Goal: Task Accomplishment & Management: Use online tool/utility

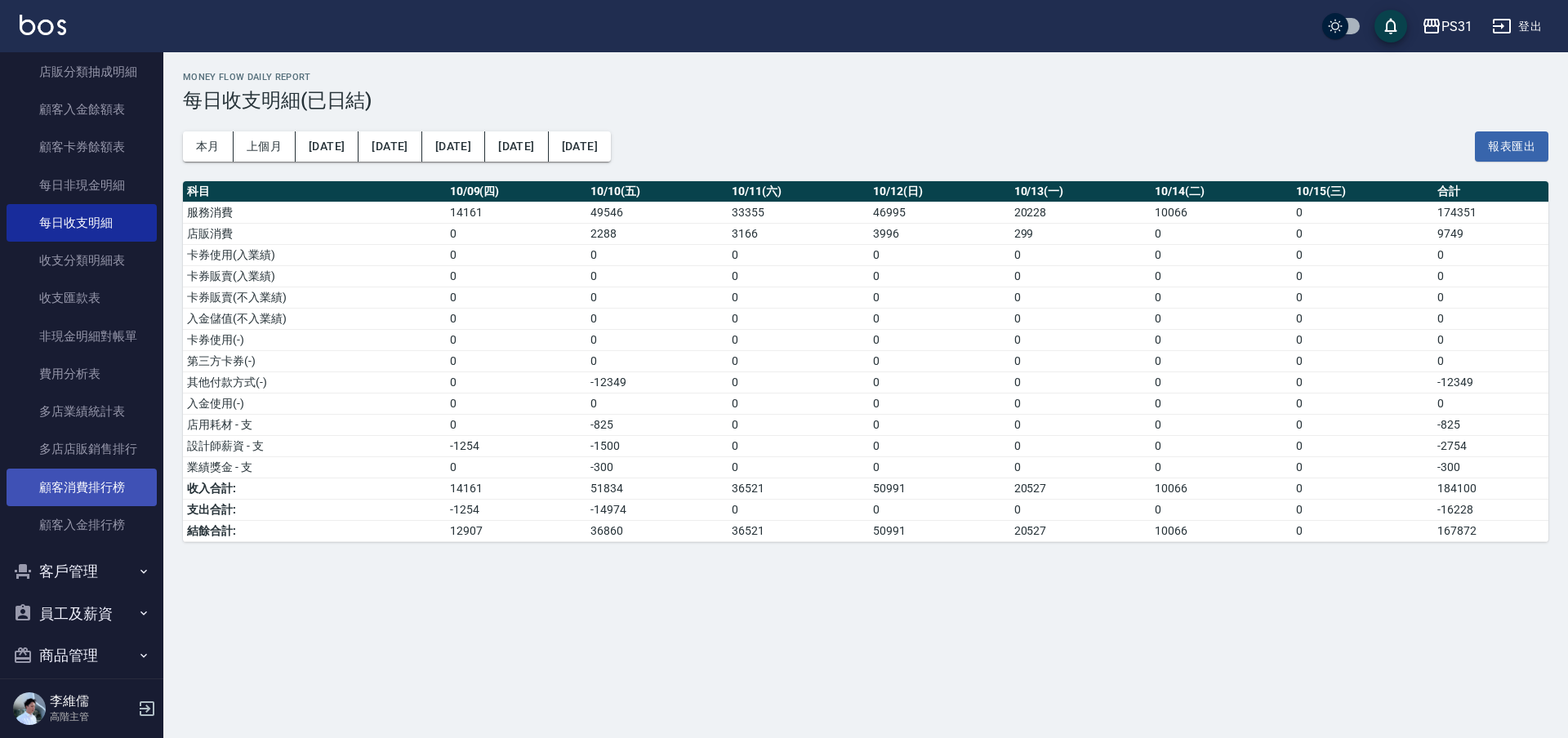
scroll to position [1802, 0]
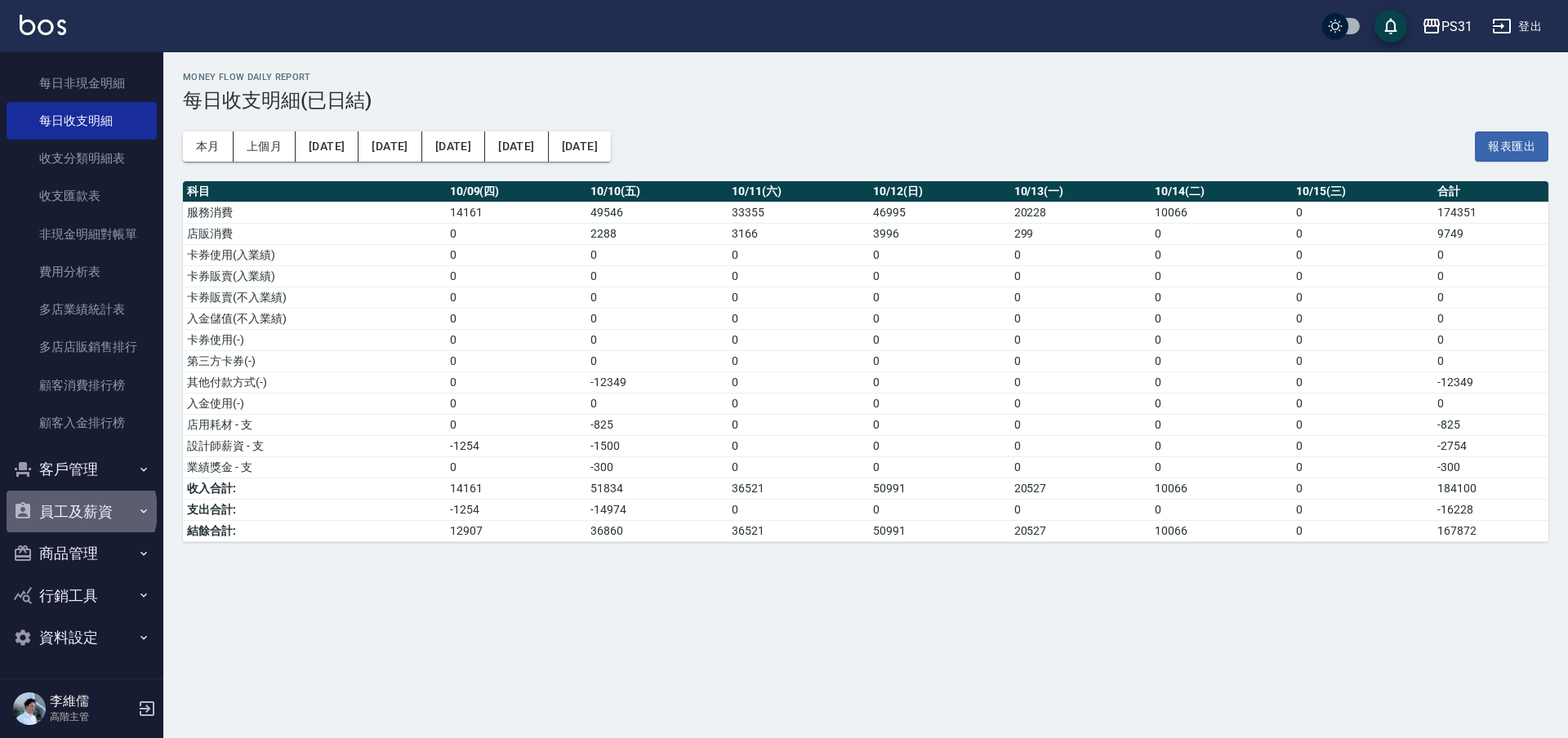
click at [80, 510] on button "員工及薪資" at bounding box center [81, 511] width 150 height 42
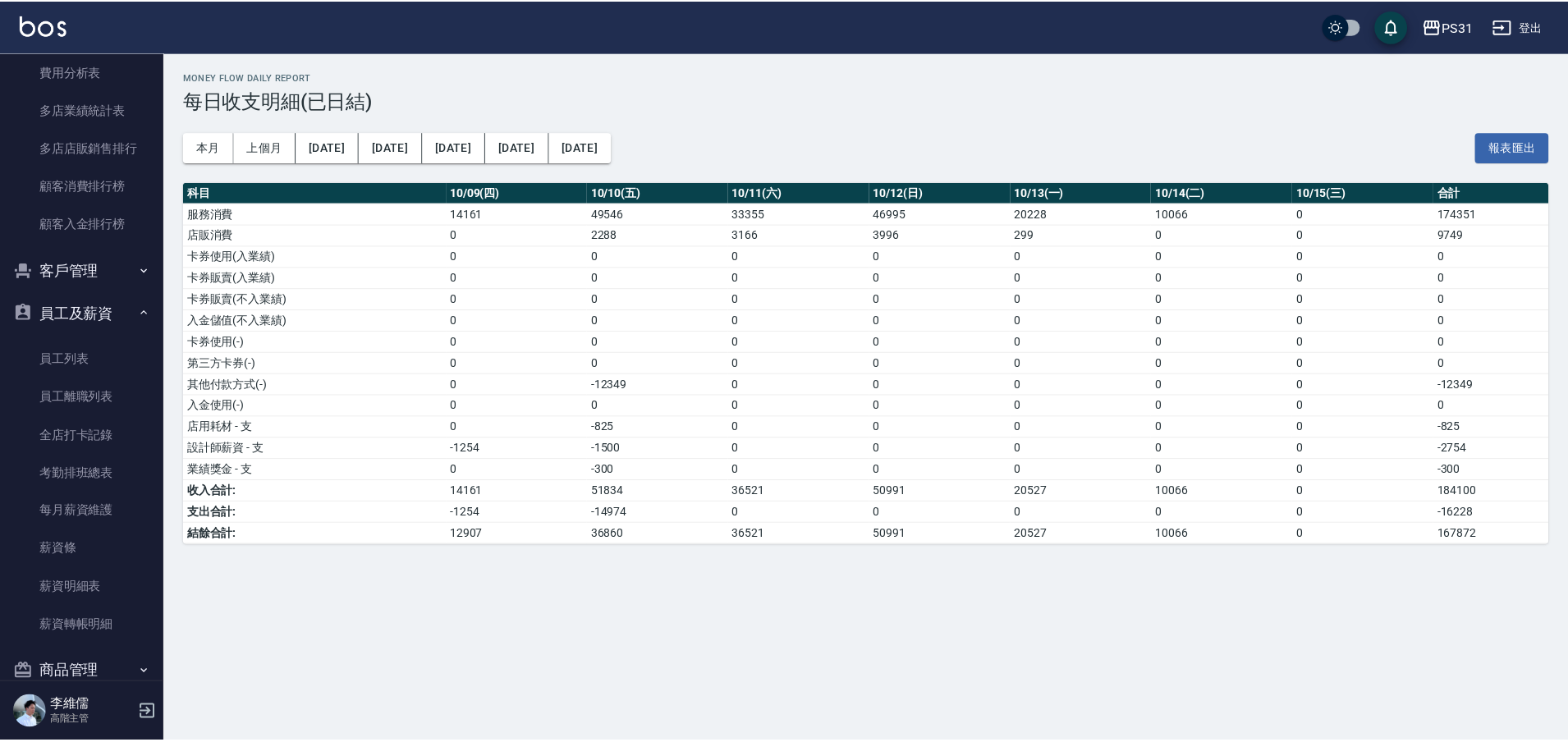
scroll to position [2017, 0]
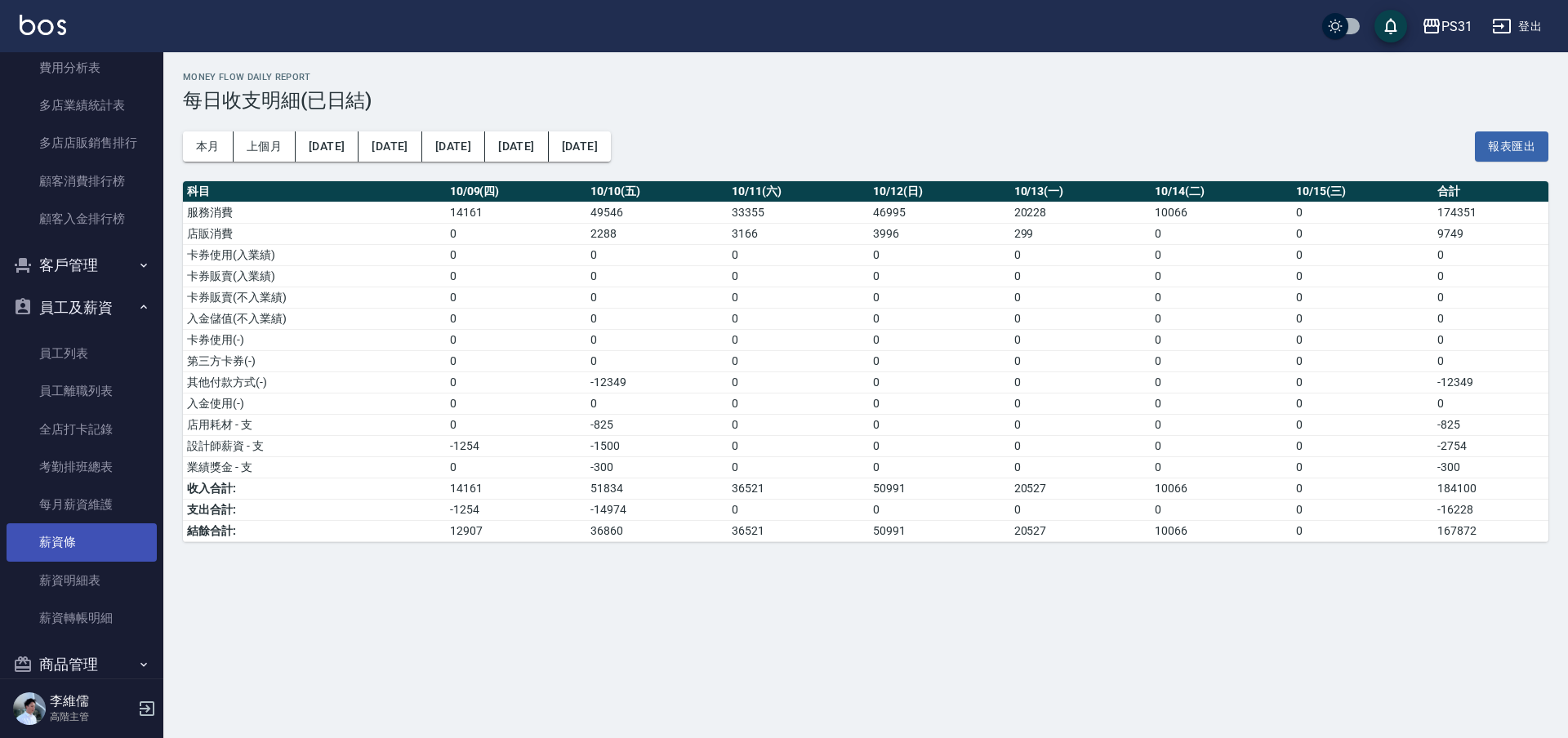
click at [101, 530] on link "薪資條" at bounding box center [81, 542] width 150 height 37
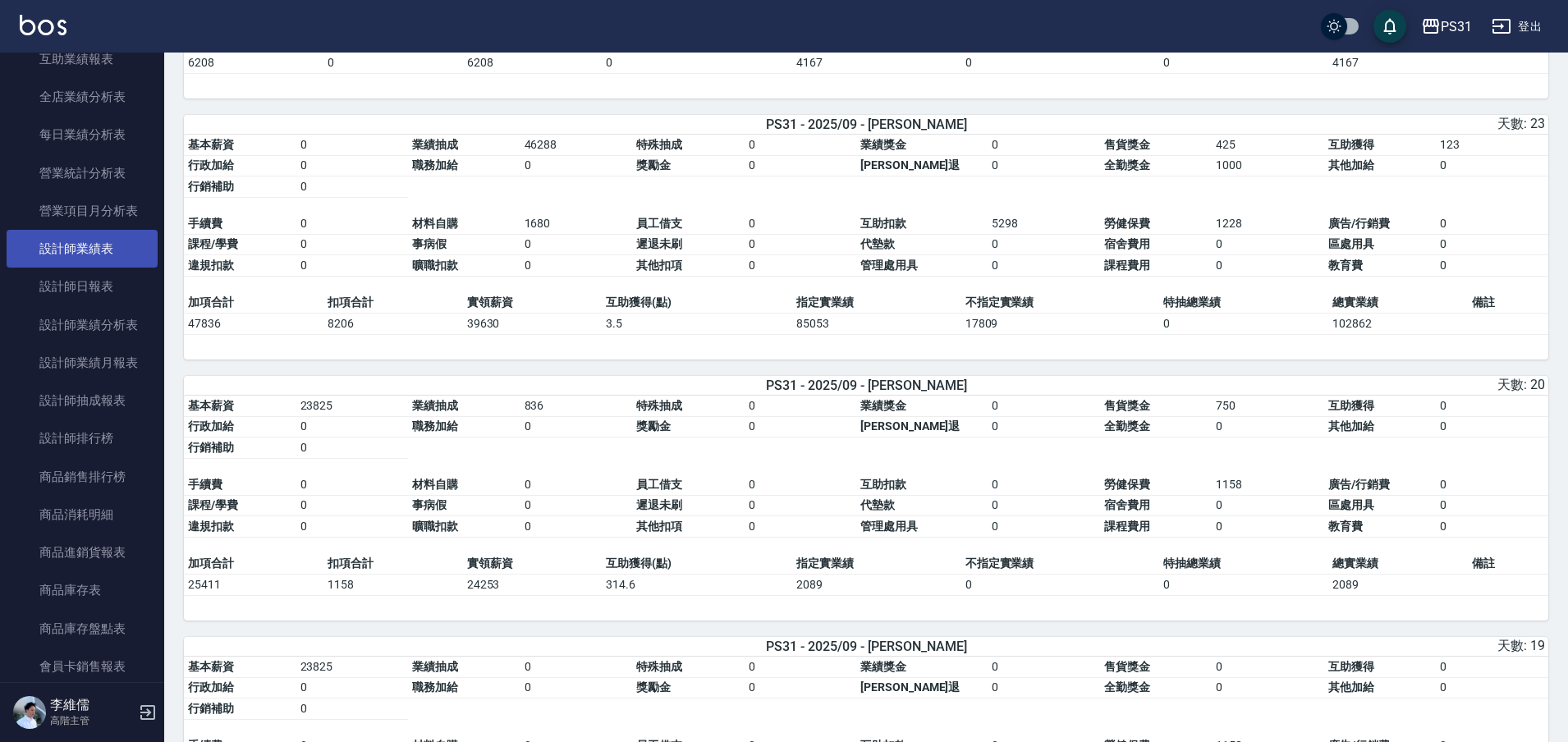
scroll to position [991, 0]
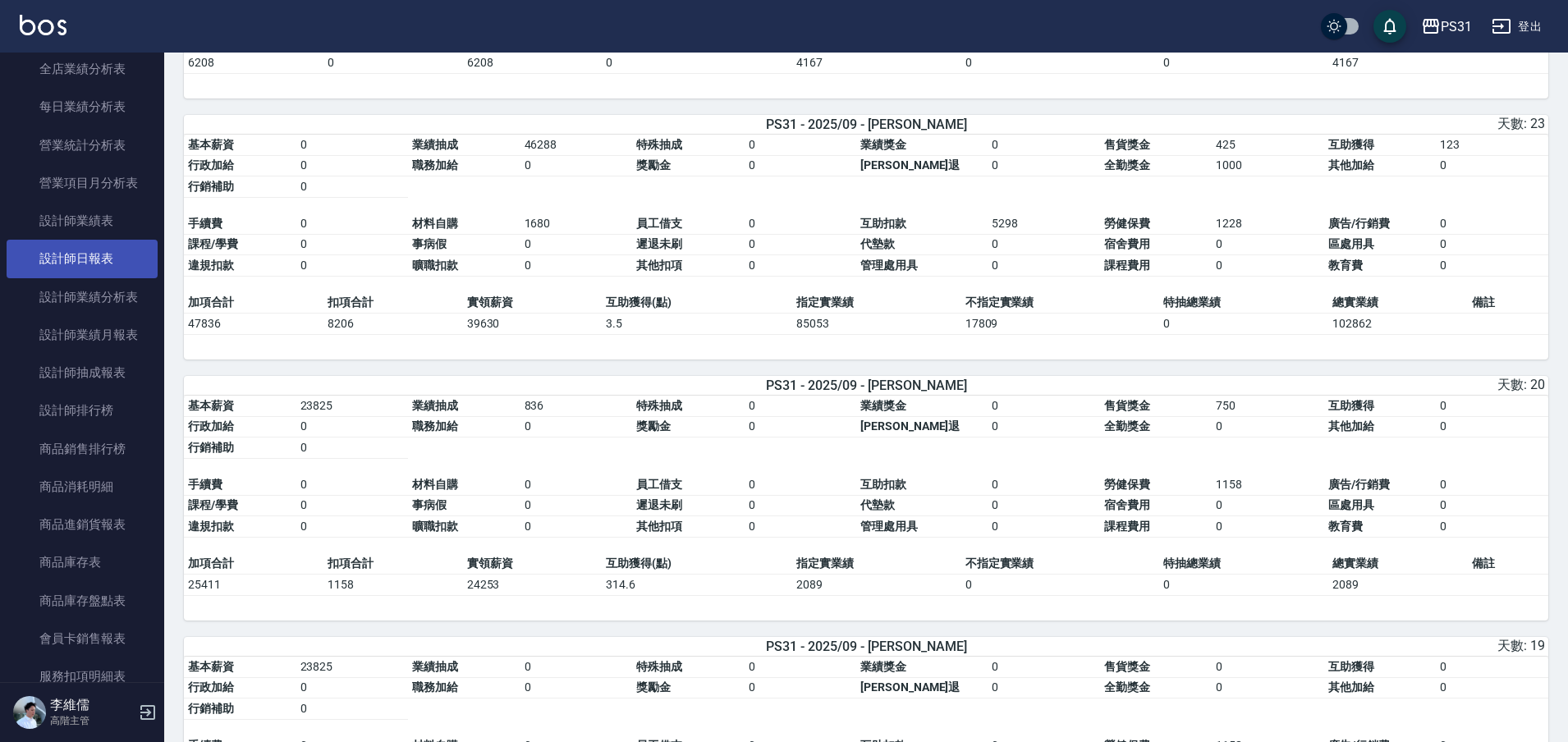
click at [84, 256] on link "設計師日報表" at bounding box center [82, 258] width 151 height 38
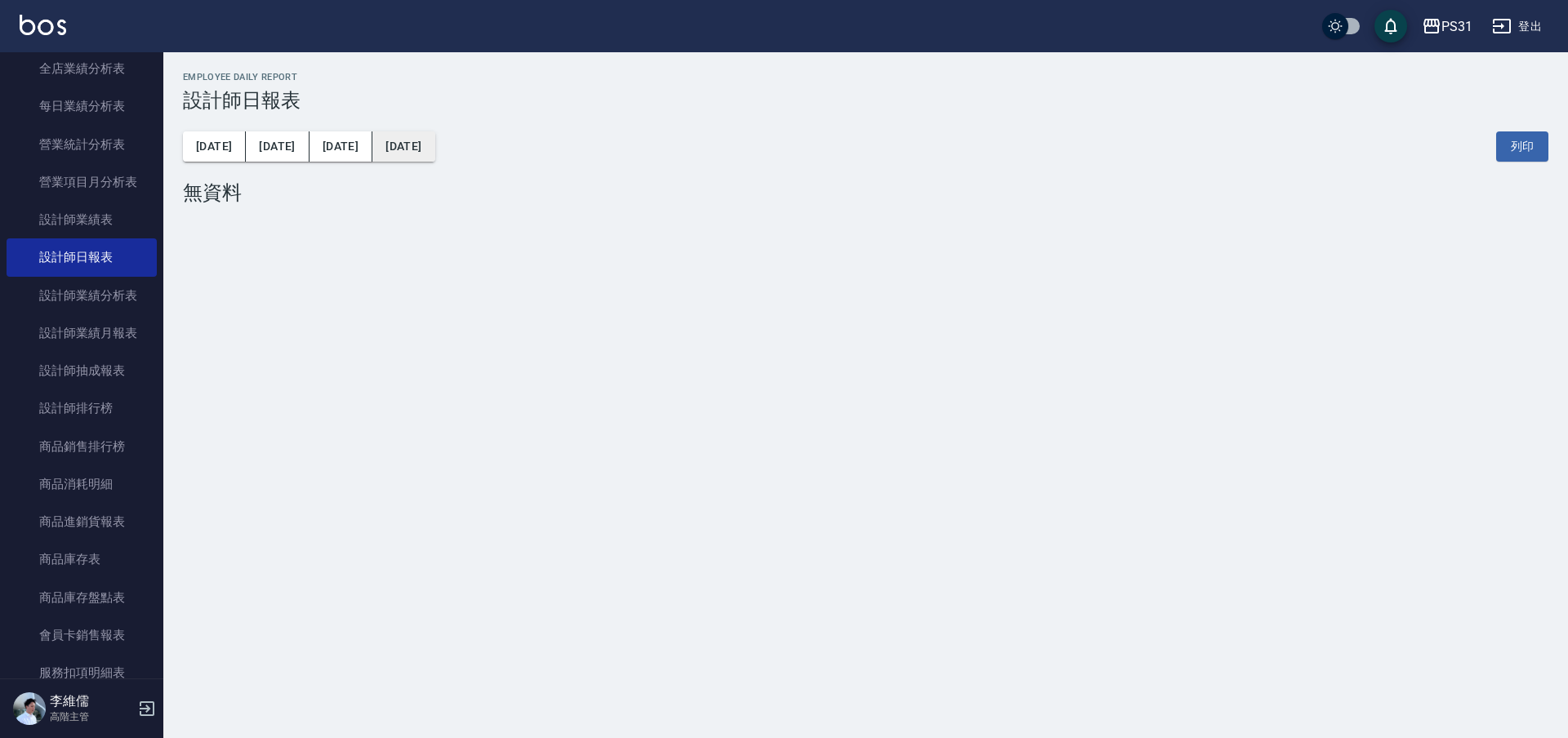
click at [372, 151] on button "[DATE]" at bounding box center [403, 146] width 62 height 30
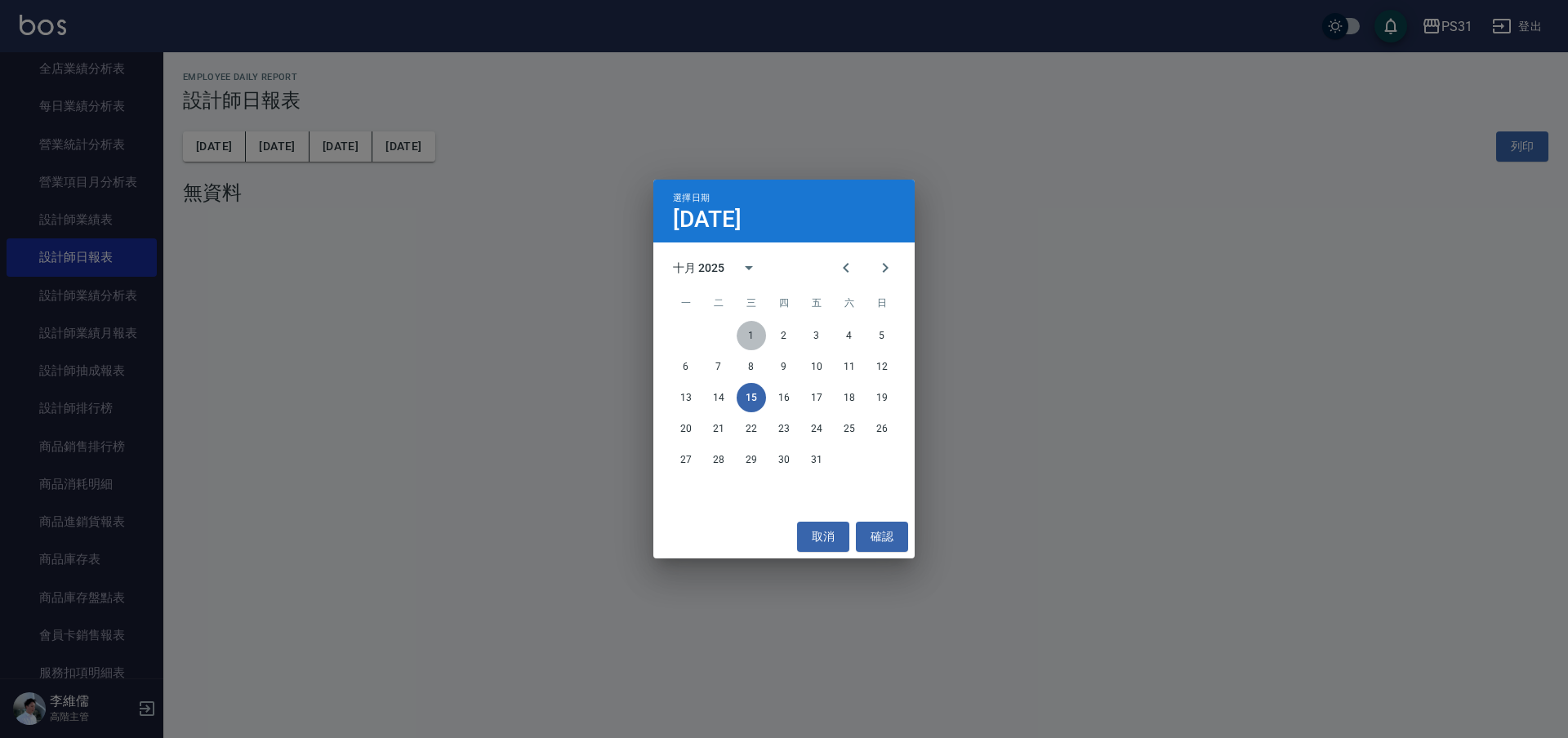
click at [754, 333] on button "1" at bounding box center [750, 335] width 29 height 29
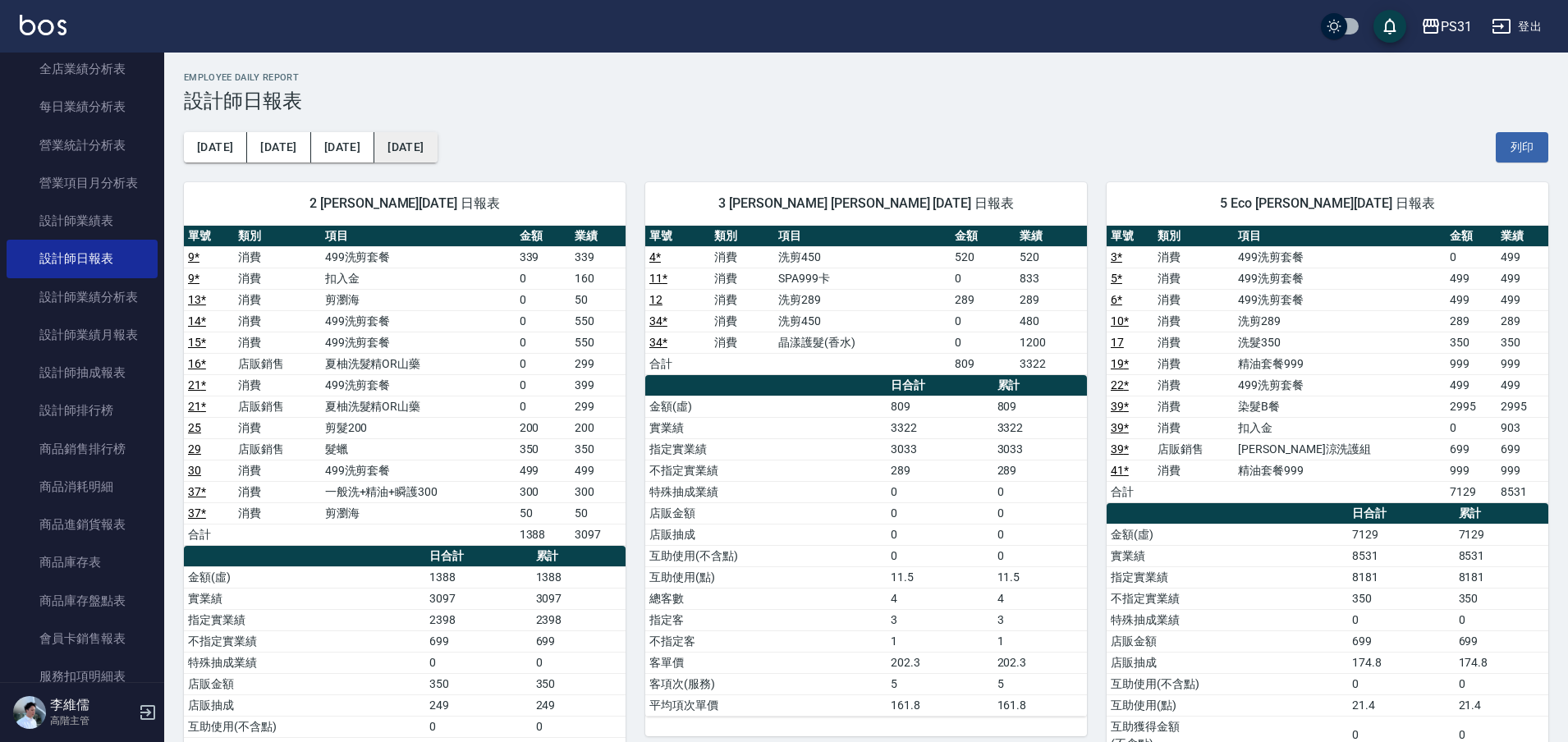
click at [379, 151] on button "[DATE]" at bounding box center [405, 147] width 62 height 30
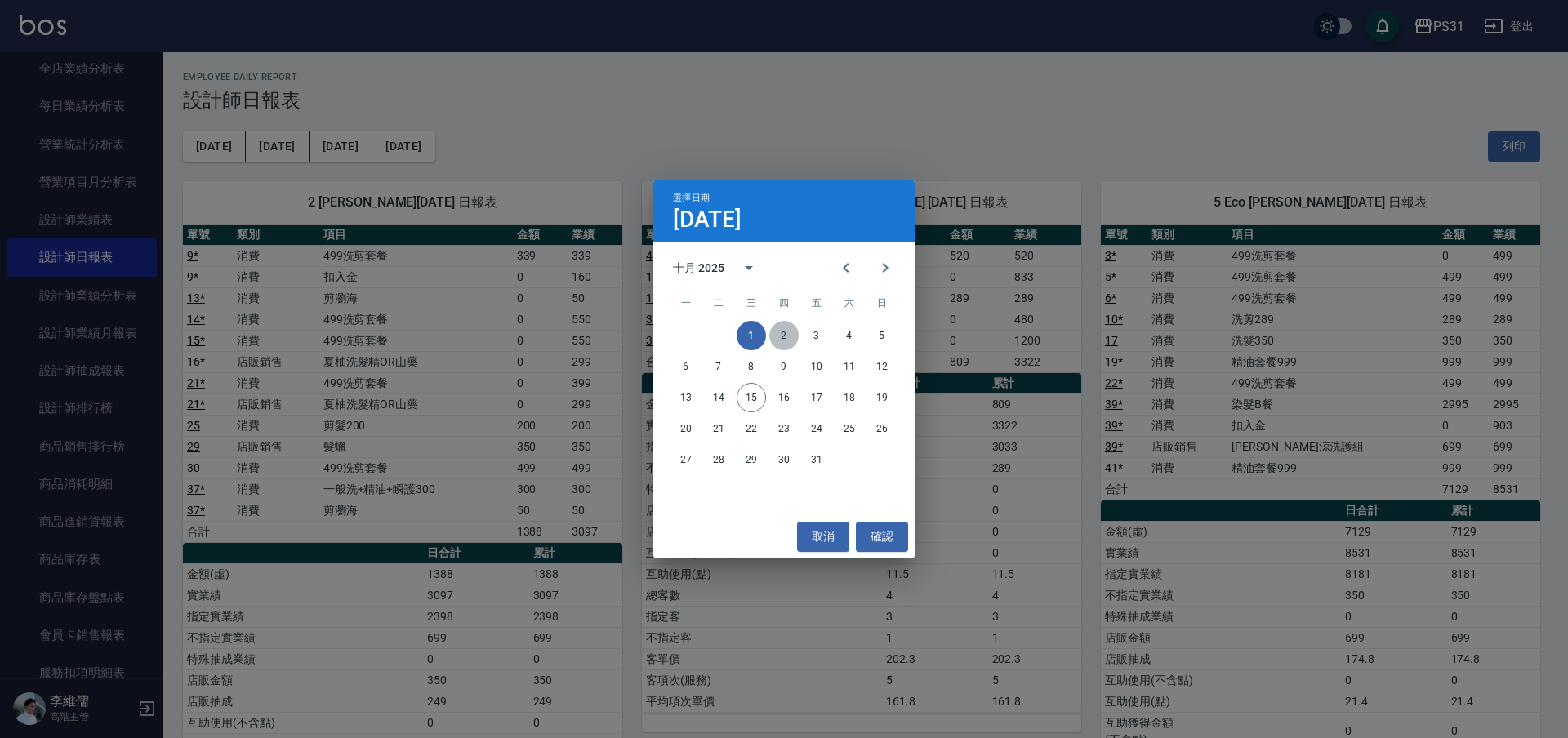
click at [784, 340] on button "2" at bounding box center [783, 335] width 29 height 29
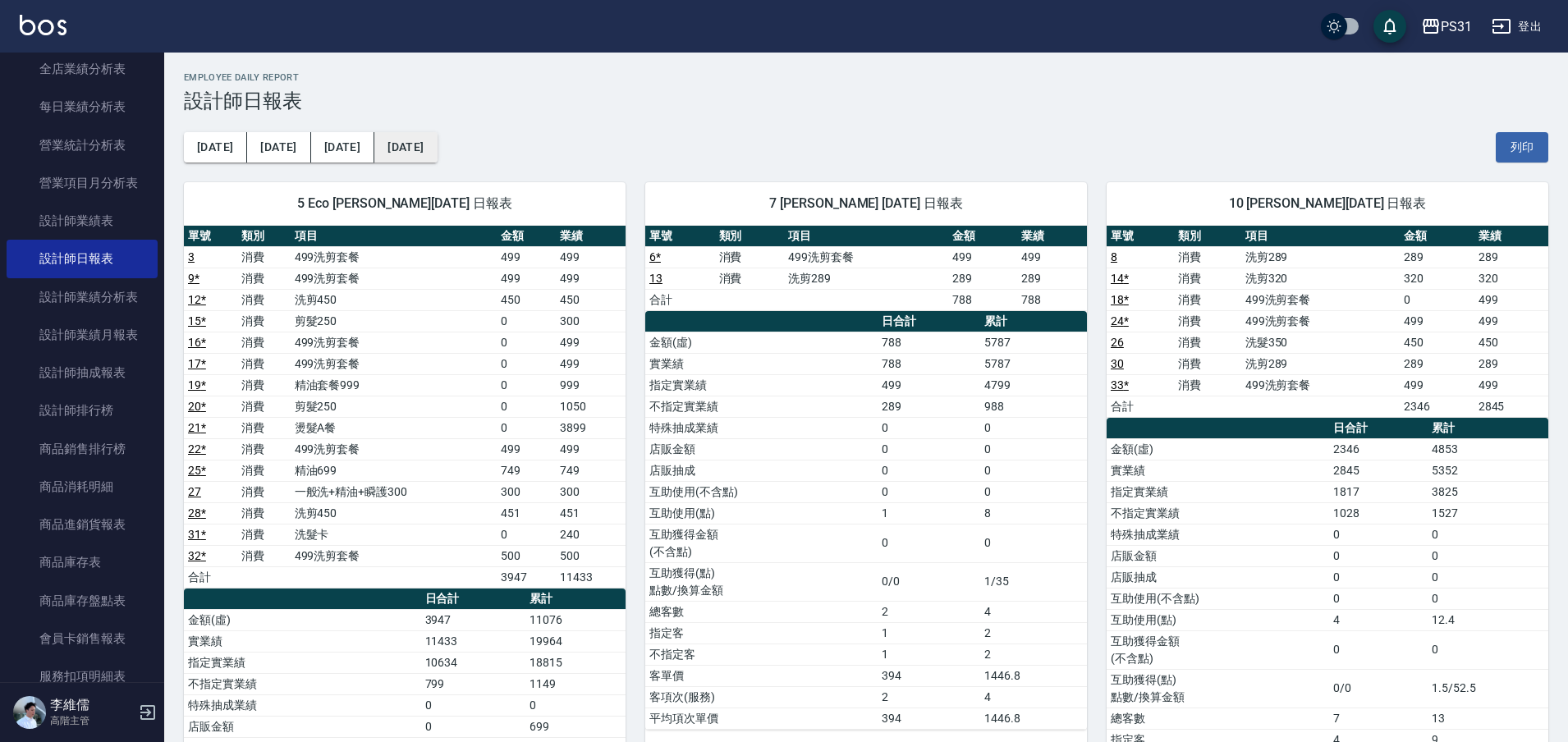
click at [374, 142] on button "[DATE]" at bounding box center [405, 147] width 62 height 30
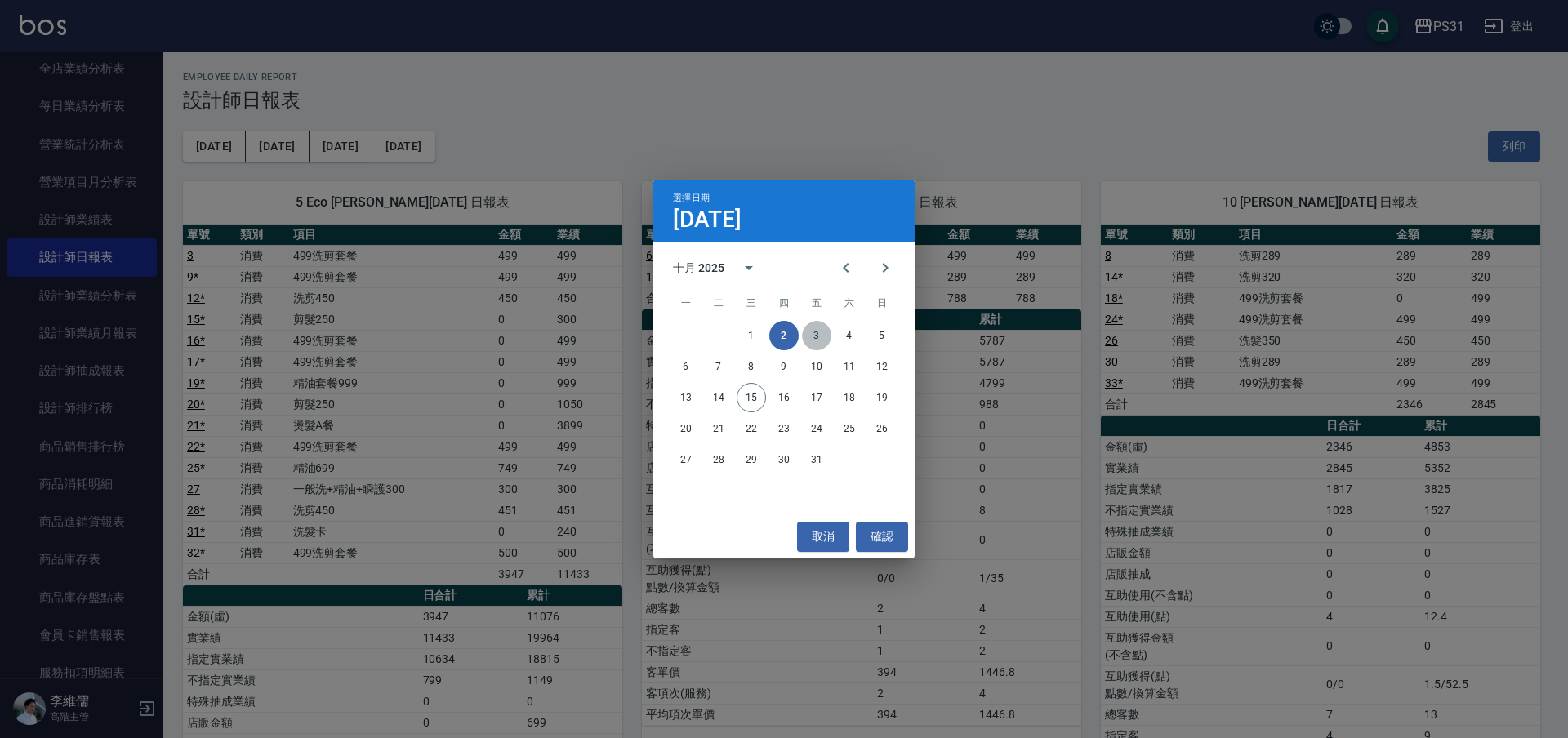
click at [819, 328] on button "3" at bounding box center [816, 335] width 29 height 29
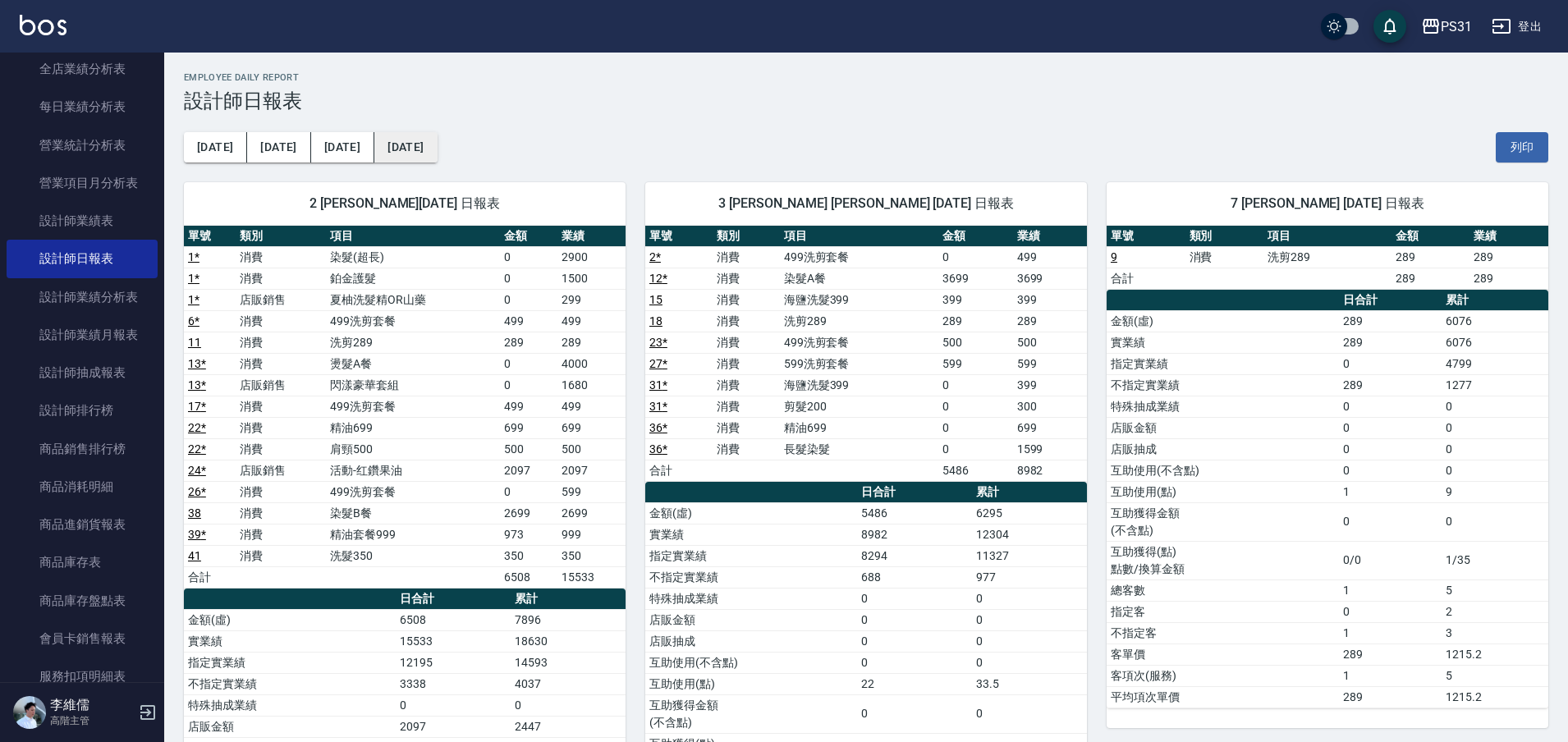
click at [415, 145] on button "[DATE]" at bounding box center [405, 147] width 62 height 30
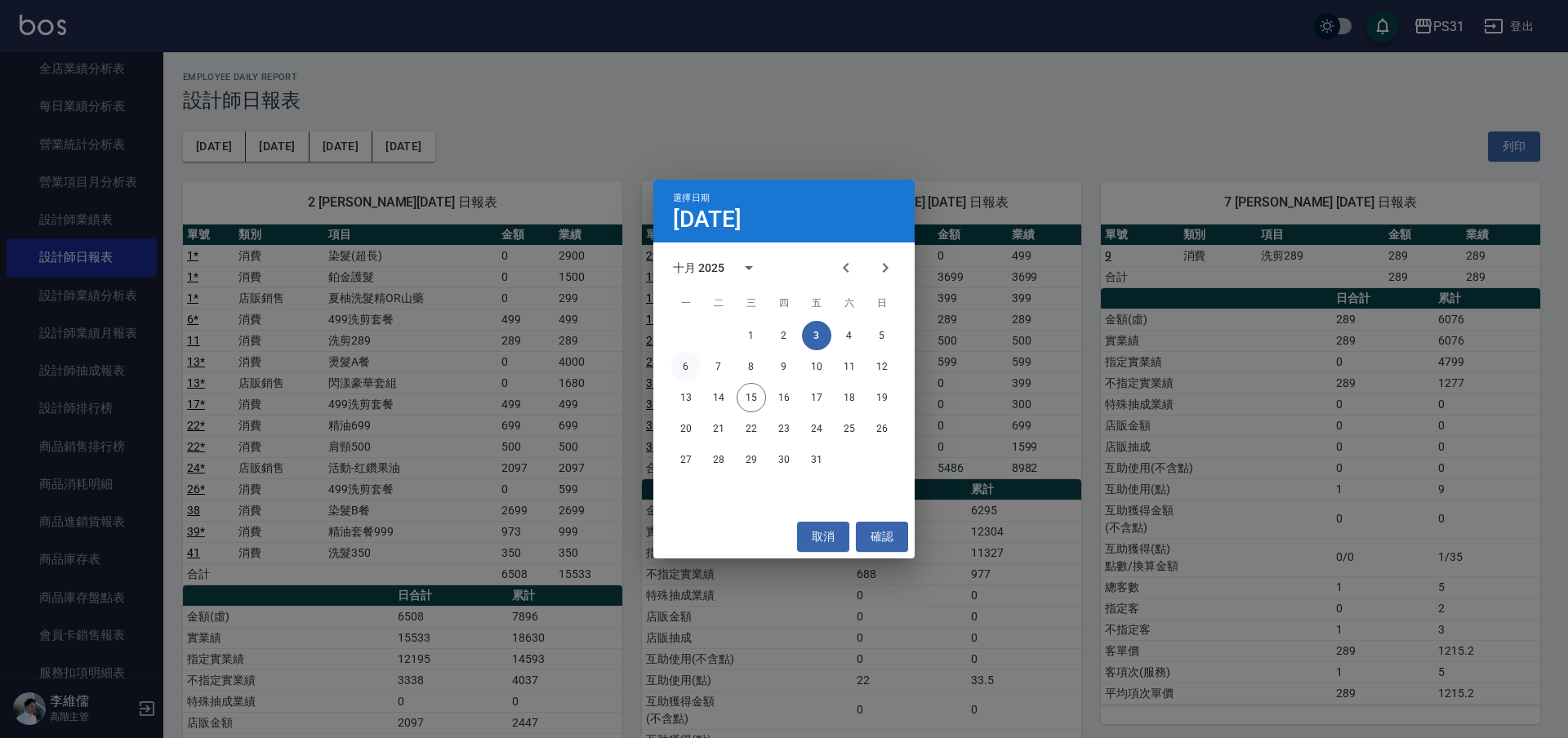
click at [679, 370] on button "6" at bounding box center [685, 366] width 29 height 29
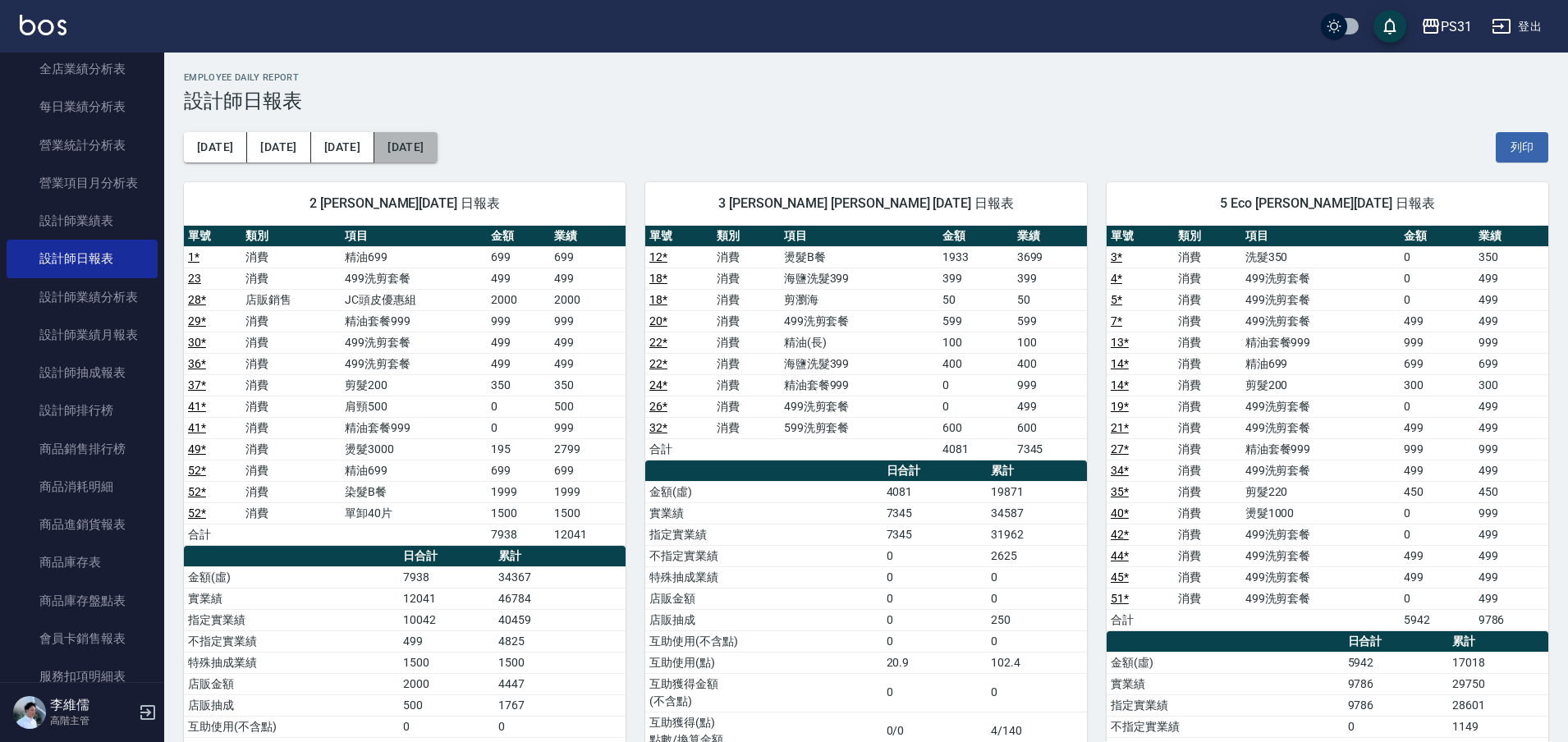
click at [393, 149] on button "[DATE]" at bounding box center [405, 147] width 62 height 30
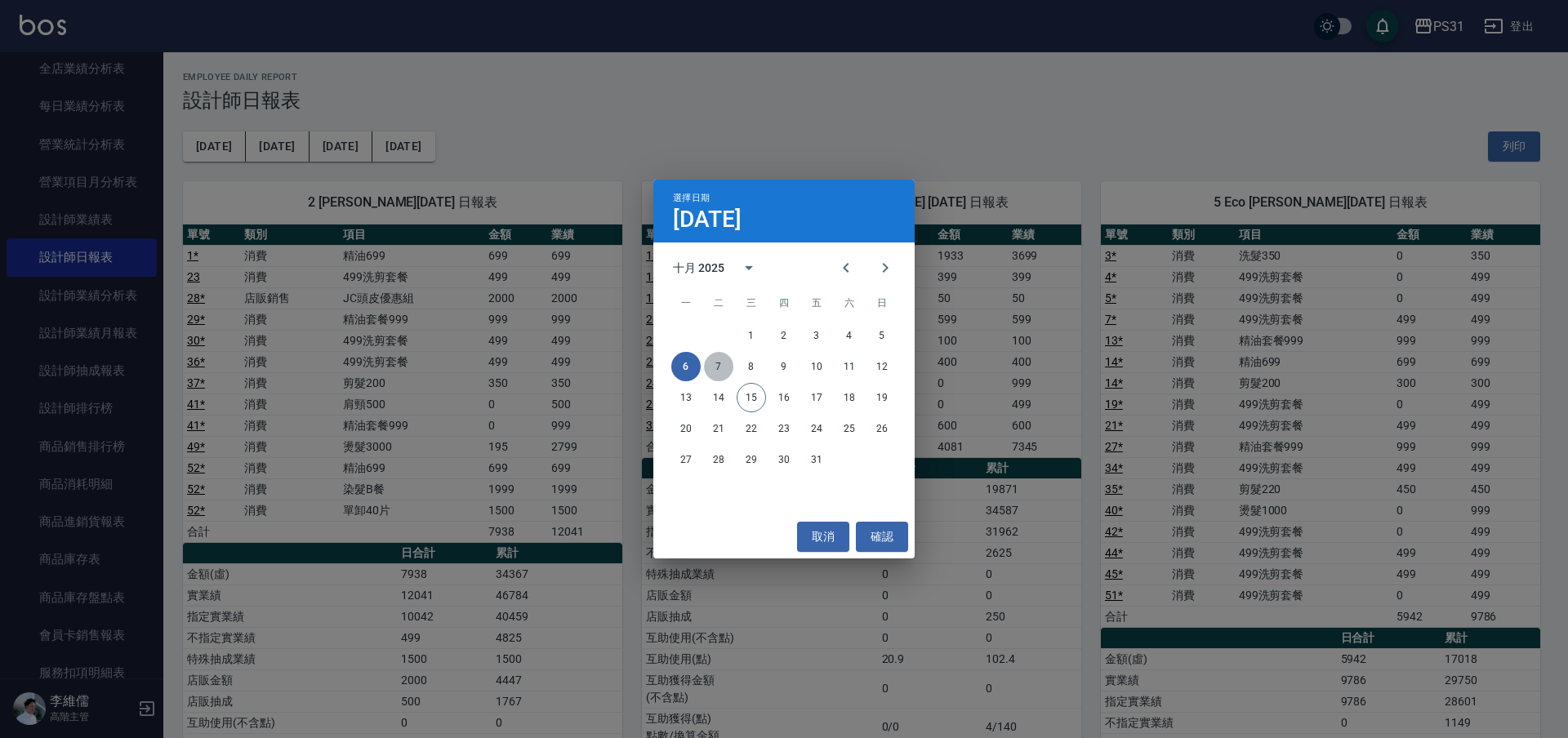
click at [718, 365] on button "7" at bounding box center [718, 366] width 29 height 29
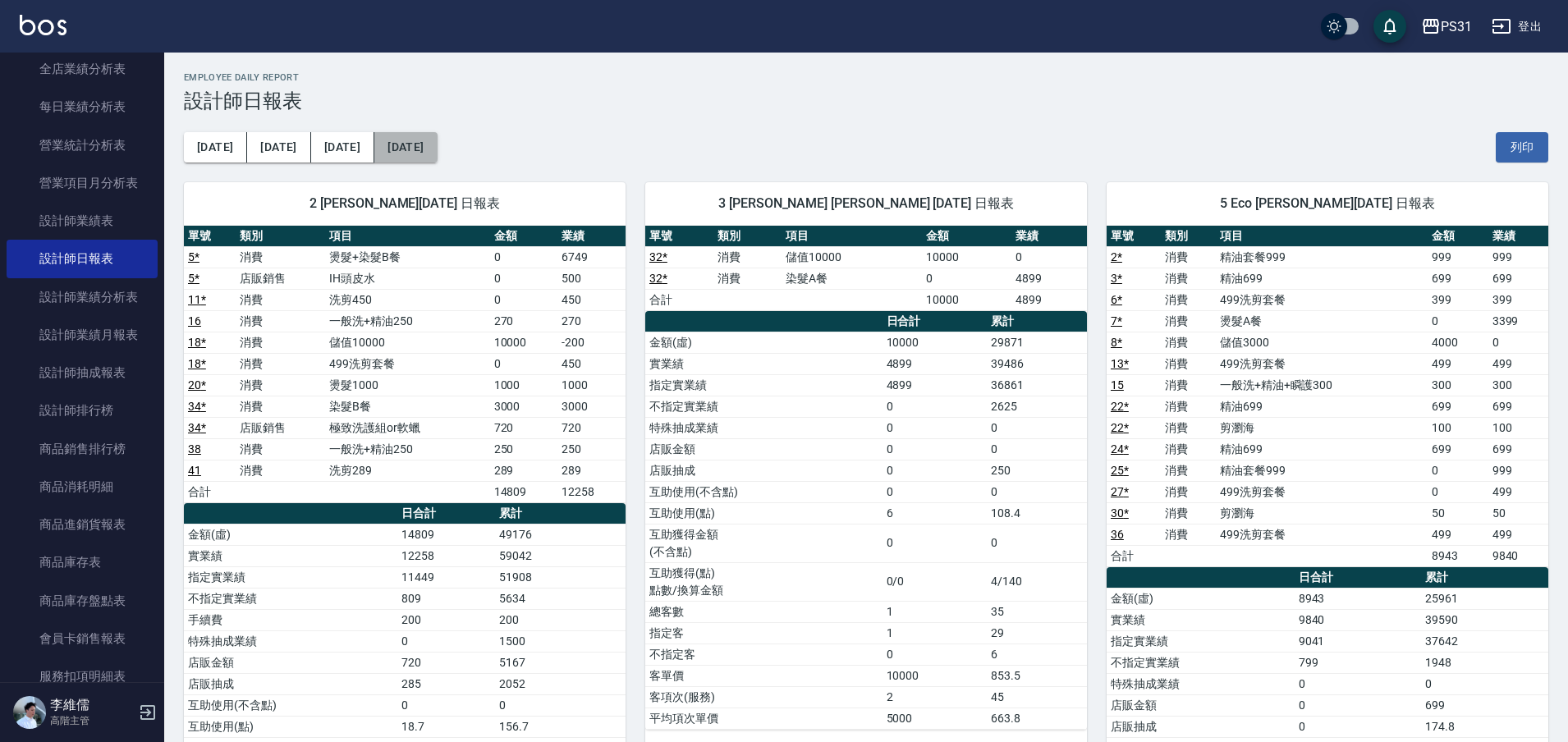
click at [374, 147] on button "[DATE]" at bounding box center [405, 147] width 62 height 30
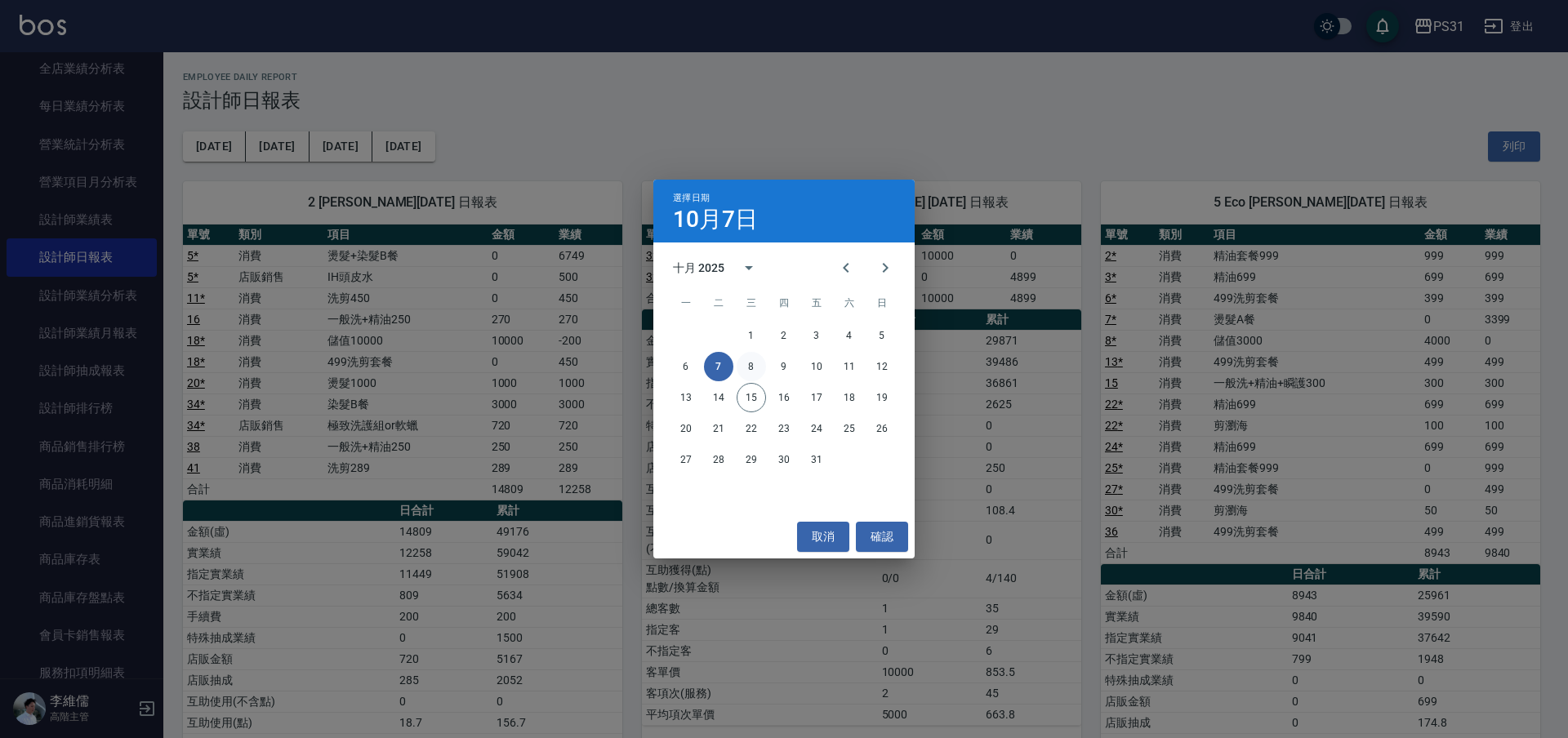
click at [751, 366] on button "8" at bounding box center [750, 366] width 29 height 29
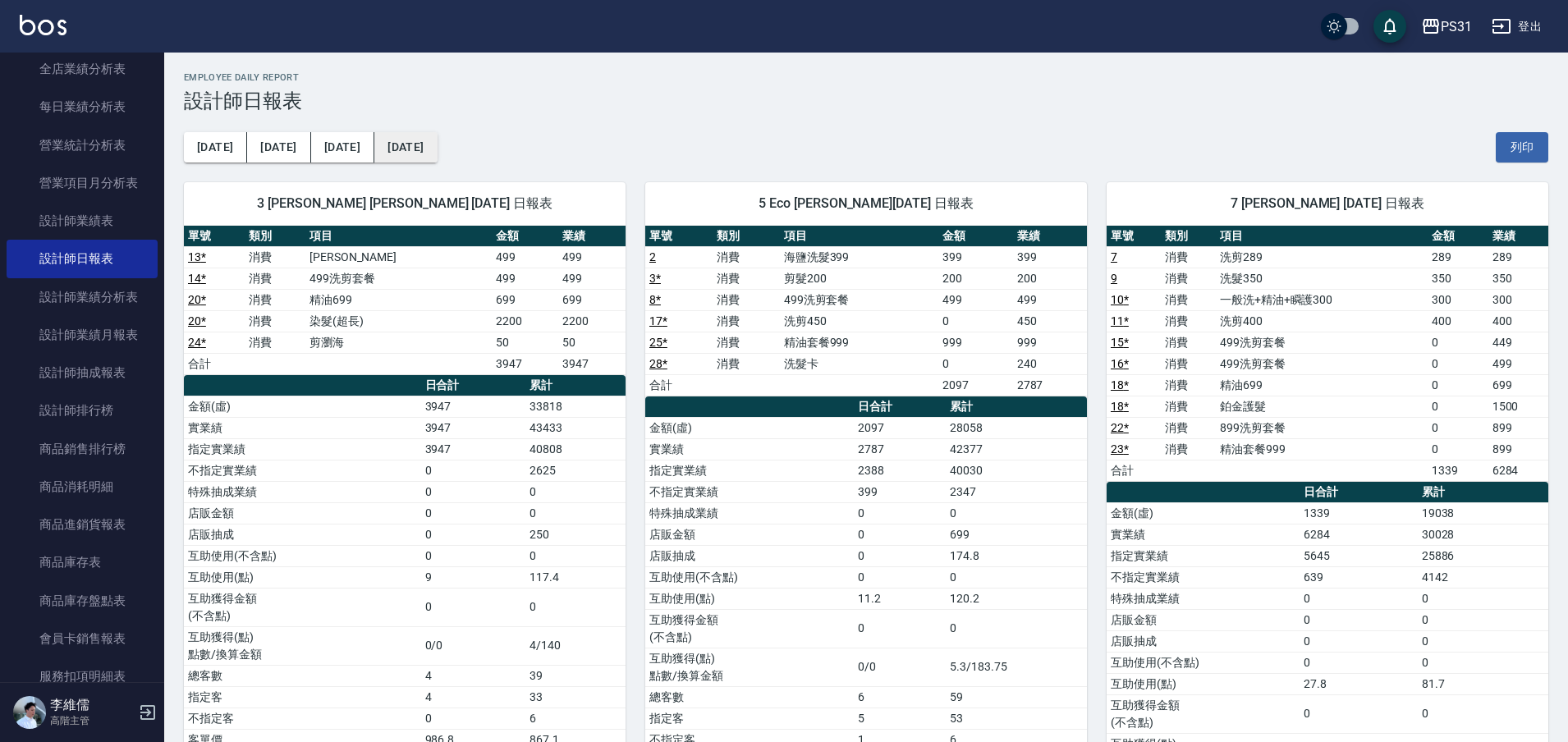
click at [374, 153] on button "[DATE]" at bounding box center [405, 147] width 62 height 30
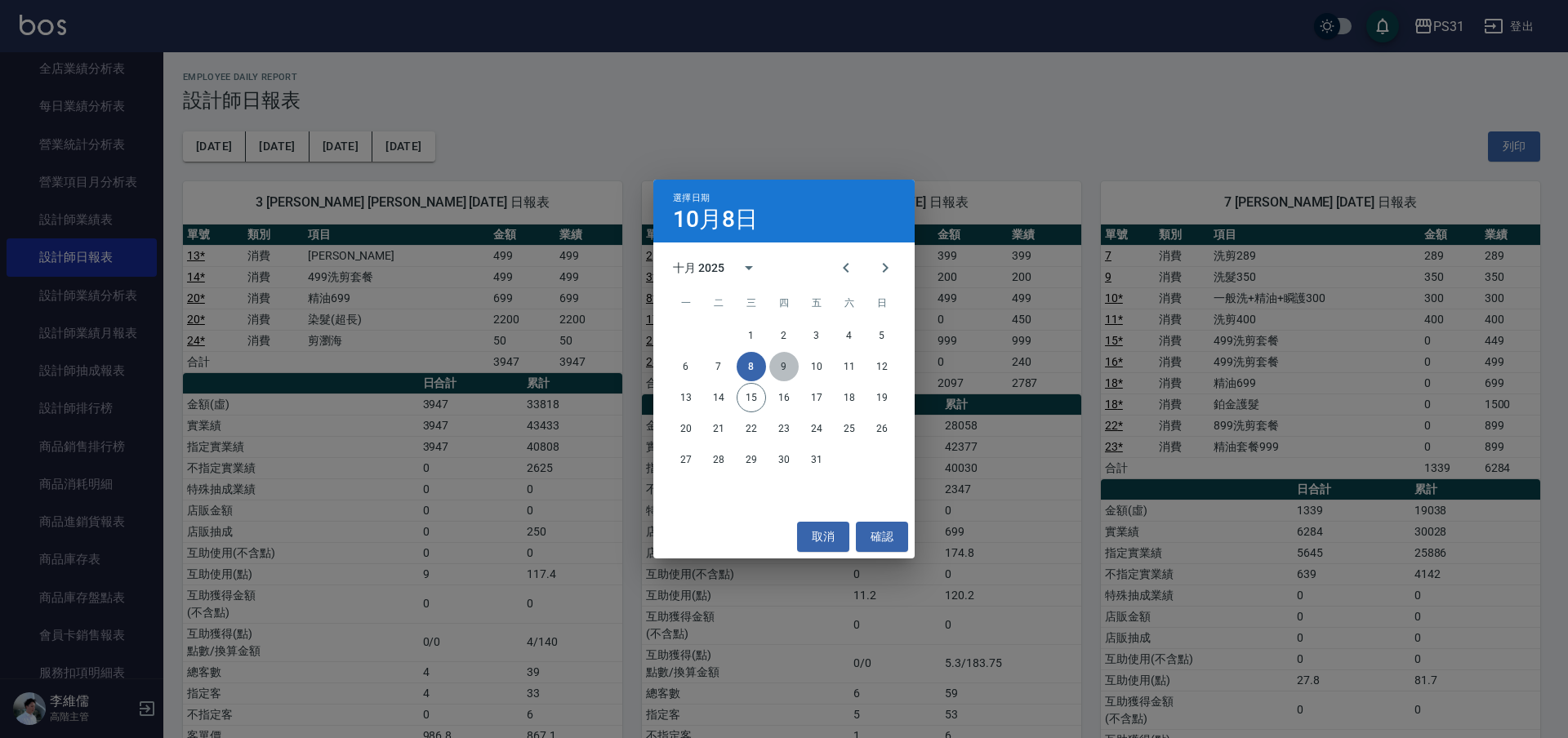
click at [783, 362] on button "9" at bounding box center [783, 366] width 29 height 29
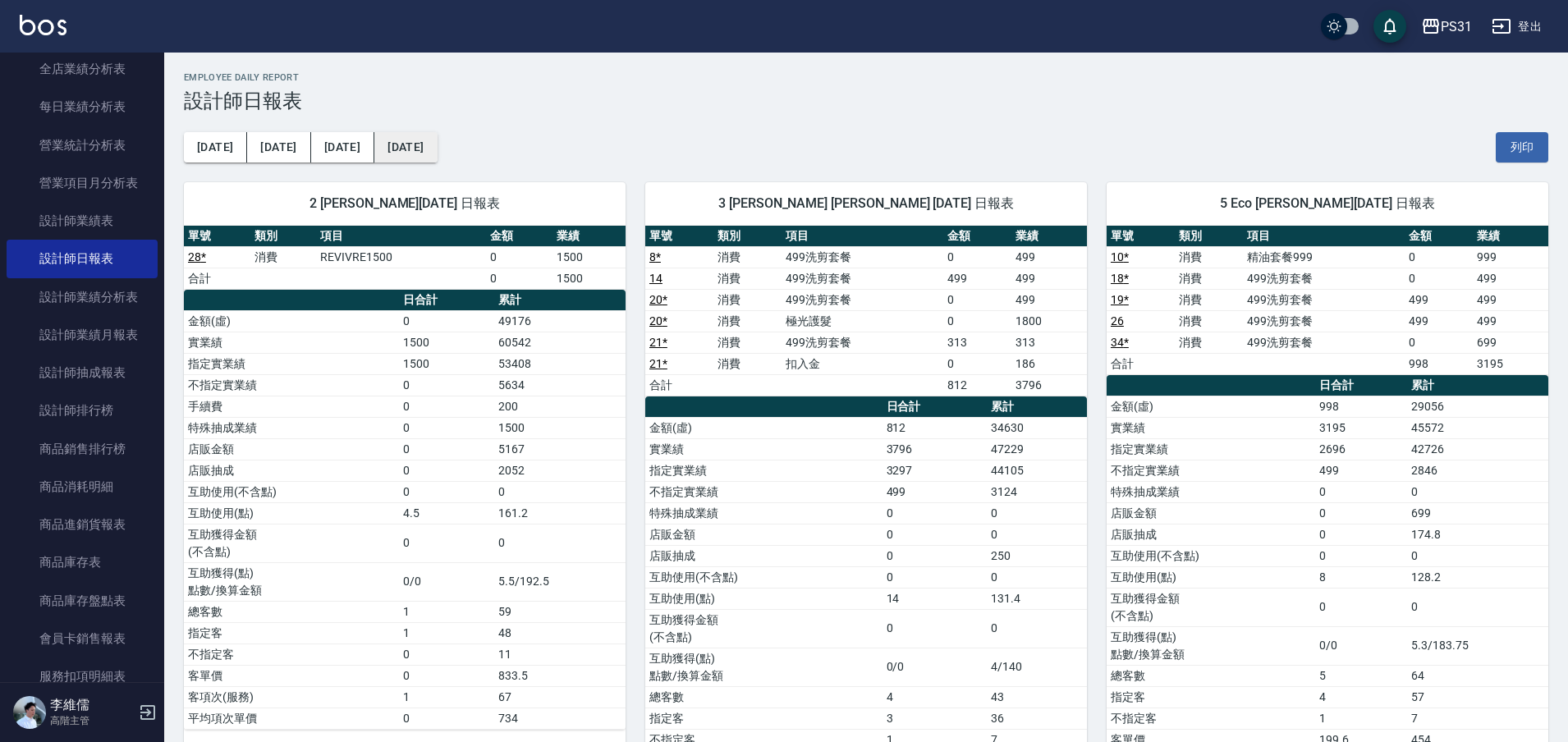
click at [397, 147] on button "[DATE]" at bounding box center [405, 147] width 62 height 30
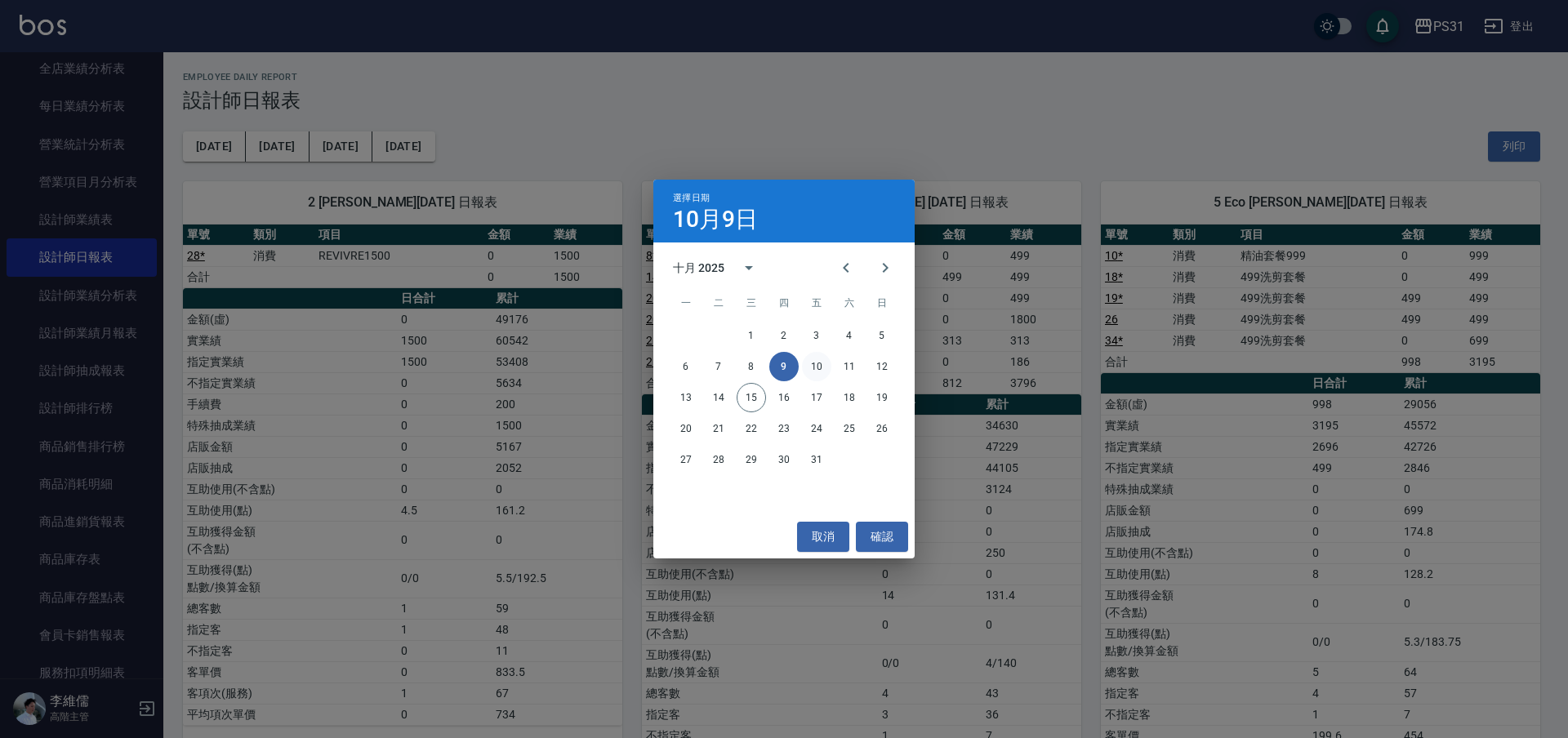
click at [815, 369] on button "10" at bounding box center [816, 366] width 29 height 29
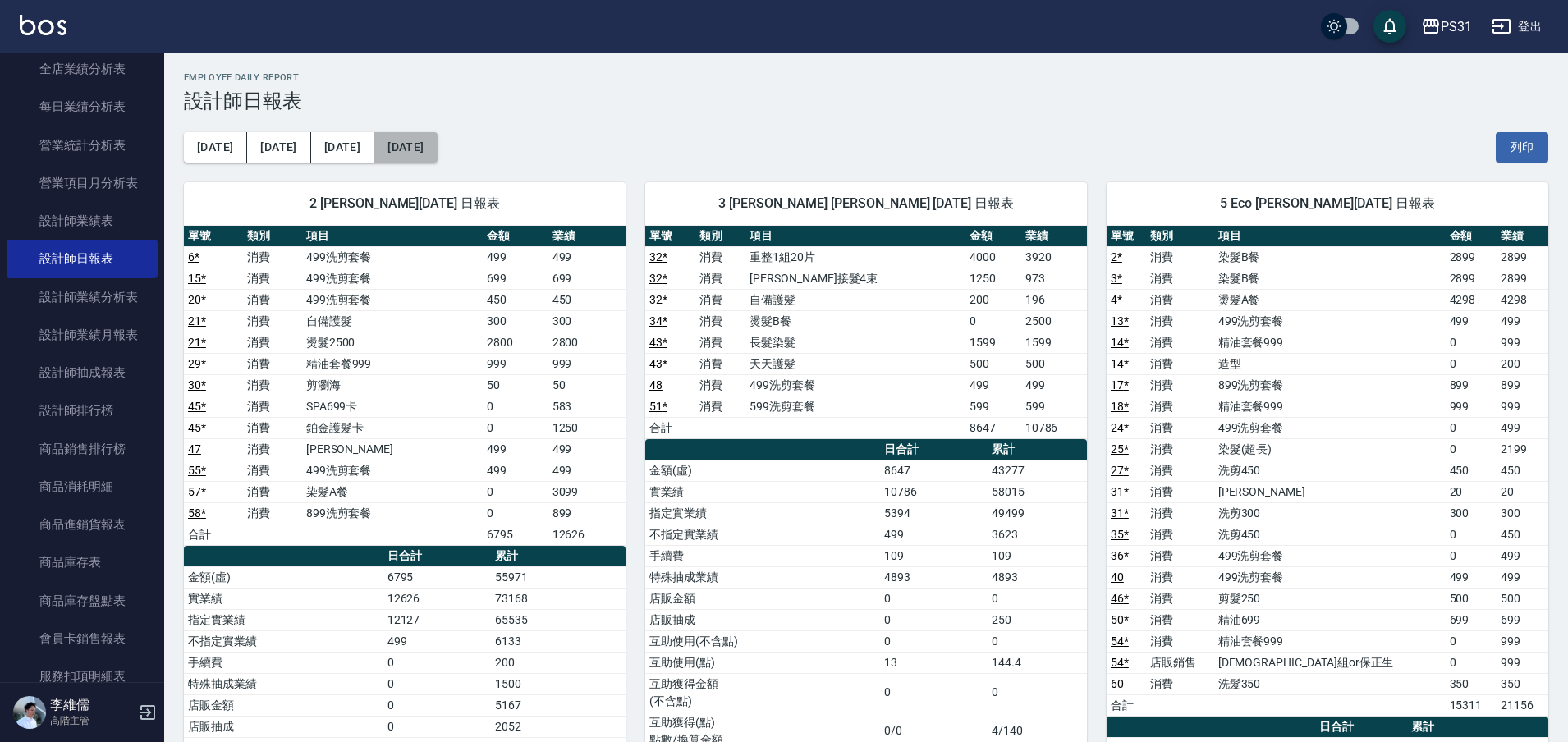
click at [374, 144] on button "[DATE]" at bounding box center [405, 147] width 62 height 30
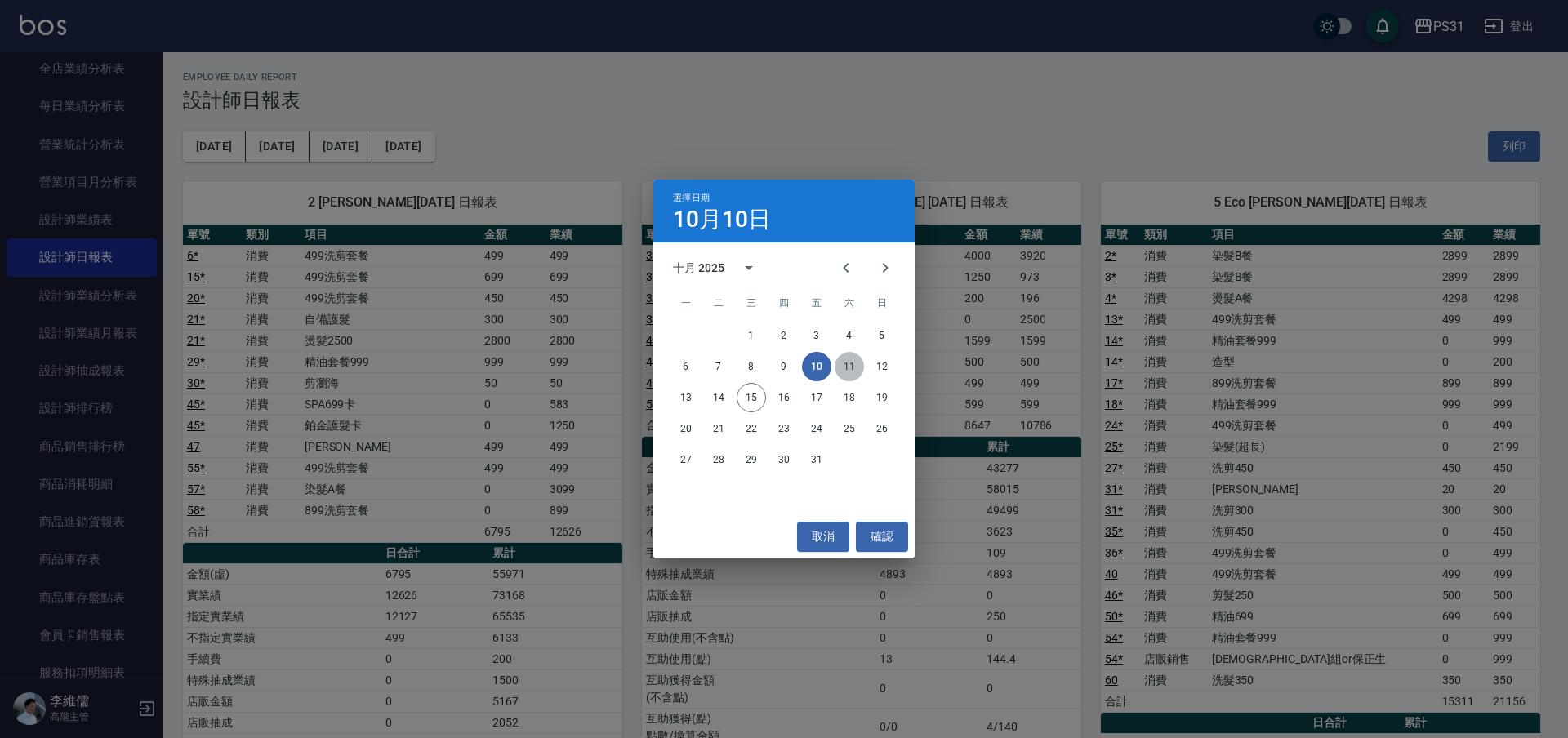
click at [842, 369] on button "11" at bounding box center [848, 366] width 29 height 29
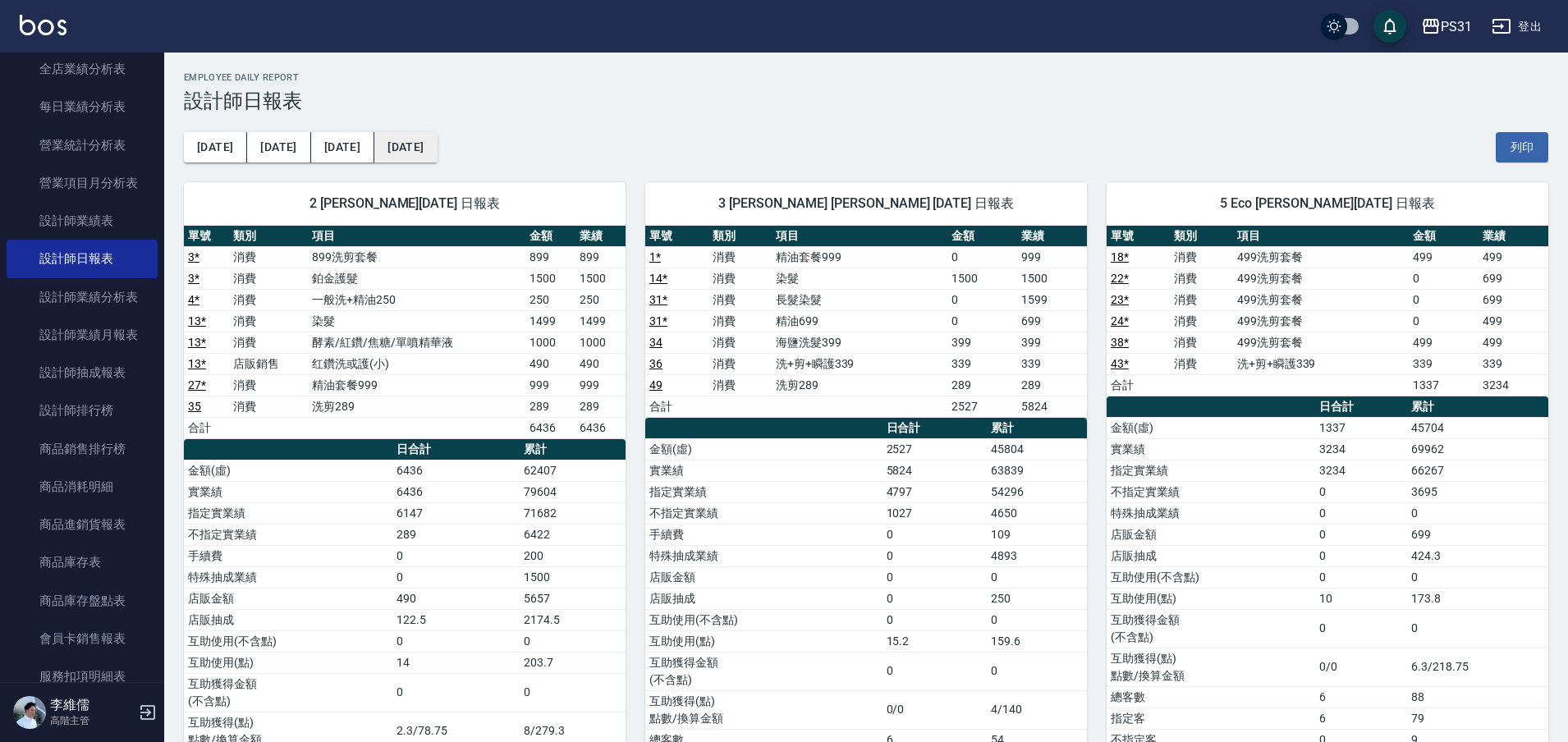
click at [396, 154] on button "[DATE]" at bounding box center [405, 147] width 62 height 30
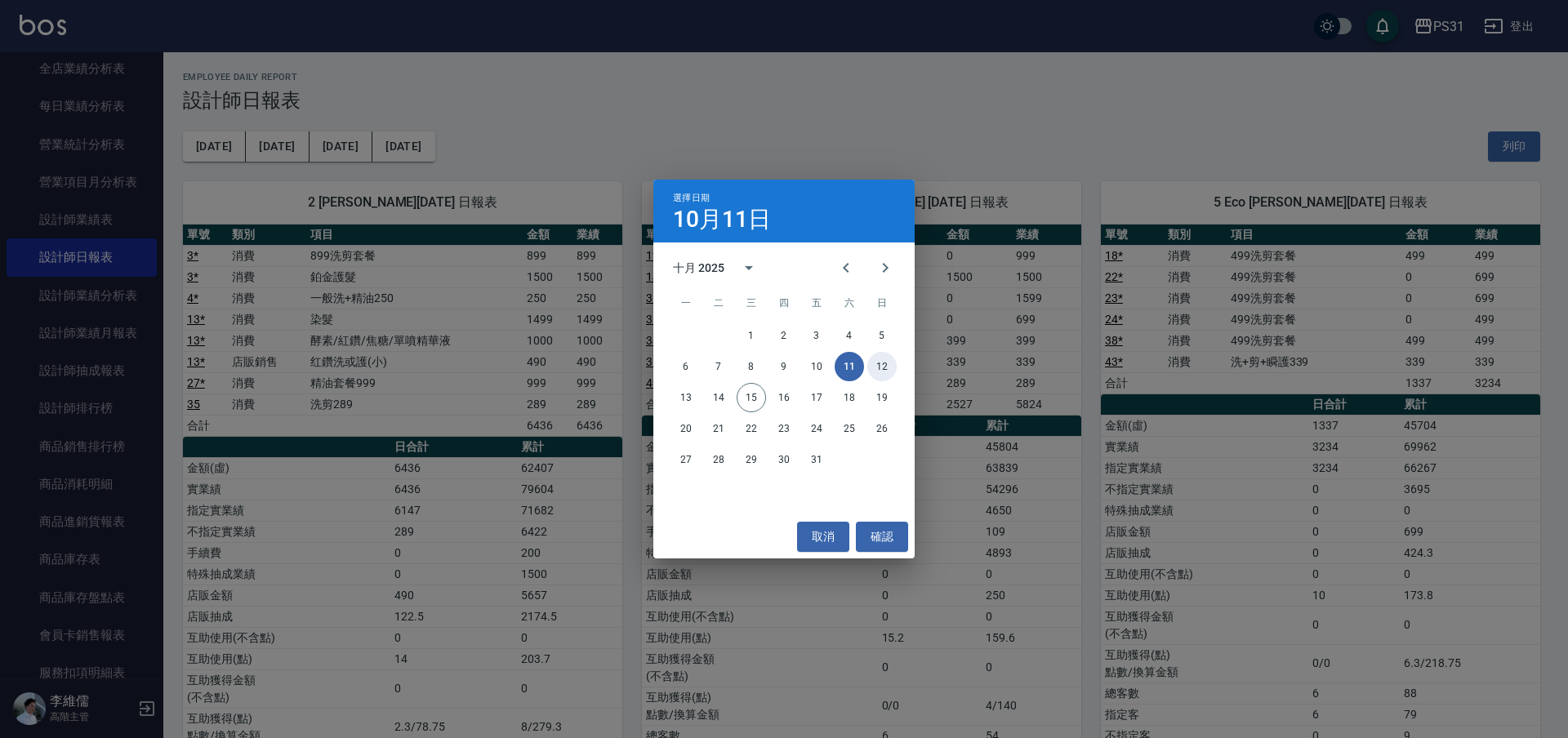
drag, startPoint x: 884, startPoint y: 381, endPoint x: 878, endPoint y: 367, distance: 15.2
click at [878, 366] on button "12" at bounding box center [881, 366] width 29 height 29
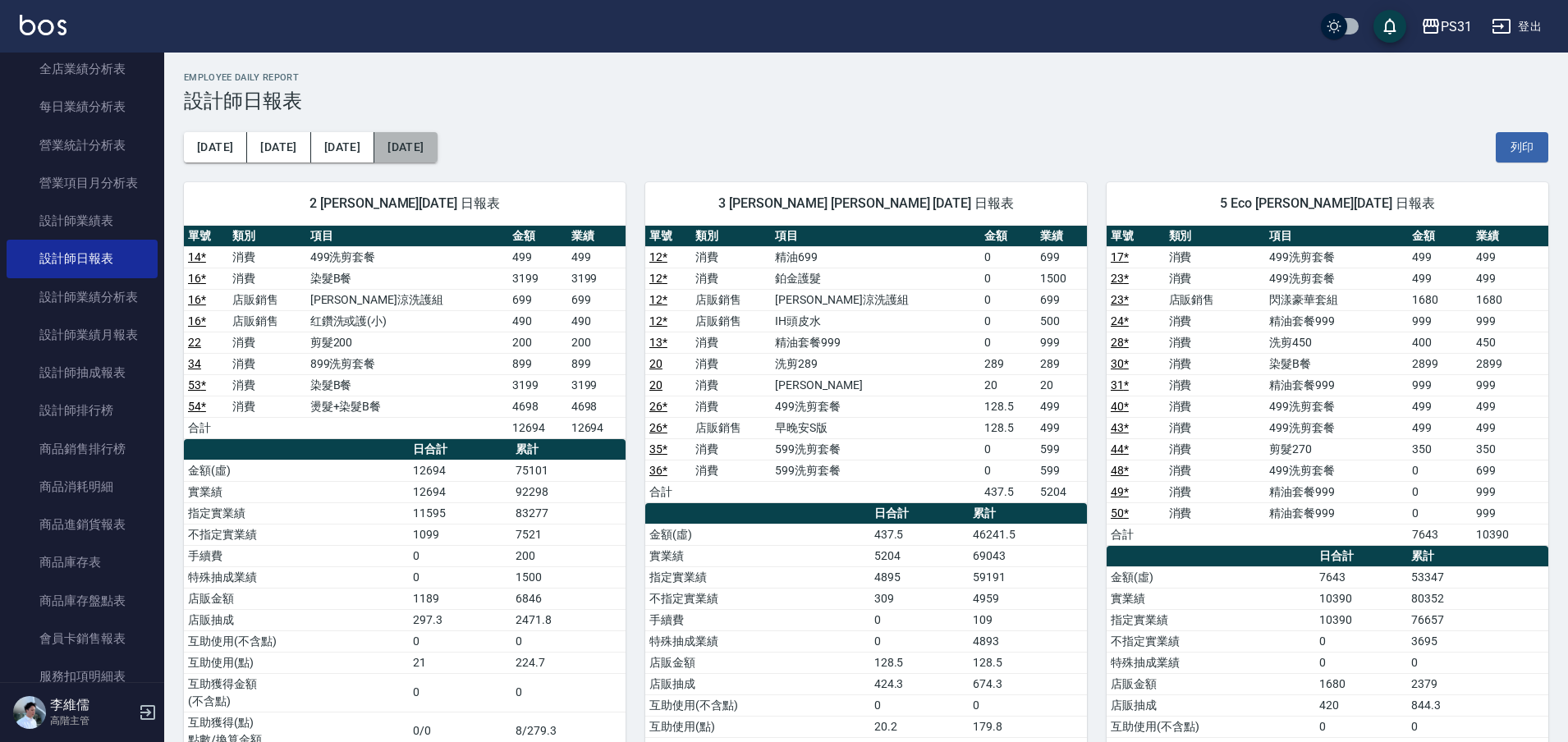
click at [419, 144] on button "[DATE]" at bounding box center [405, 147] width 62 height 30
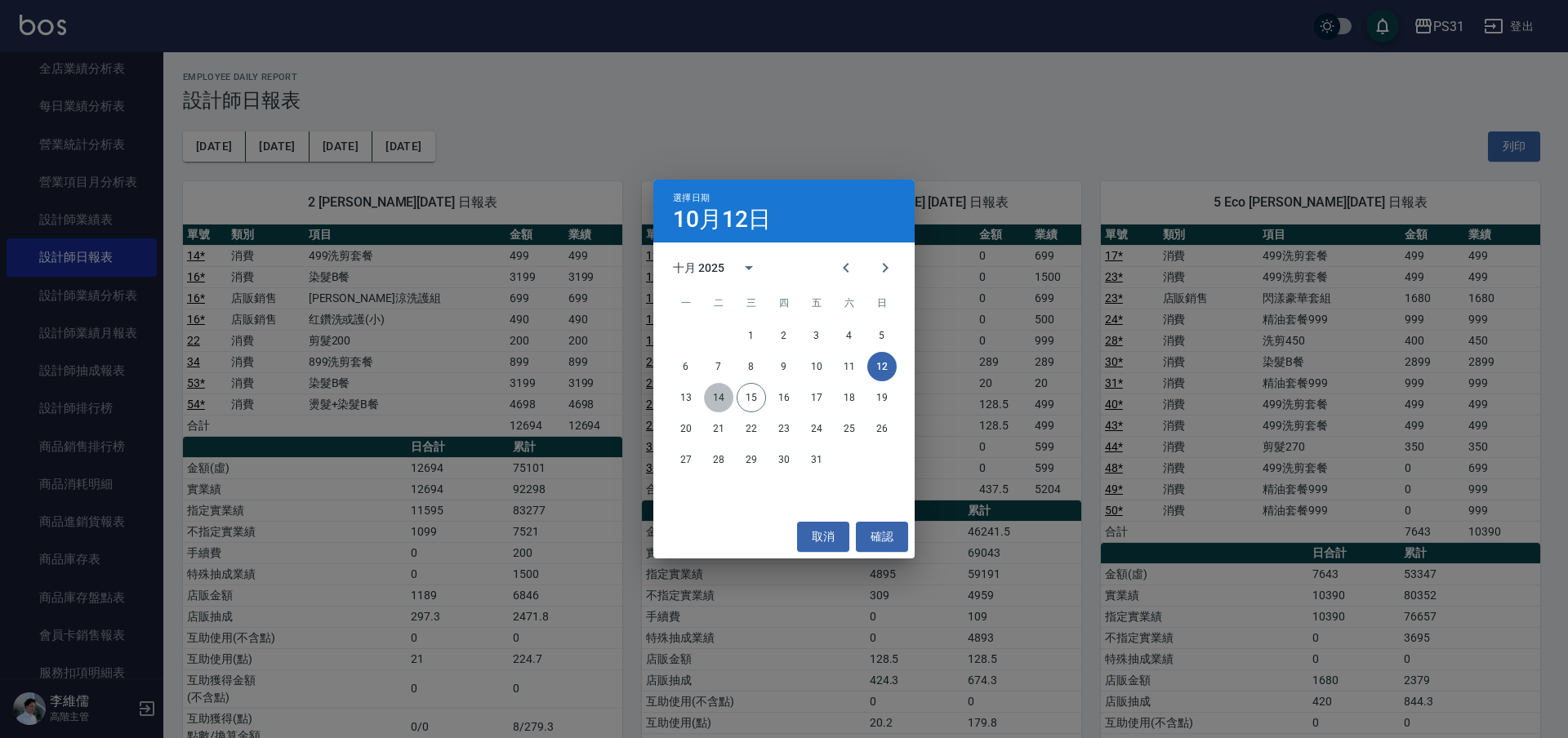
click at [710, 395] on button "14" at bounding box center [718, 397] width 29 height 29
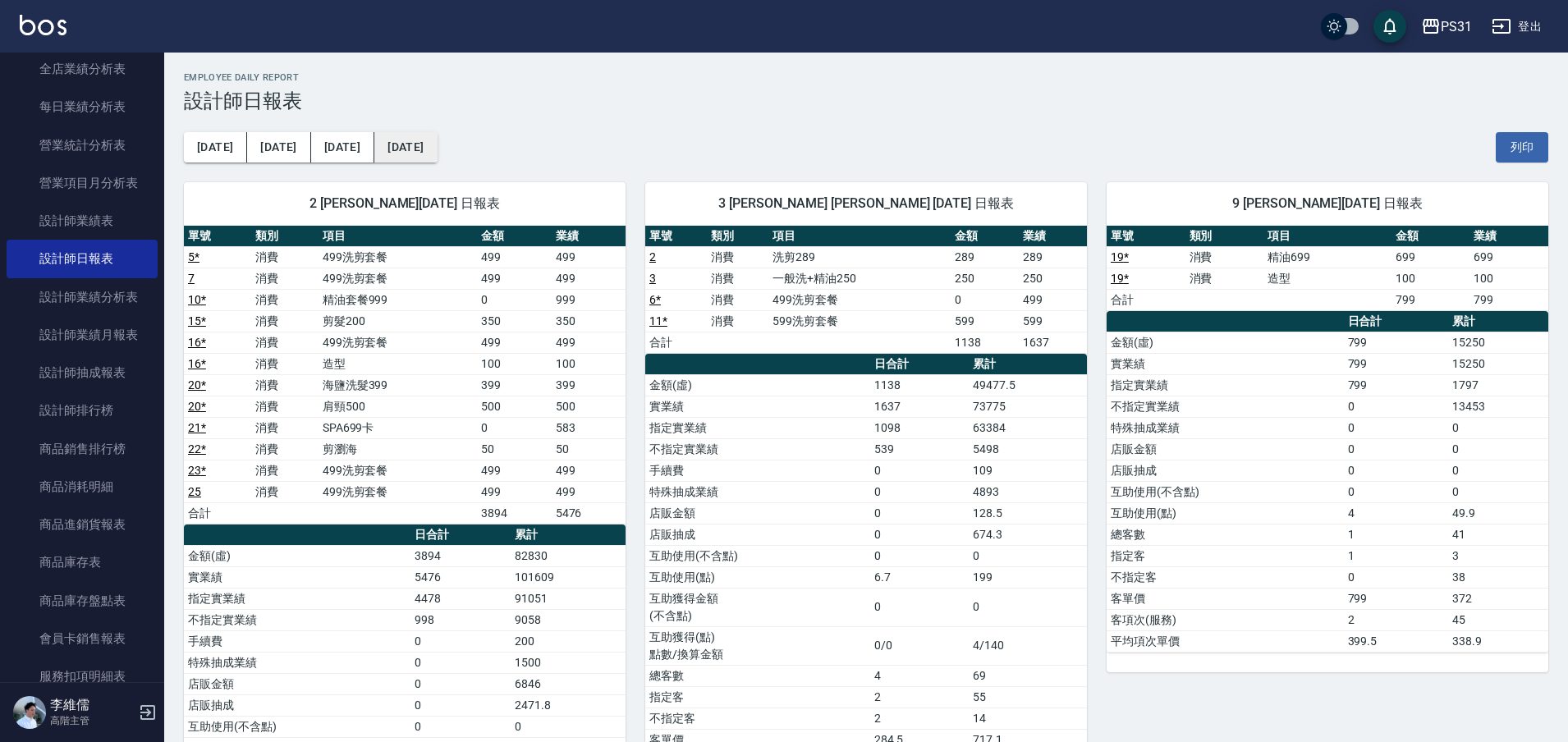
click at [388, 149] on button "[DATE]" at bounding box center [405, 147] width 62 height 30
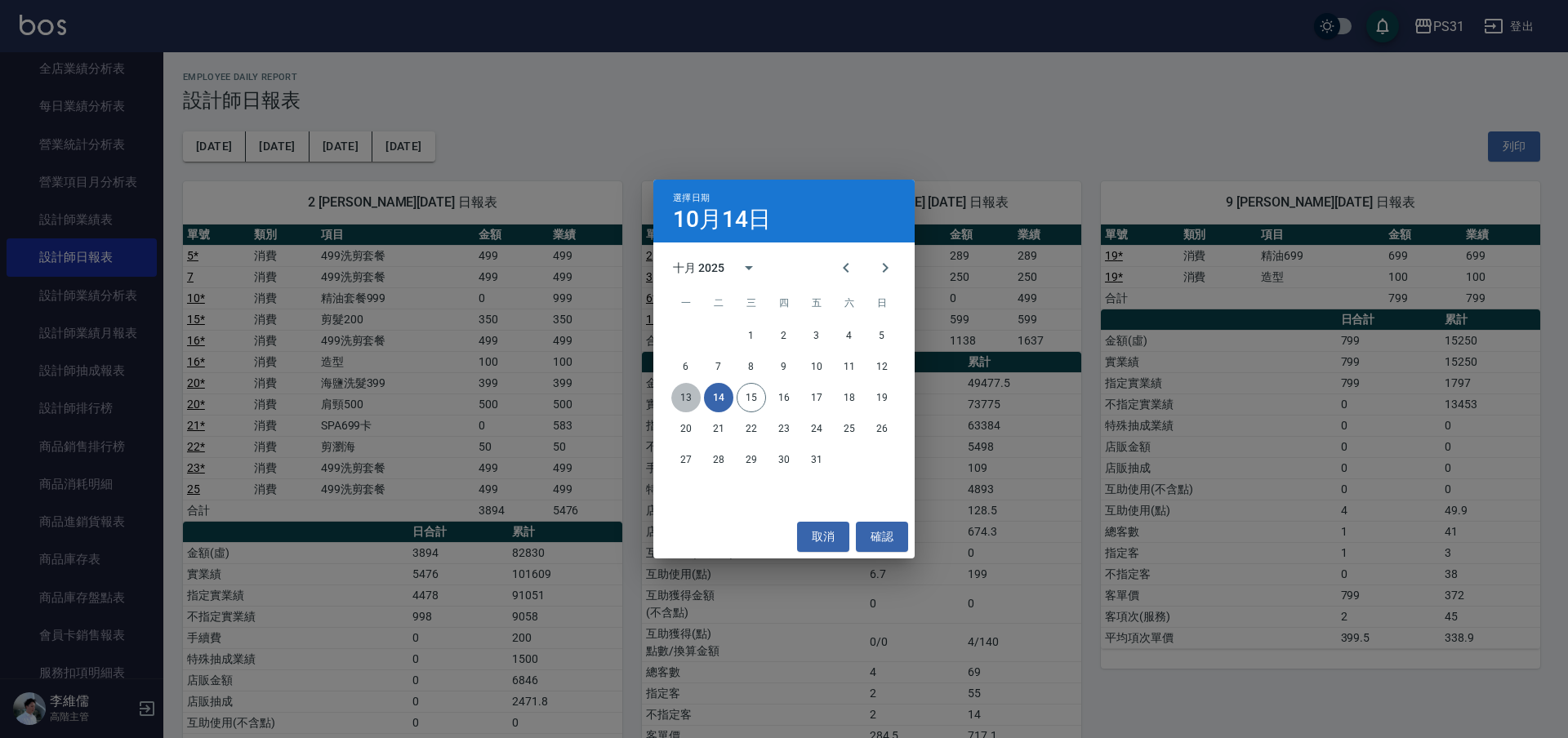
click at [678, 392] on button "13" at bounding box center [685, 397] width 29 height 29
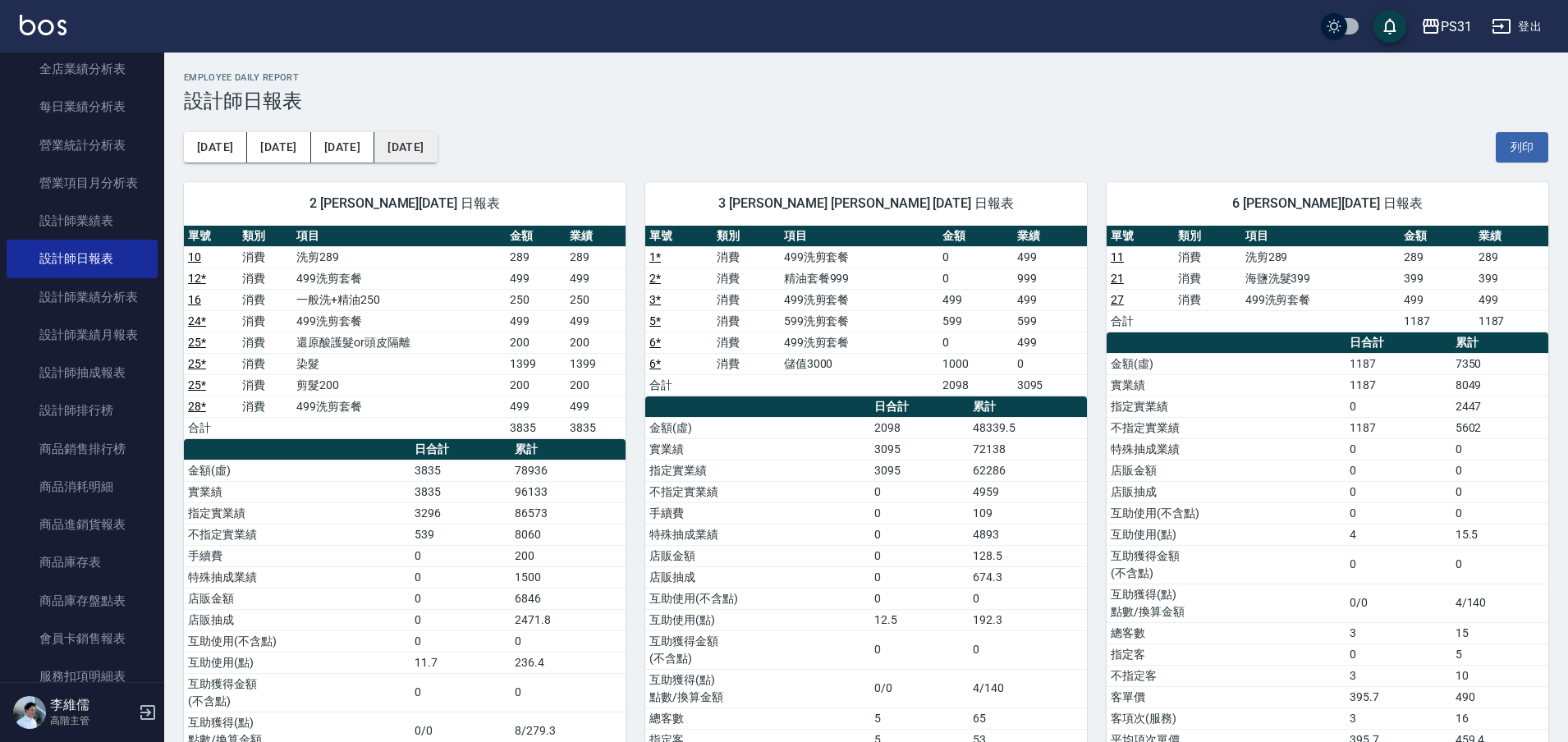
click at [374, 149] on button "[DATE]" at bounding box center [405, 147] width 62 height 30
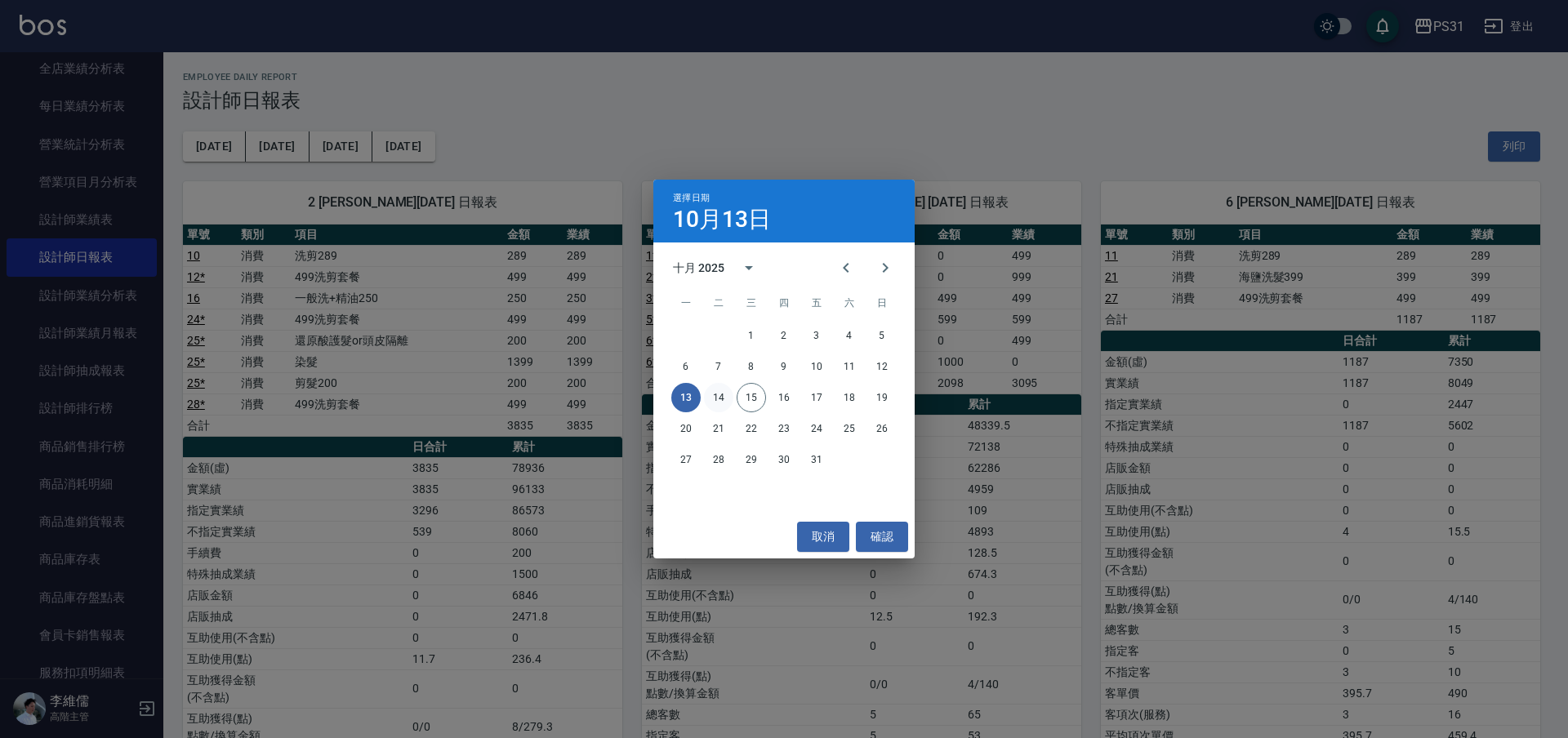
click at [725, 395] on button "14" at bounding box center [718, 397] width 29 height 29
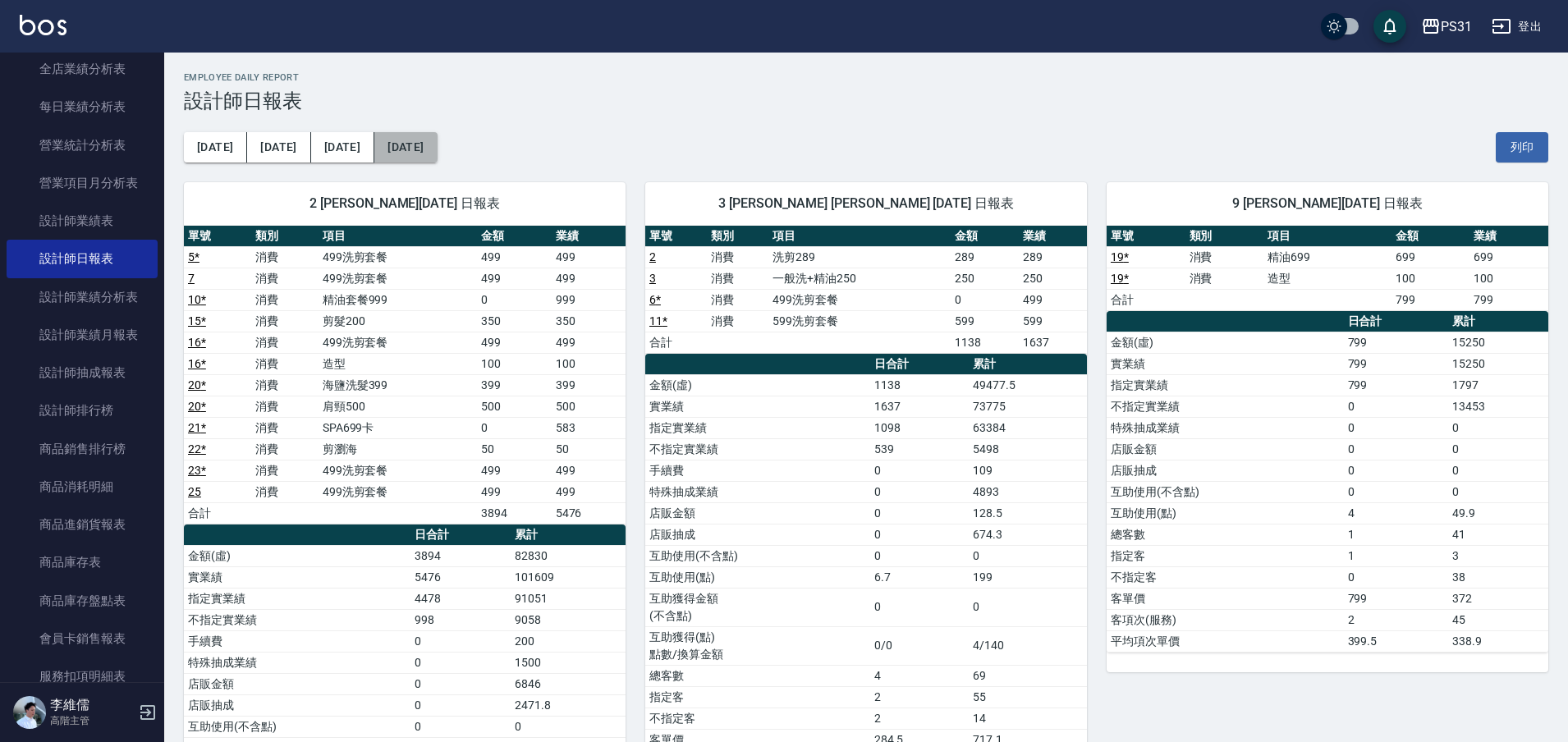
click at [383, 147] on button "[DATE]" at bounding box center [405, 147] width 62 height 30
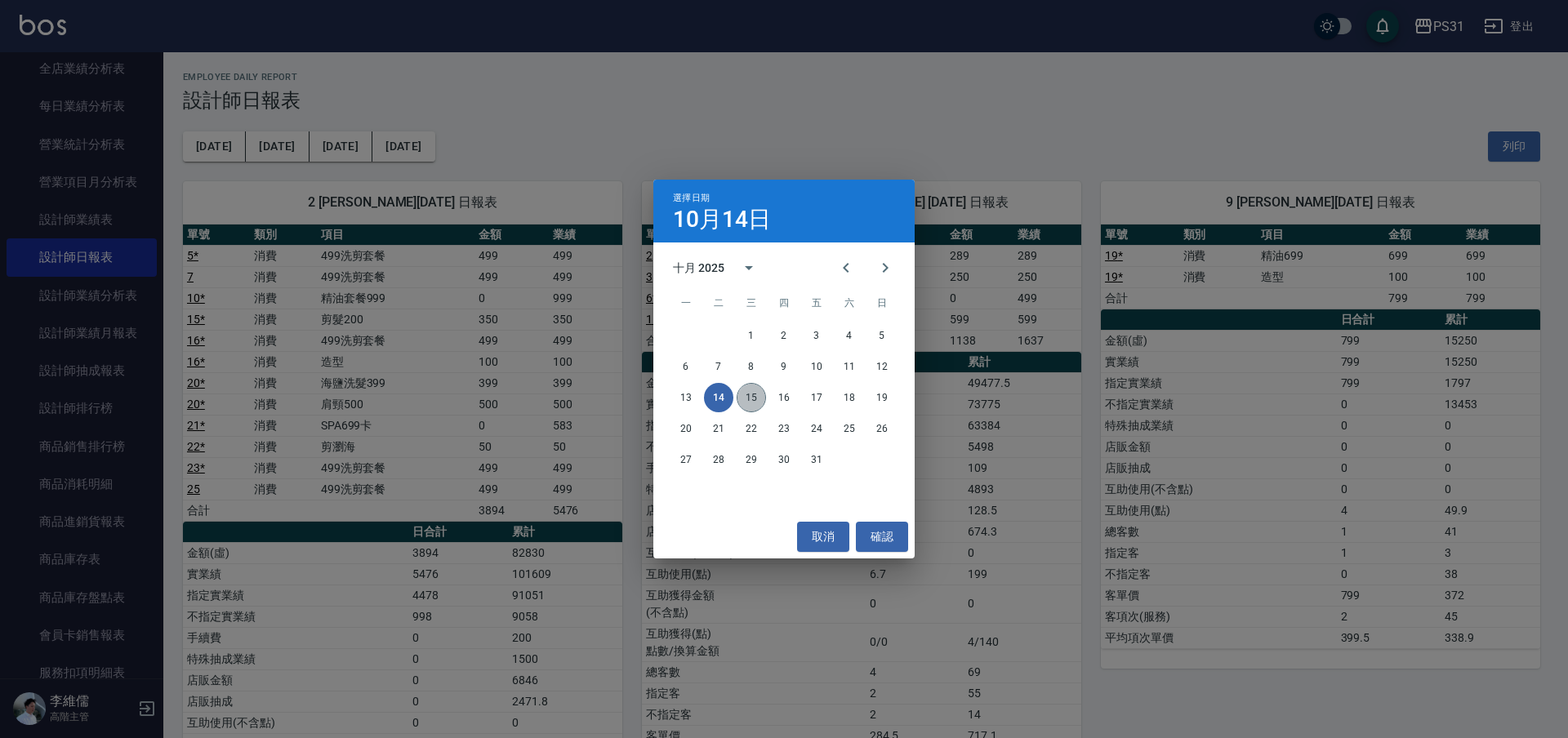
click at [750, 400] on button "15" at bounding box center [750, 397] width 29 height 29
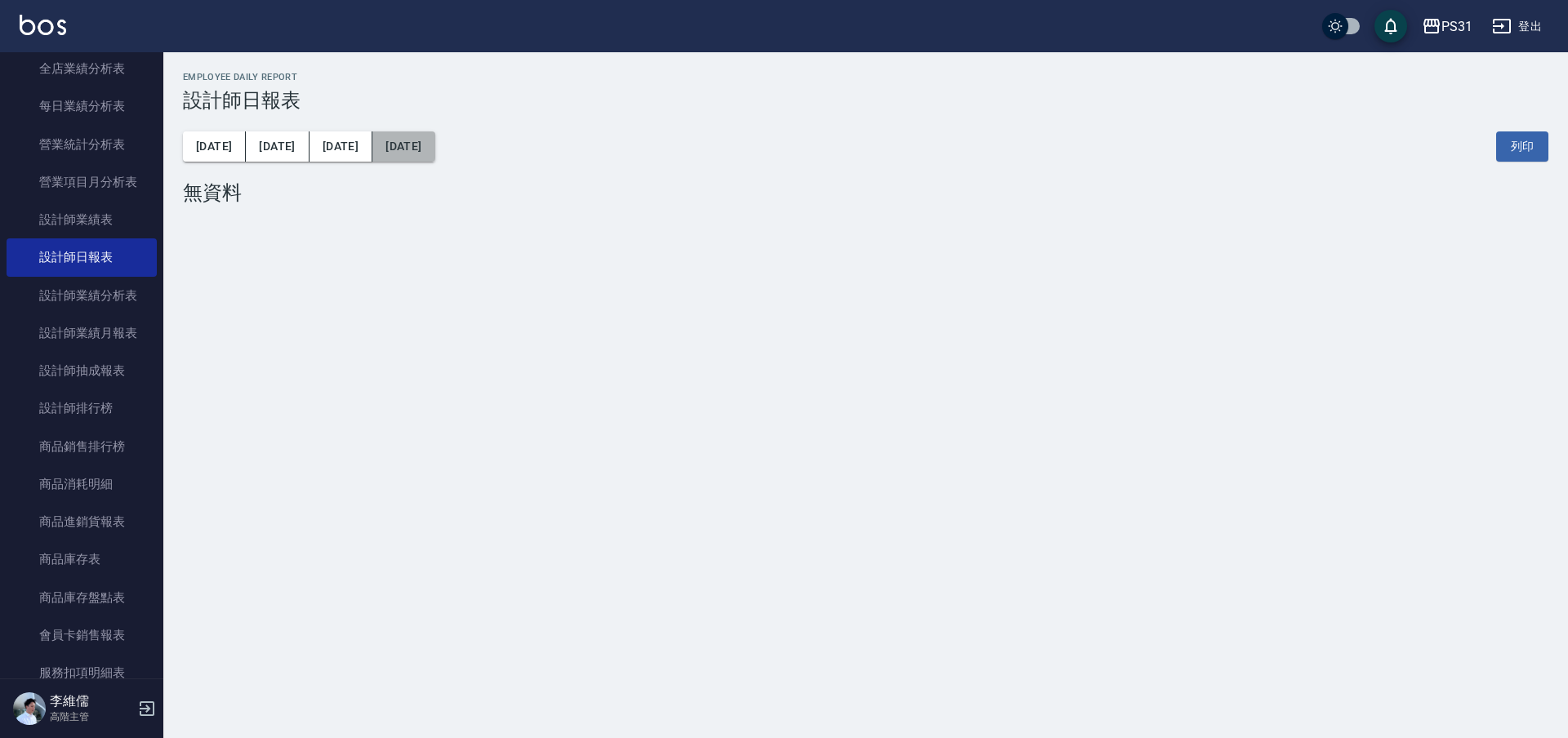
click at [377, 144] on button "[DATE]" at bounding box center [403, 146] width 62 height 30
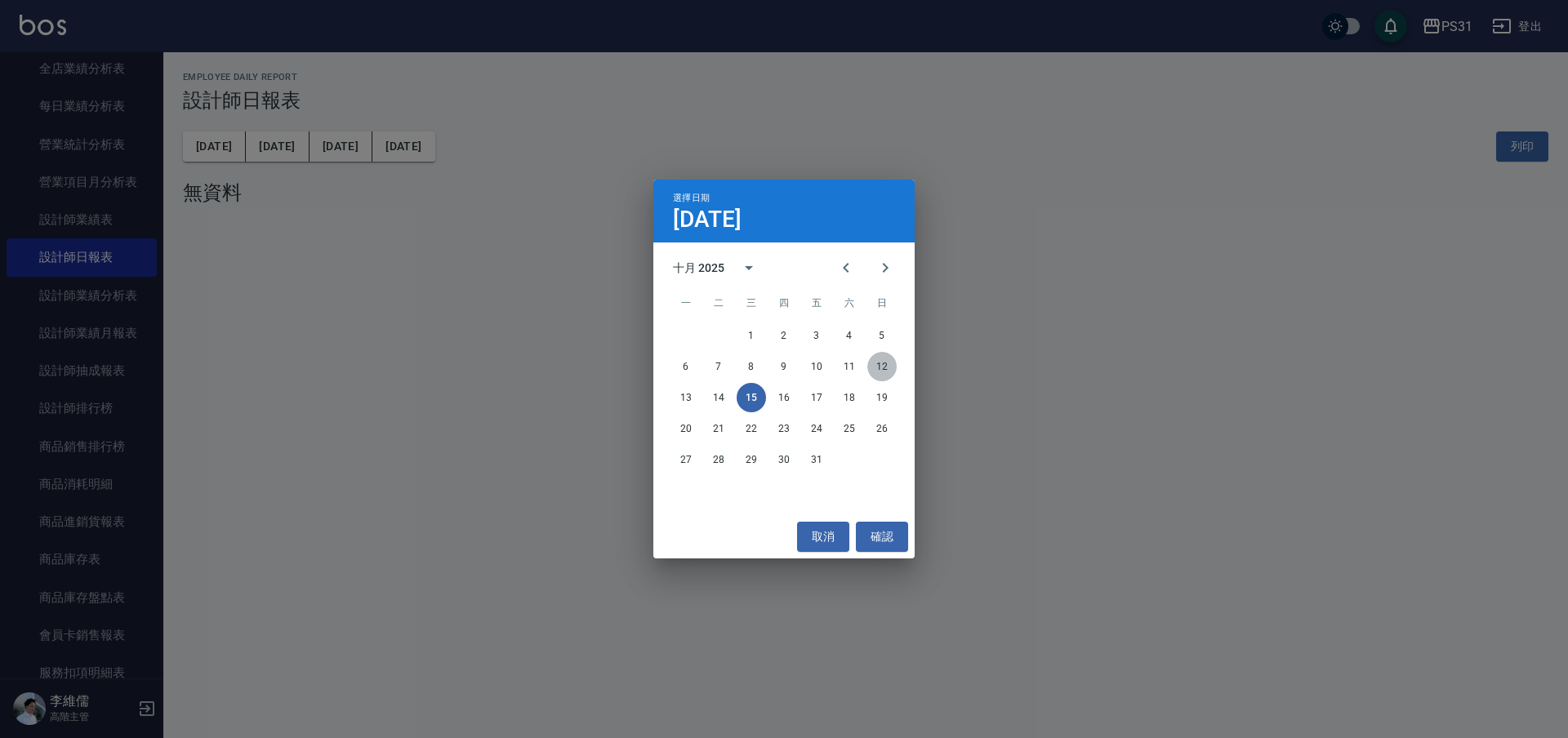
click at [884, 366] on button "12" at bounding box center [881, 366] width 29 height 29
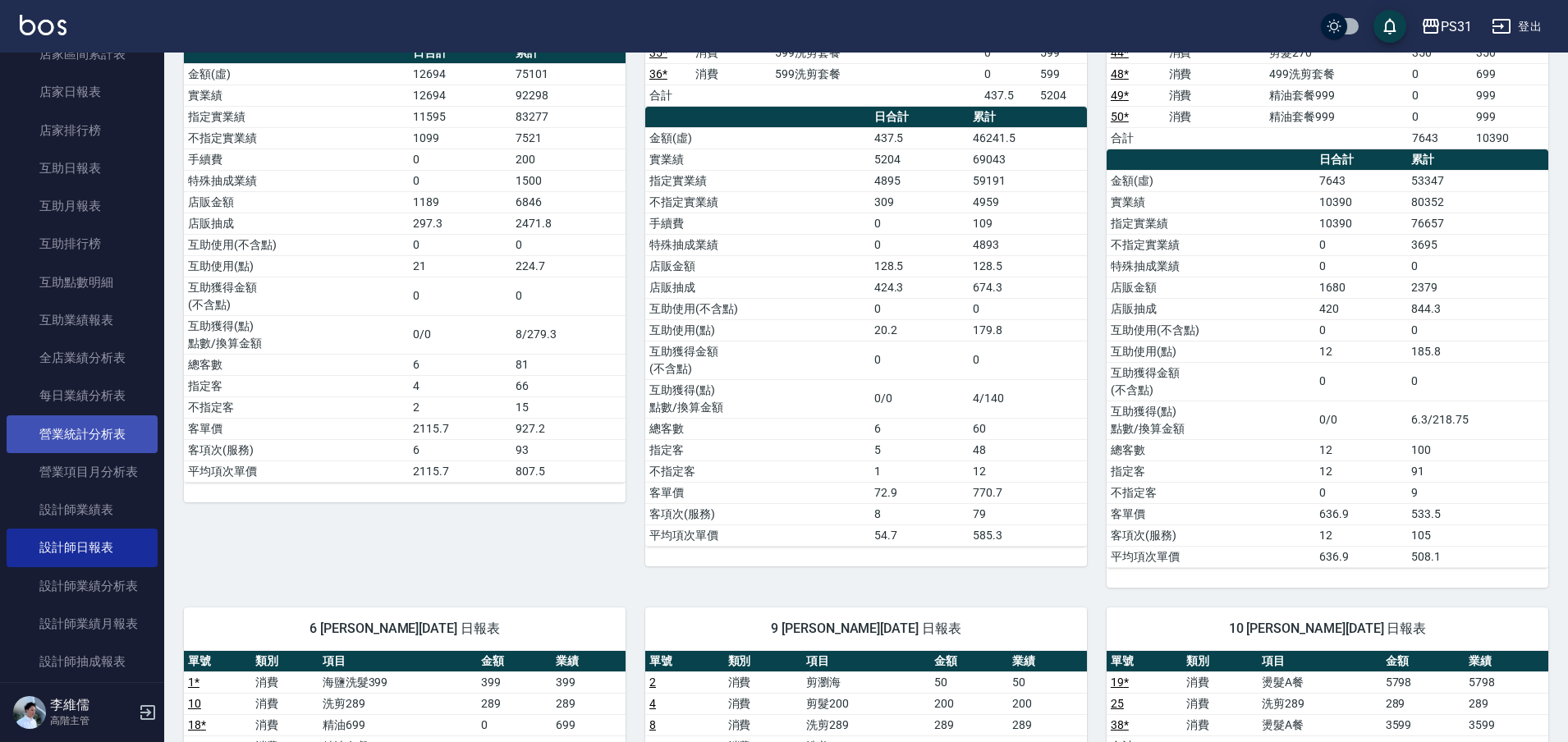
scroll to position [683, 0]
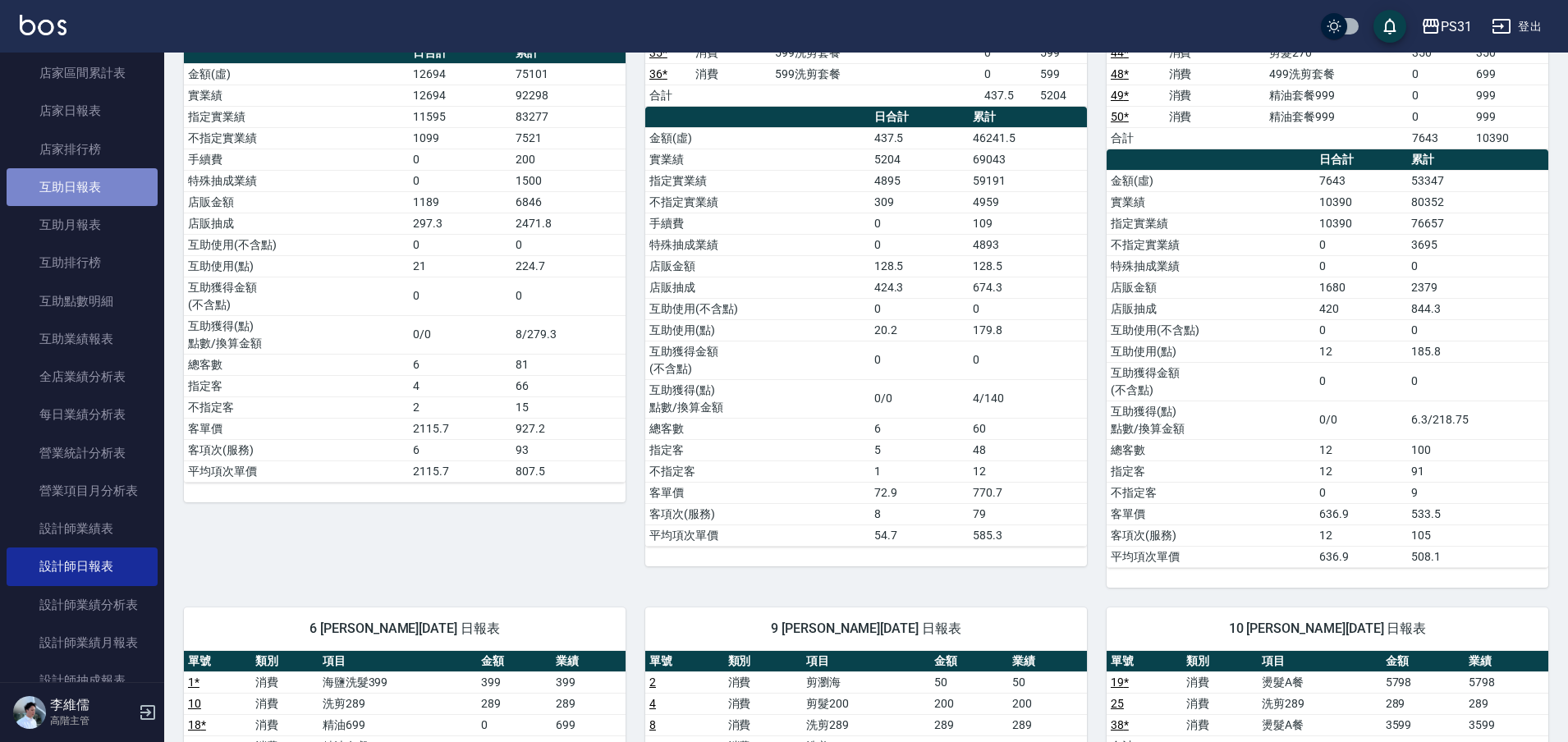
click at [115, 189] on link "互助日報表" at bounding box center [82, 187] width 151 height 38
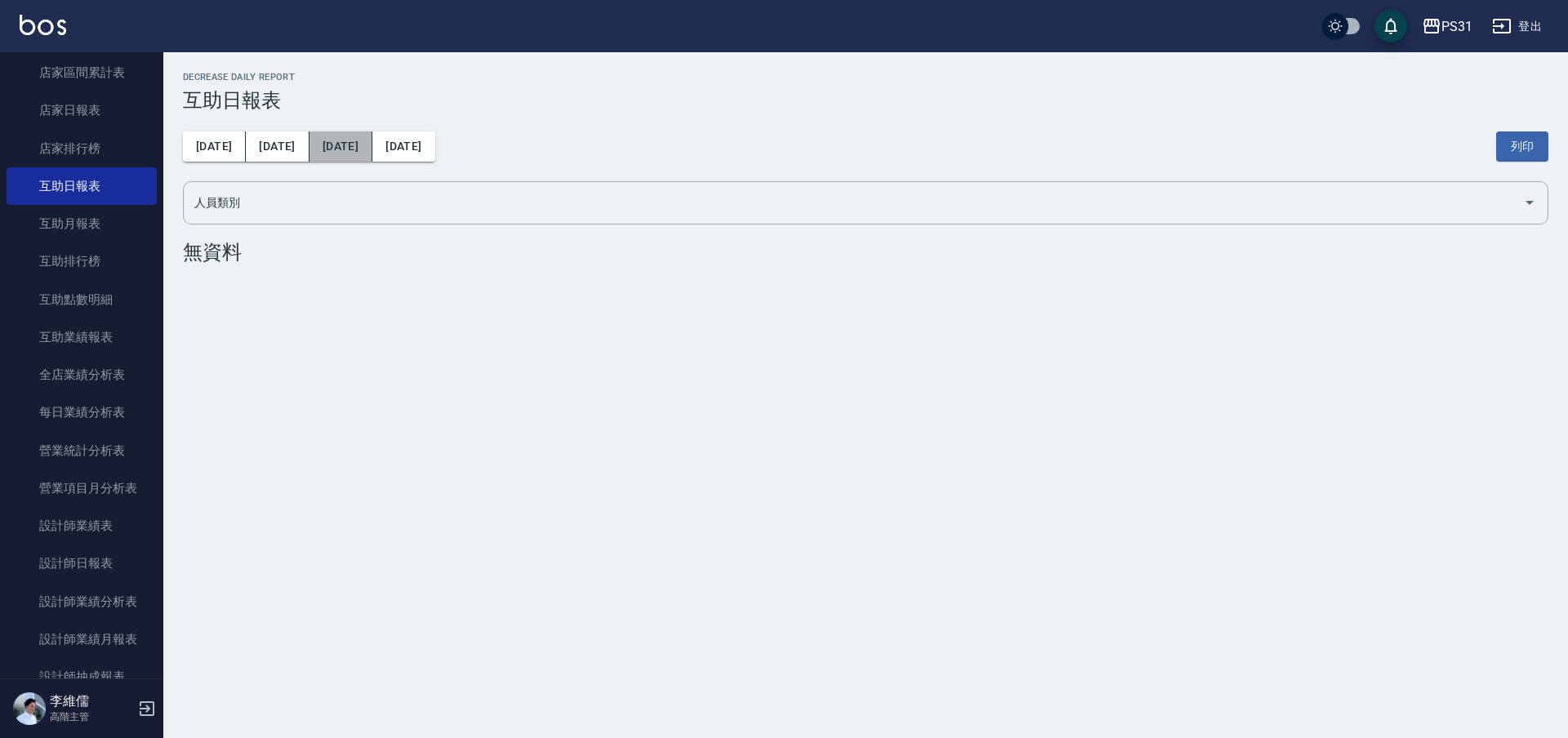
click at [315, 145] on button "[DATE]" at bounding box center [341, 146] width 63 height 30
click at [310, 154] on button "[DATE]" at bounding box center [341, 146] width 63 height 30
click at [721, 217] on div "人員類別" at bounding box center [865, 202] width 1365 height 43
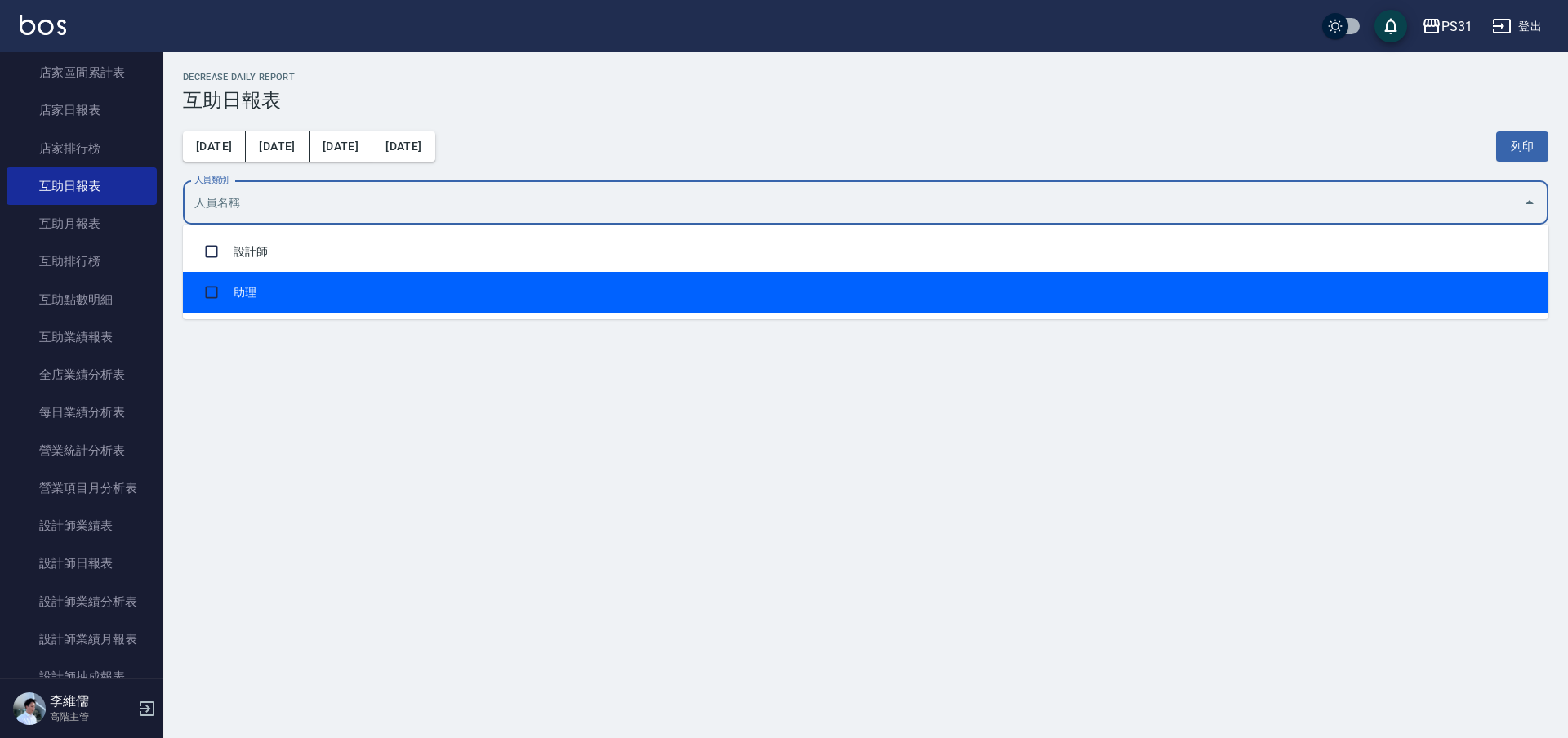
click at [1075, 288] on li "助理" at bounding box center [865, 292] width 1365 height 41
checkbox input "true"
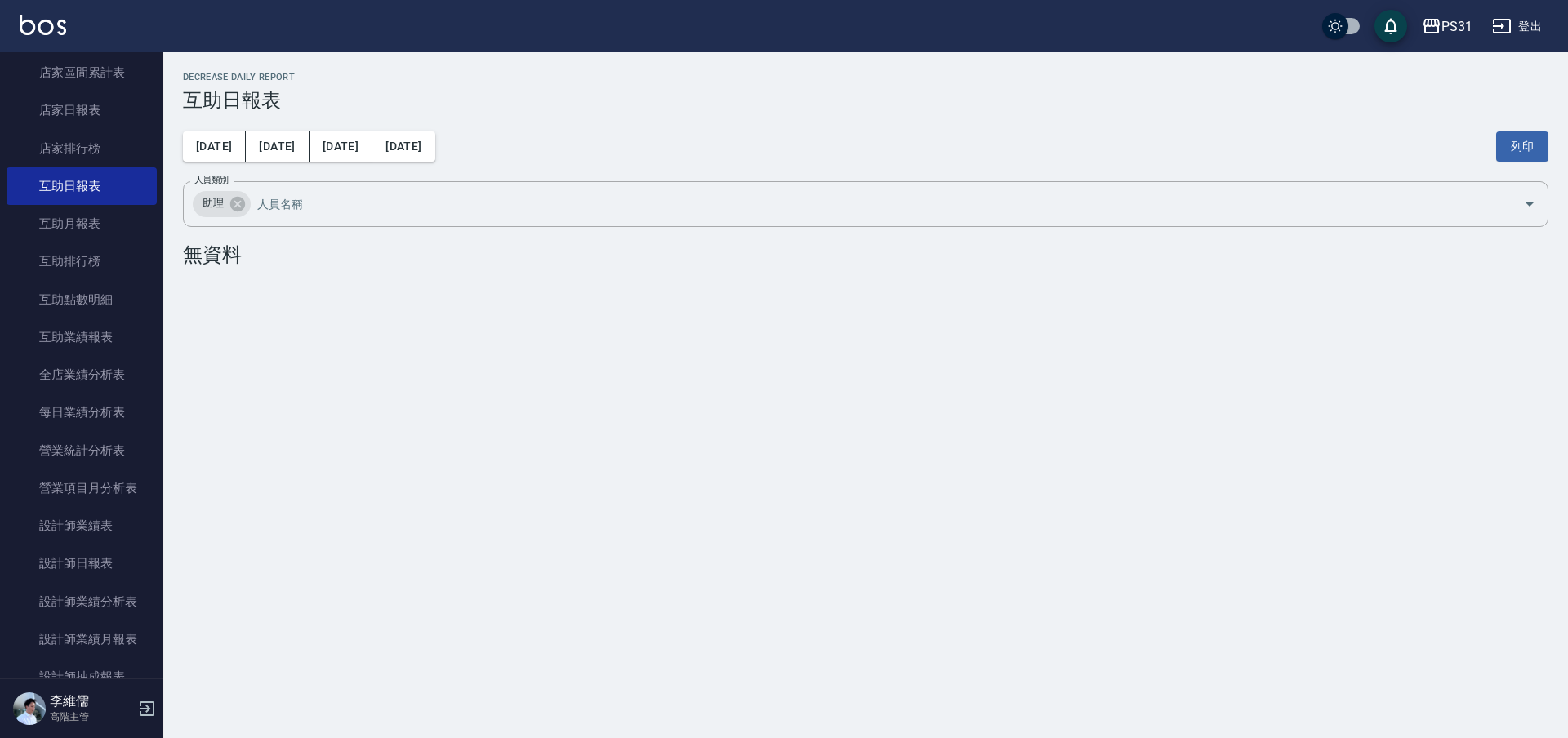
click at [1461, 391] on div "PS31 [DATE] 互助日報表 列印時間： [DATE][PHONE_NUMBER]:22 Decrease Daily Report 互助日報表 [DA…" at bounding box center [784, 369] width 1568 height 738
click at [310, 143] on button "[DATE]" at bounding box center [341, 146] width 63 height 30
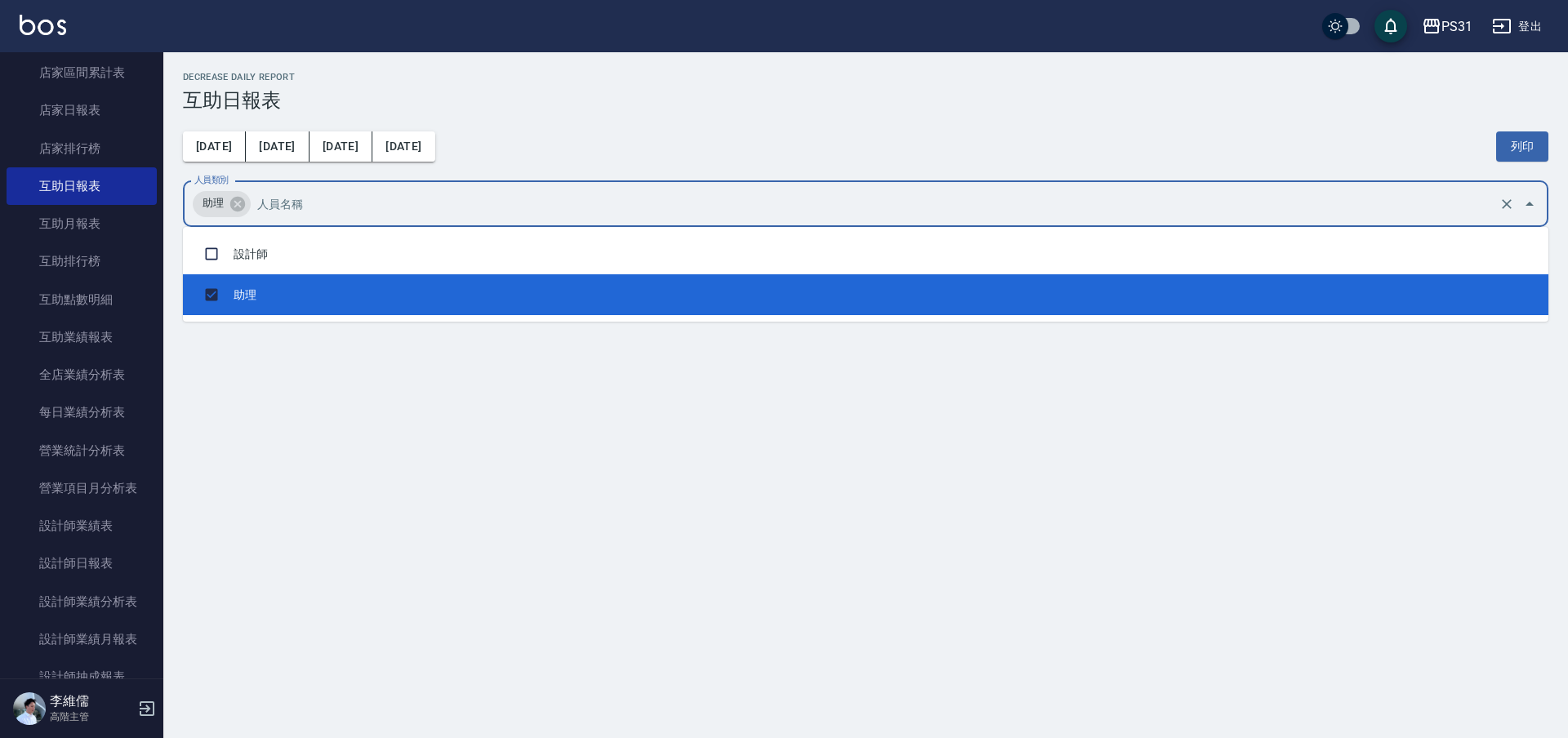
click at [319, 202] on input "人員類別" at bounding box center [874, 203] width 1242 height 29
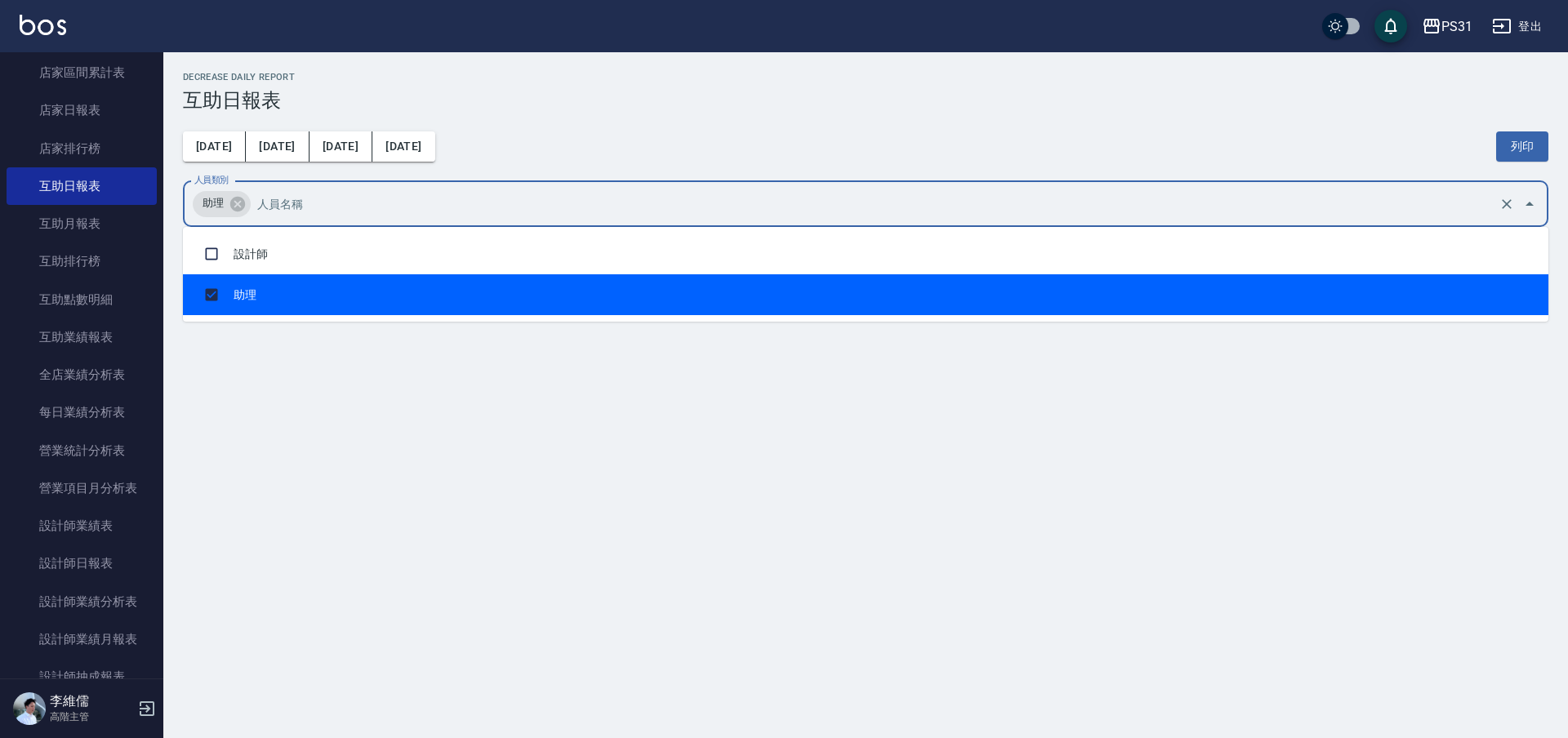
click at [471, 310] on li "助理" at bounding box center [865, 295] width 1365 height 41
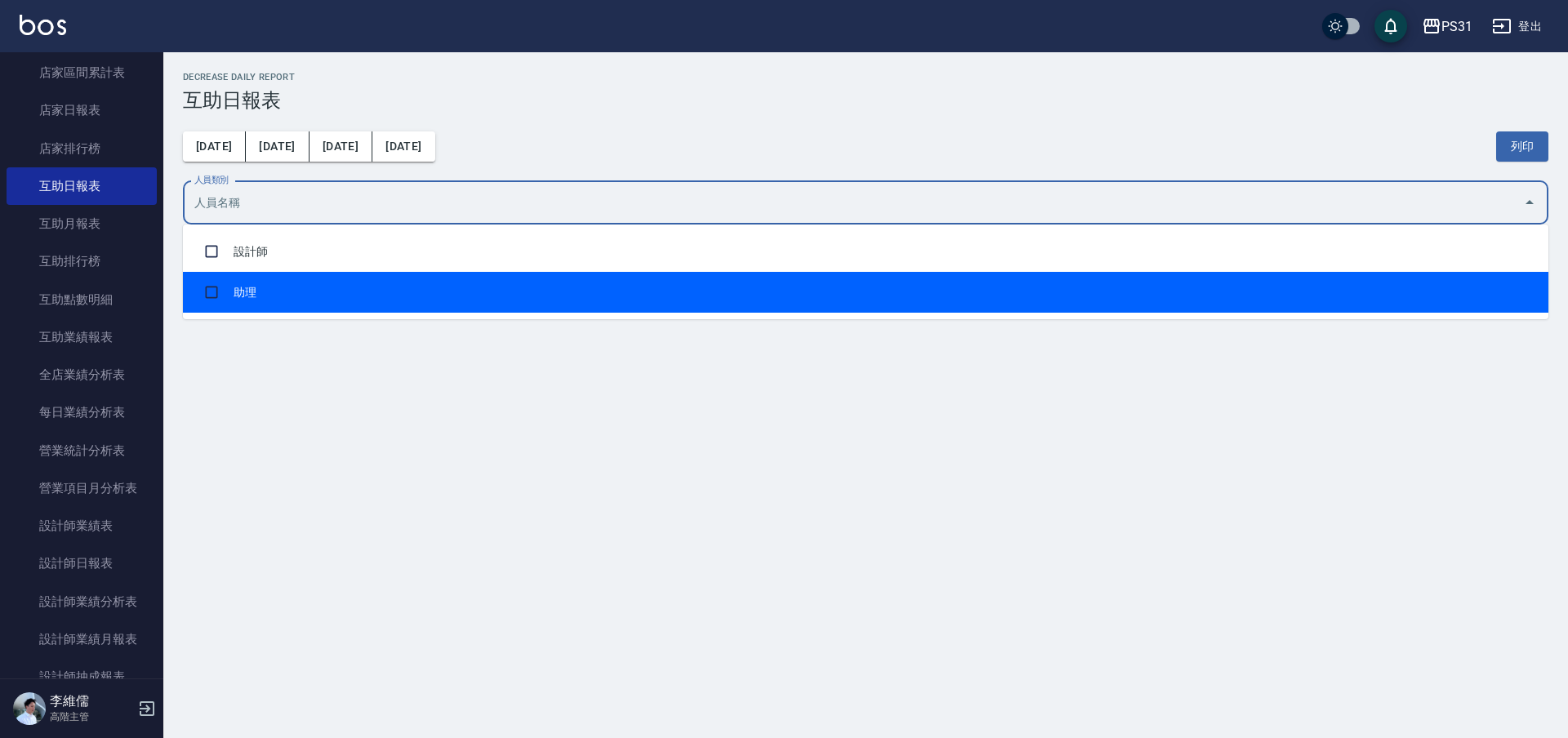
click at [258, 282] on li "助理" at bounding box center [865, 292] width 1365 height 41
checkbox input "true"
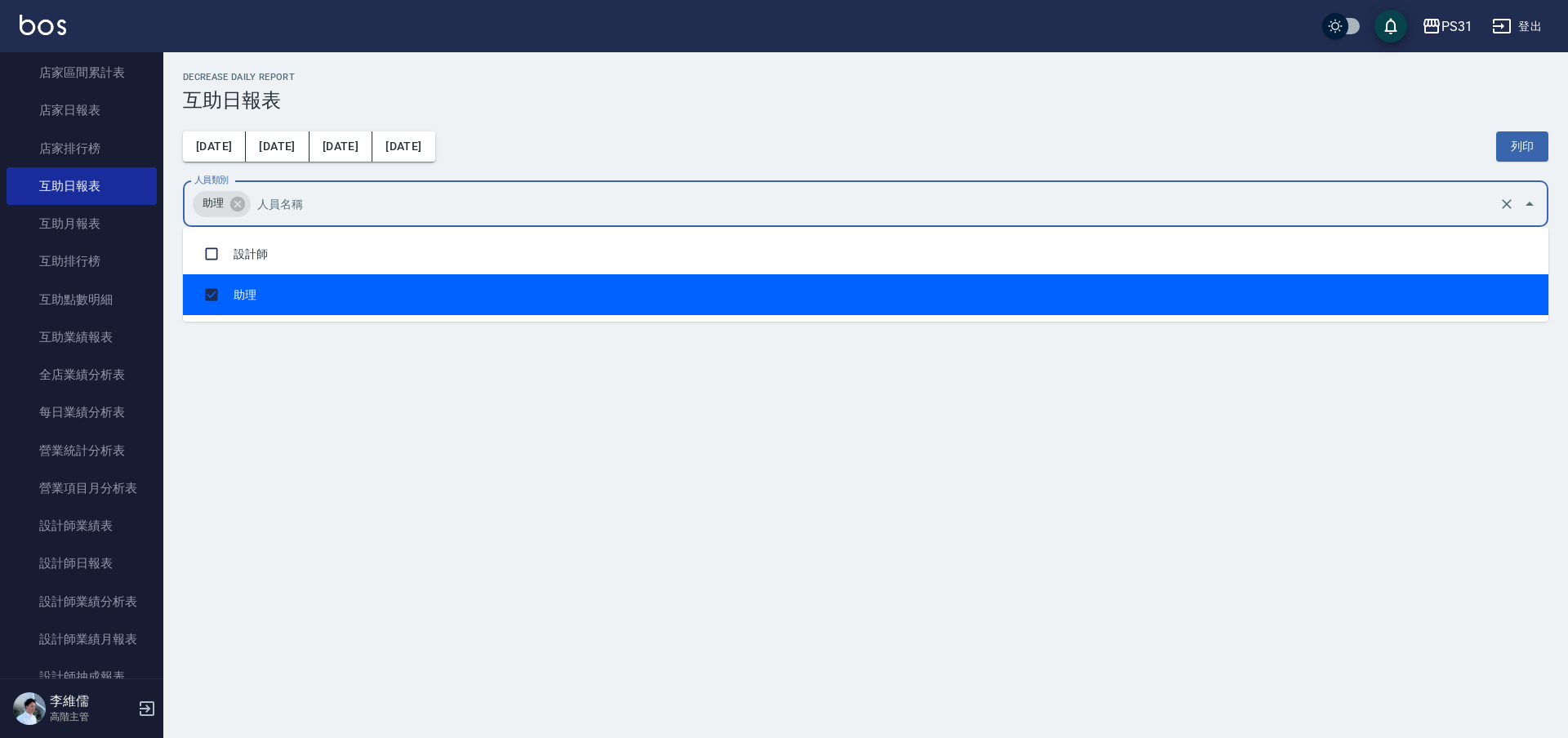
click at [260, 356] on div "PS31 [DATE] 互助日報表 列印時間： [DATE][PHONE_NUMBER]:23 Decrease Daily Report 互助日報表 [DA…" at bounding box center [784, 369] width 1568 height 738
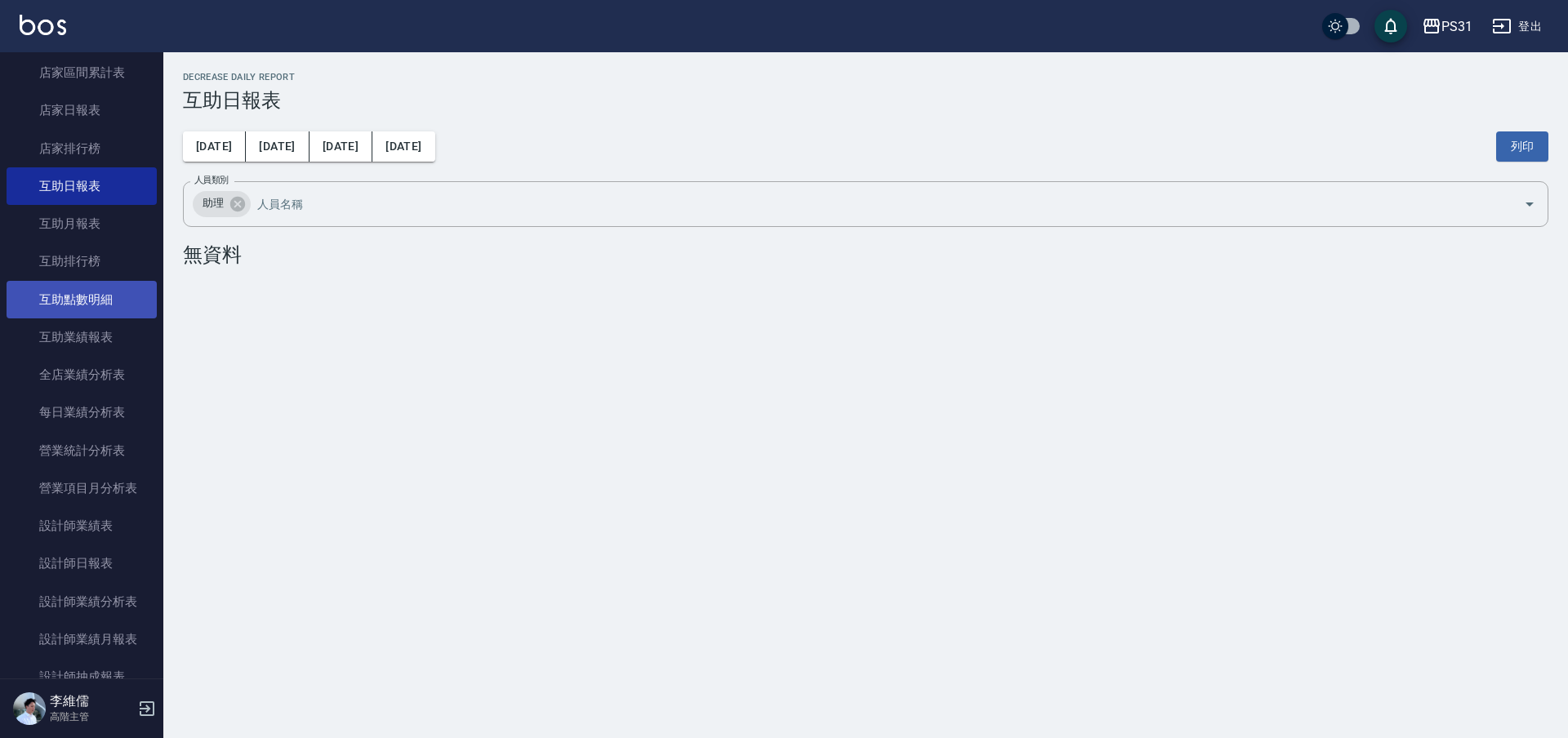
click at [97, 297] on link "互助點數明細" at bounding box center [81, 299] width 150 height 37
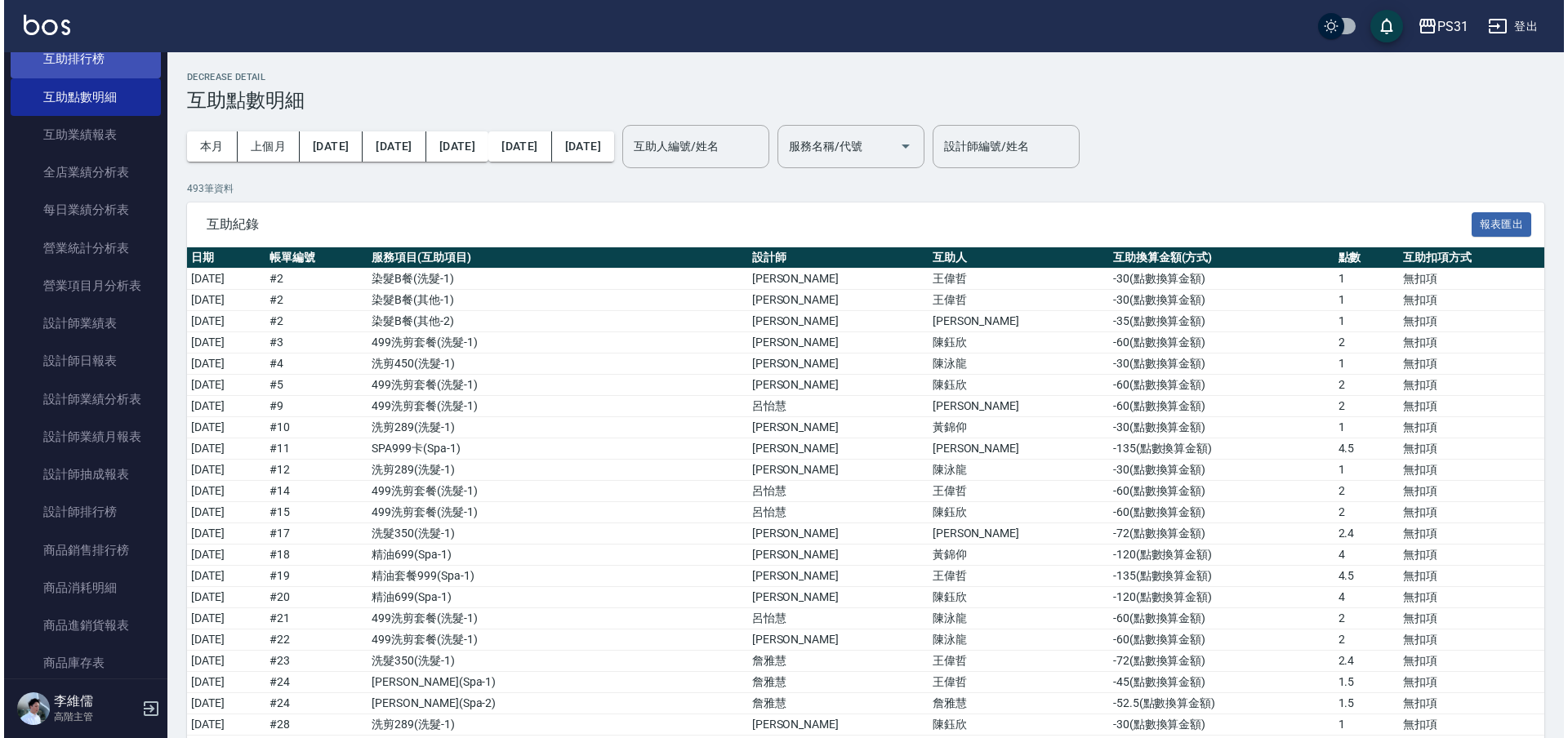
scroll to position [884, 0]
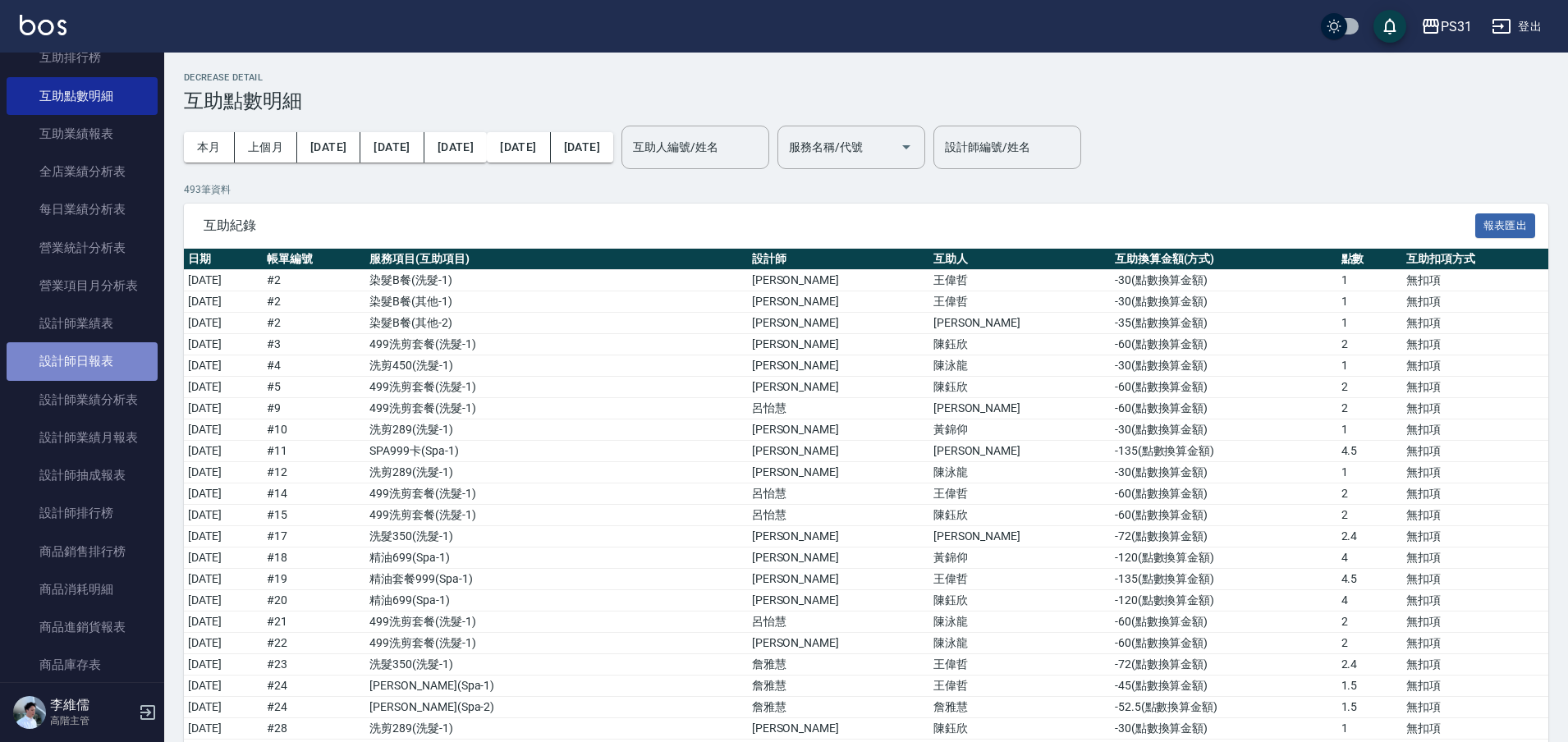
click at [104, 362] on link "設計師日報表" at bounding box center [82, 361] width 151 height 38
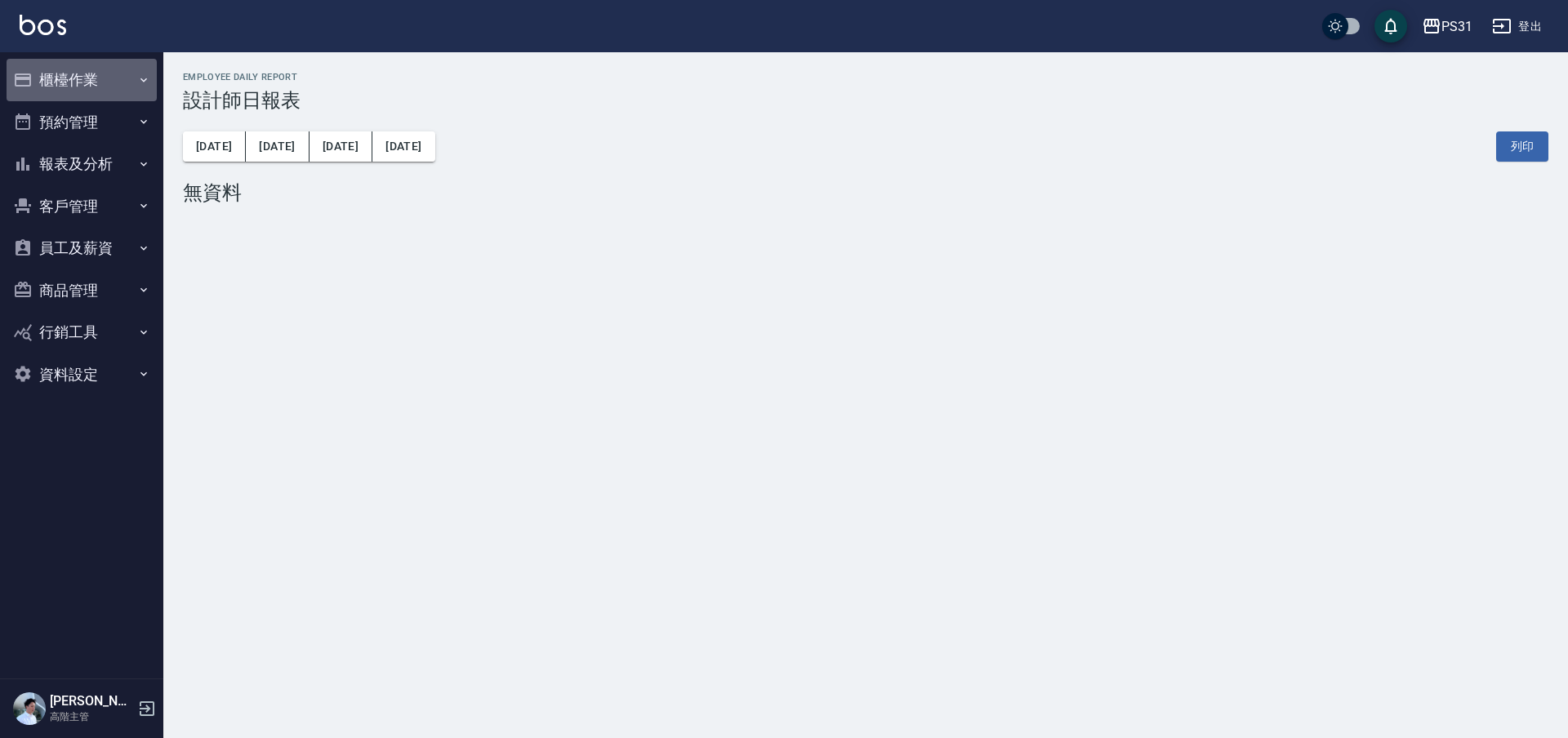
click at [84, 75] on button "櫃檯作業" at bounding box center [81, 79] width 150 height 42
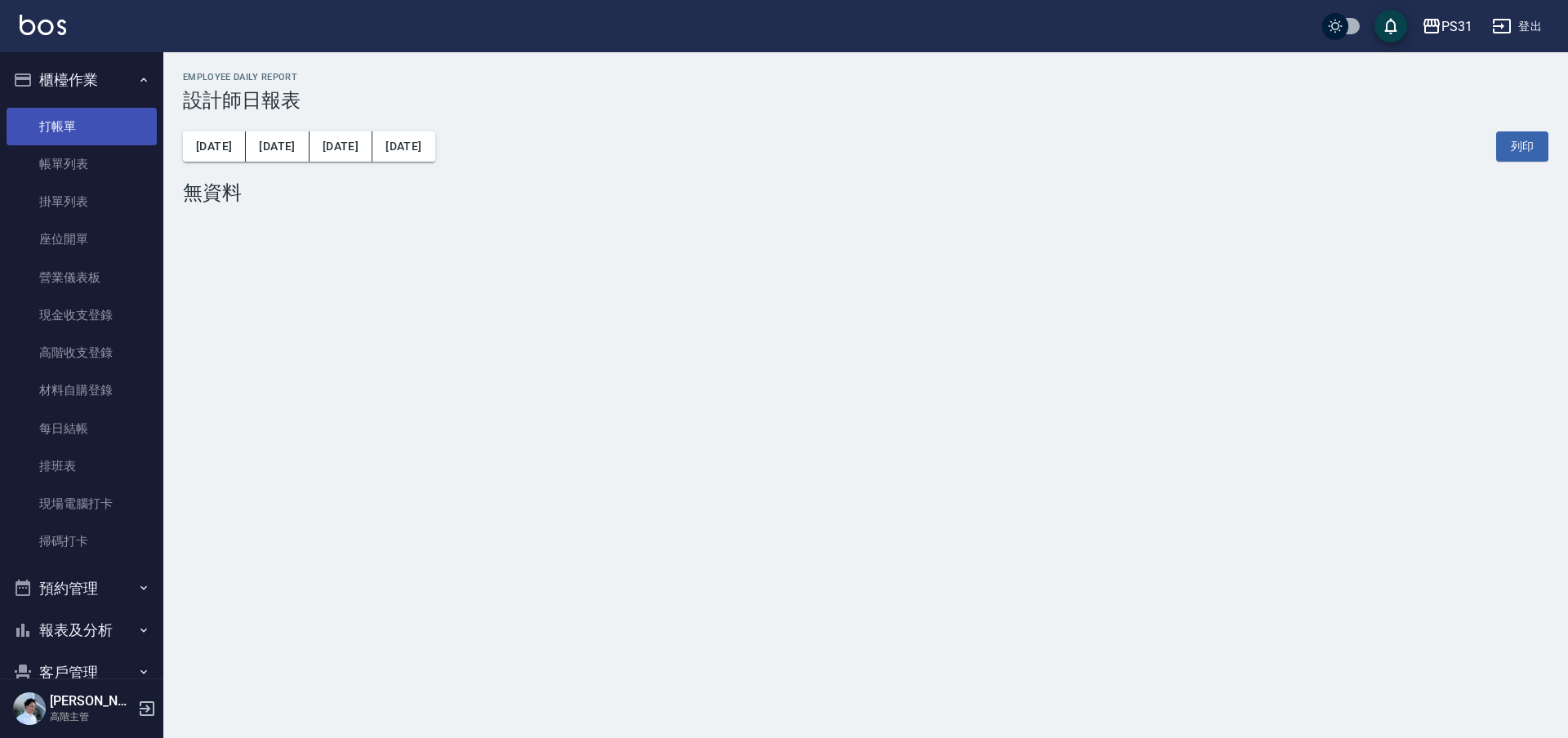
click at [63, 110] on link "打帳單" at bounding box center [81, 126] width 150 height 37
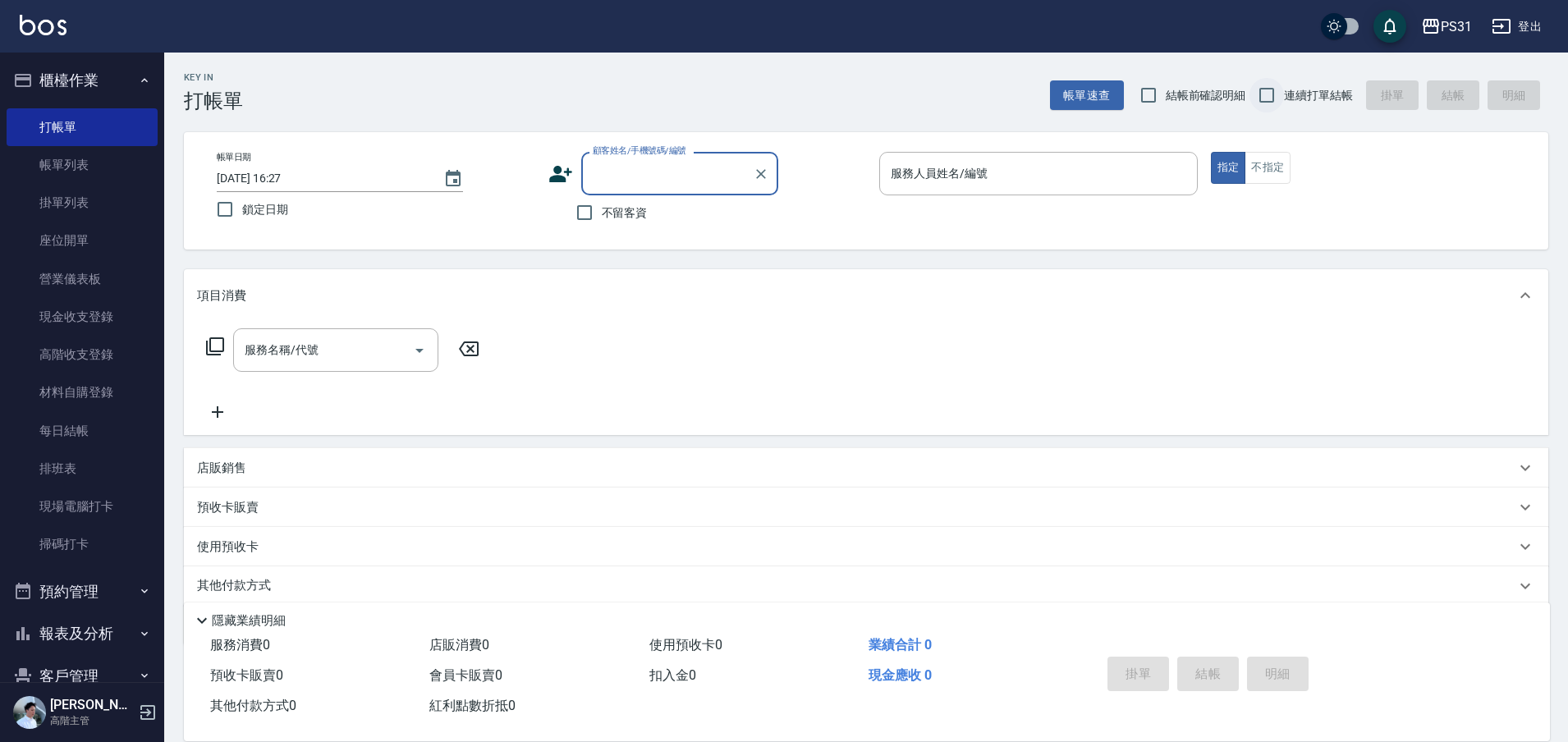
click at [1263, 87] on input "連續打單結帳" at bounding box center [1267, 95] width 35 height 35
checkbox input "true"
click at [575, 209] on input "不留客資" at bounding box center [585, 212] width 35 height 35
checkbox input "true"
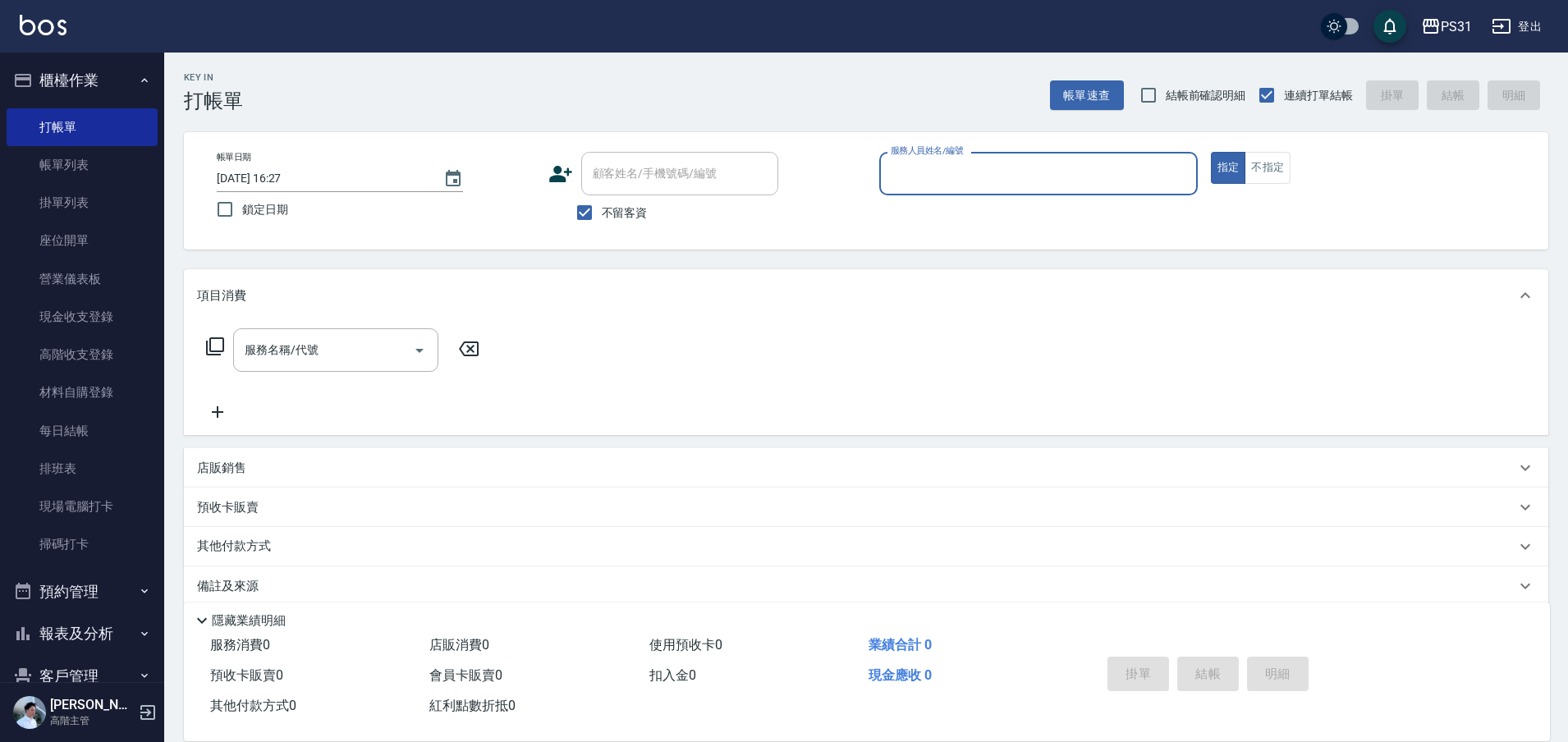
click at [970, 179] on input "服務人員姓名/編號" at bounding box center [1039, 174] width 304 height 29
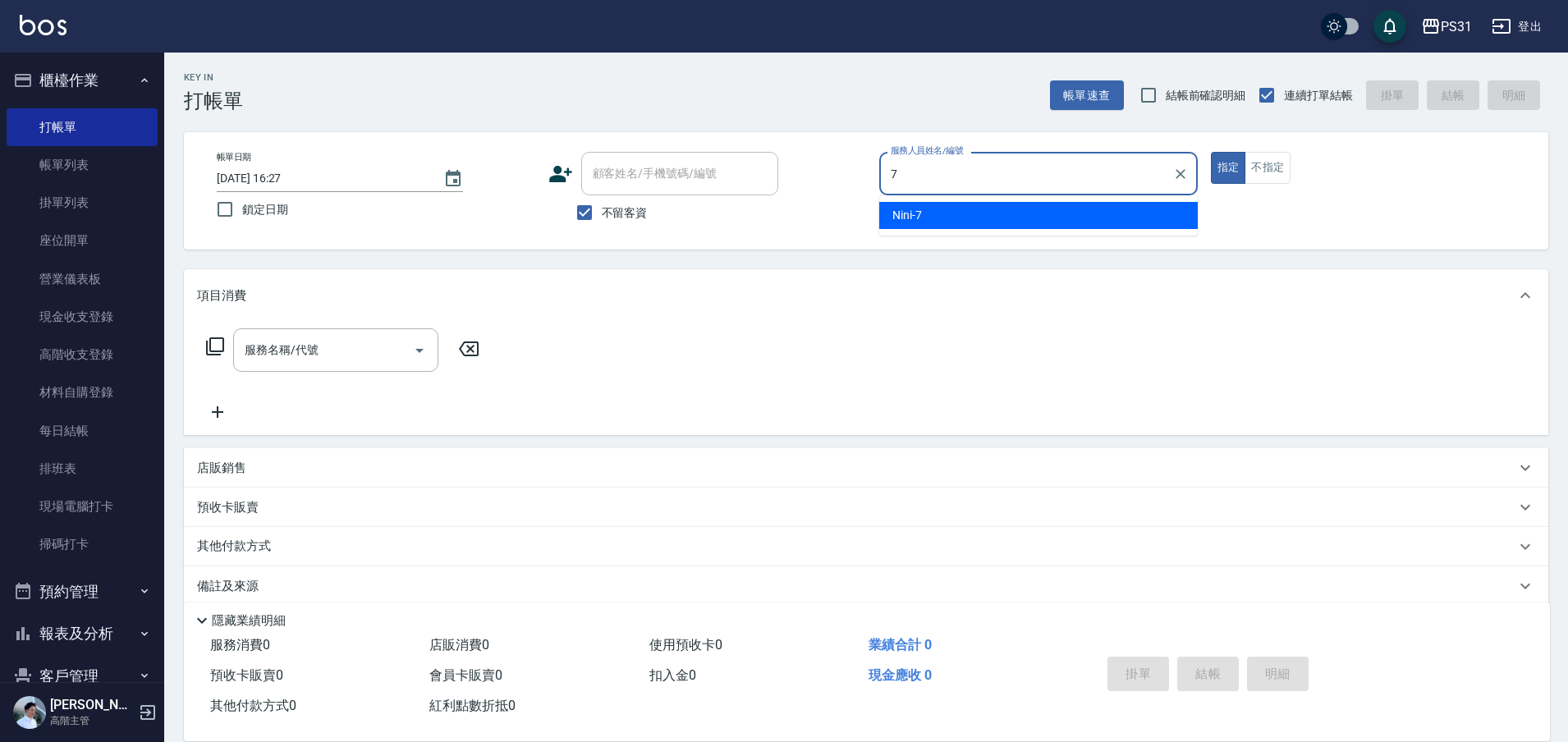
type input "Nini-7"
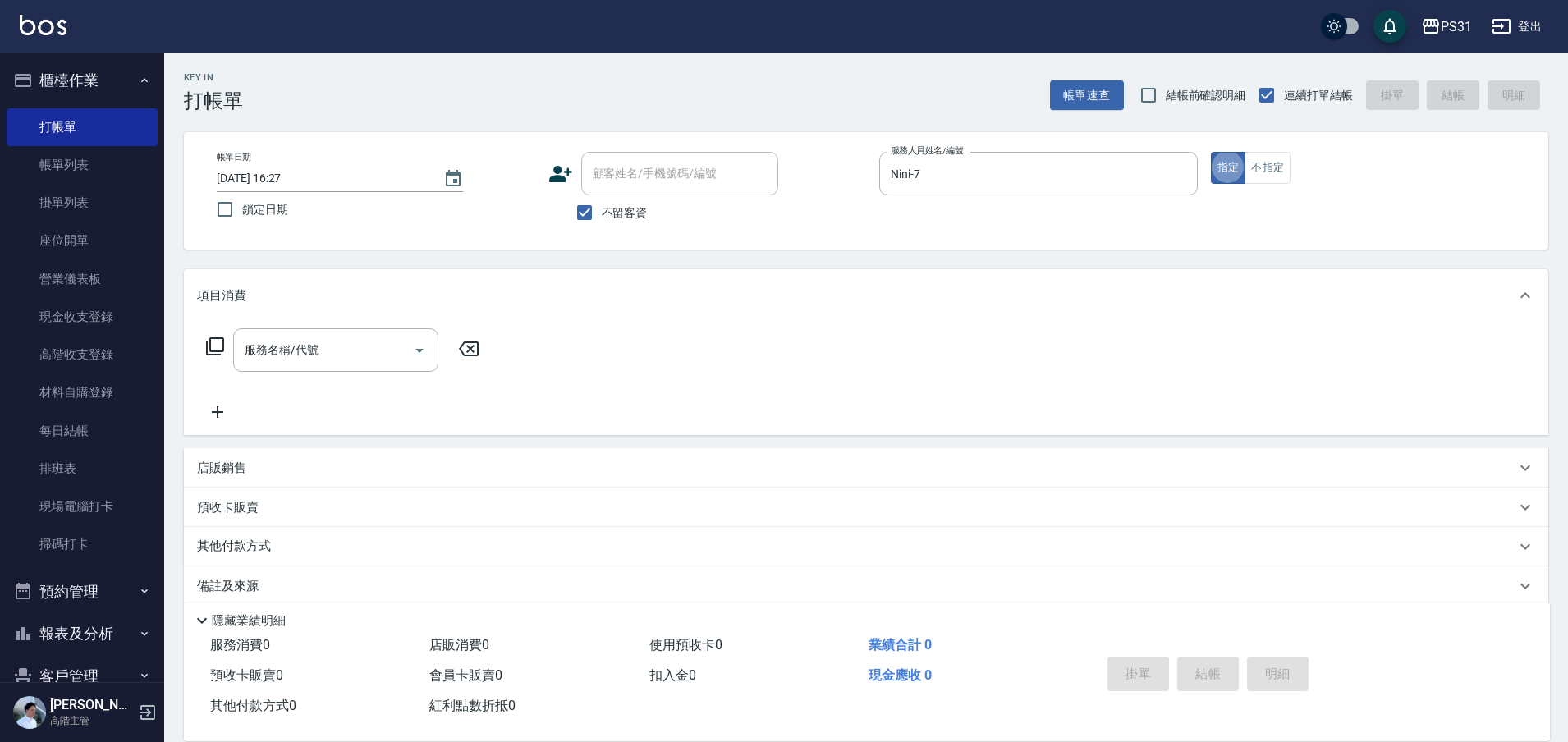
type button "true"
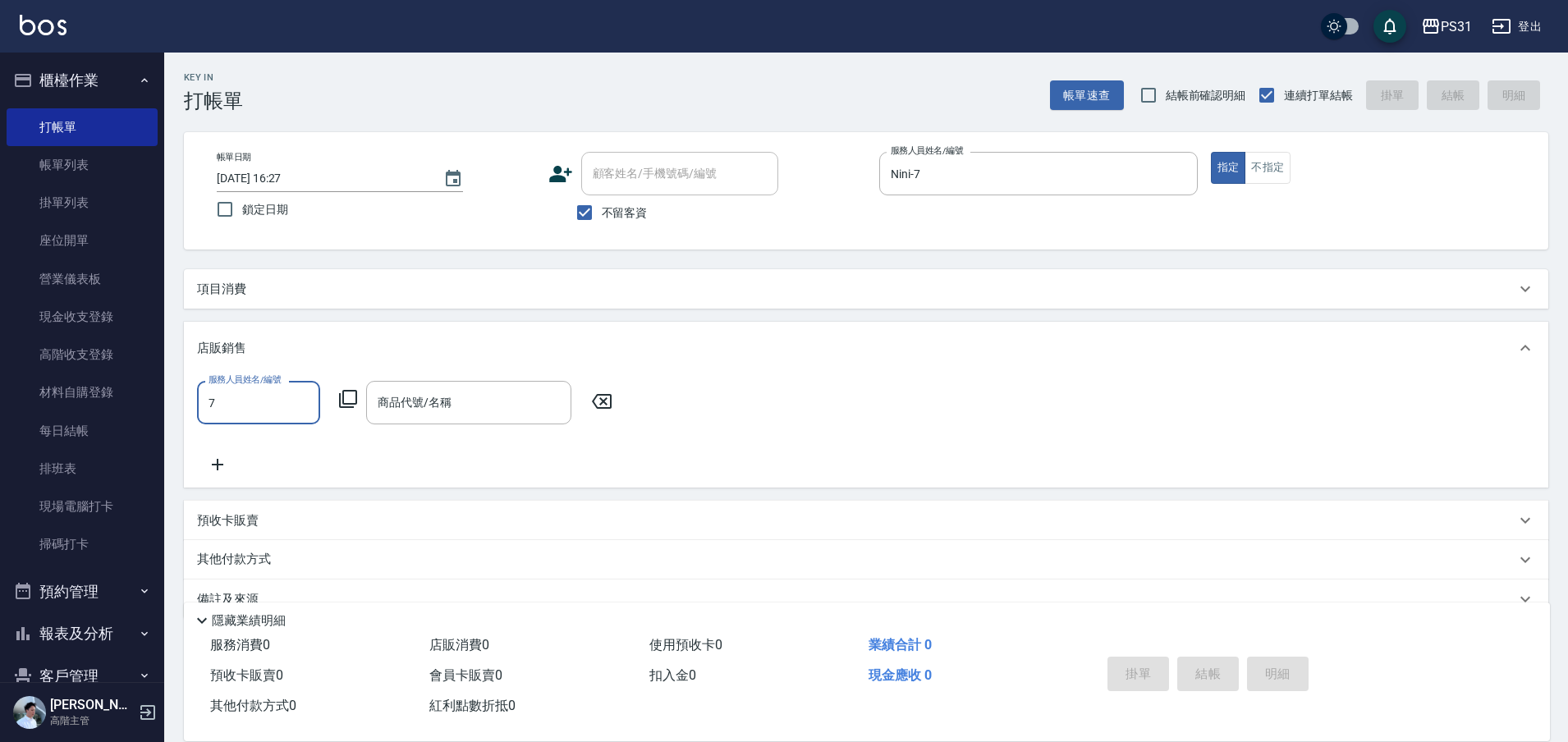
type input "Nini-7"
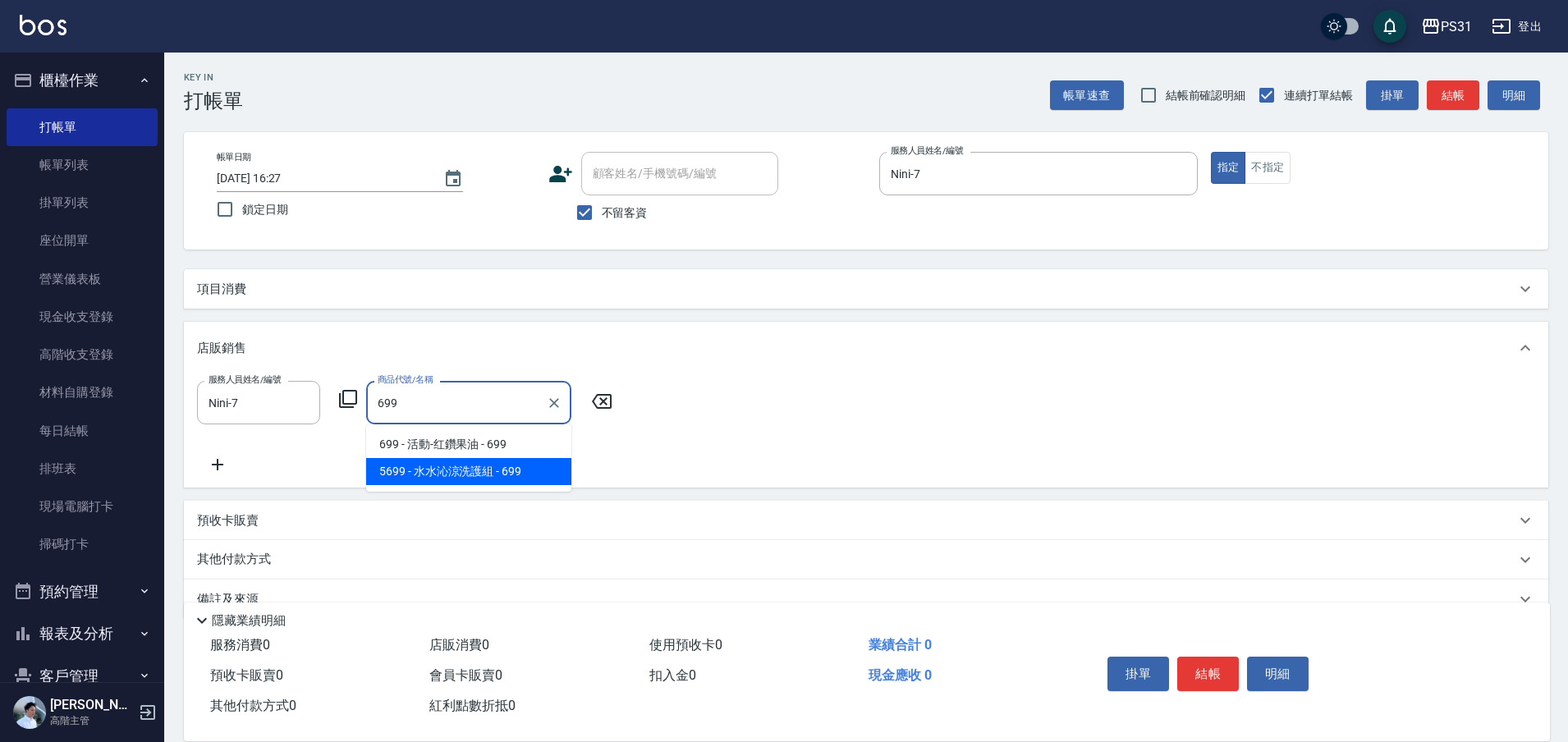
type input "[PERSON_NAME]涼洗護組"
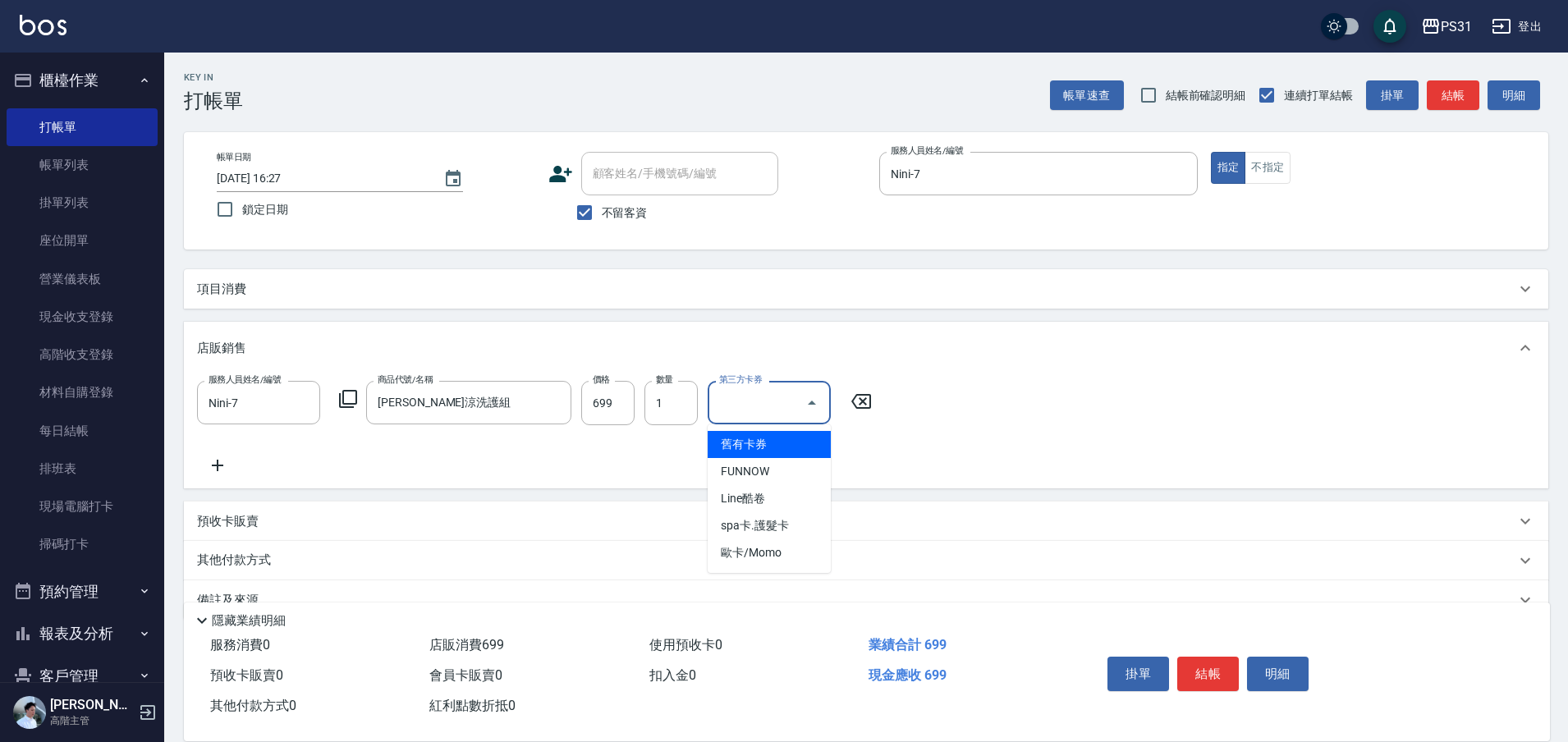
type input "舊有卡券"
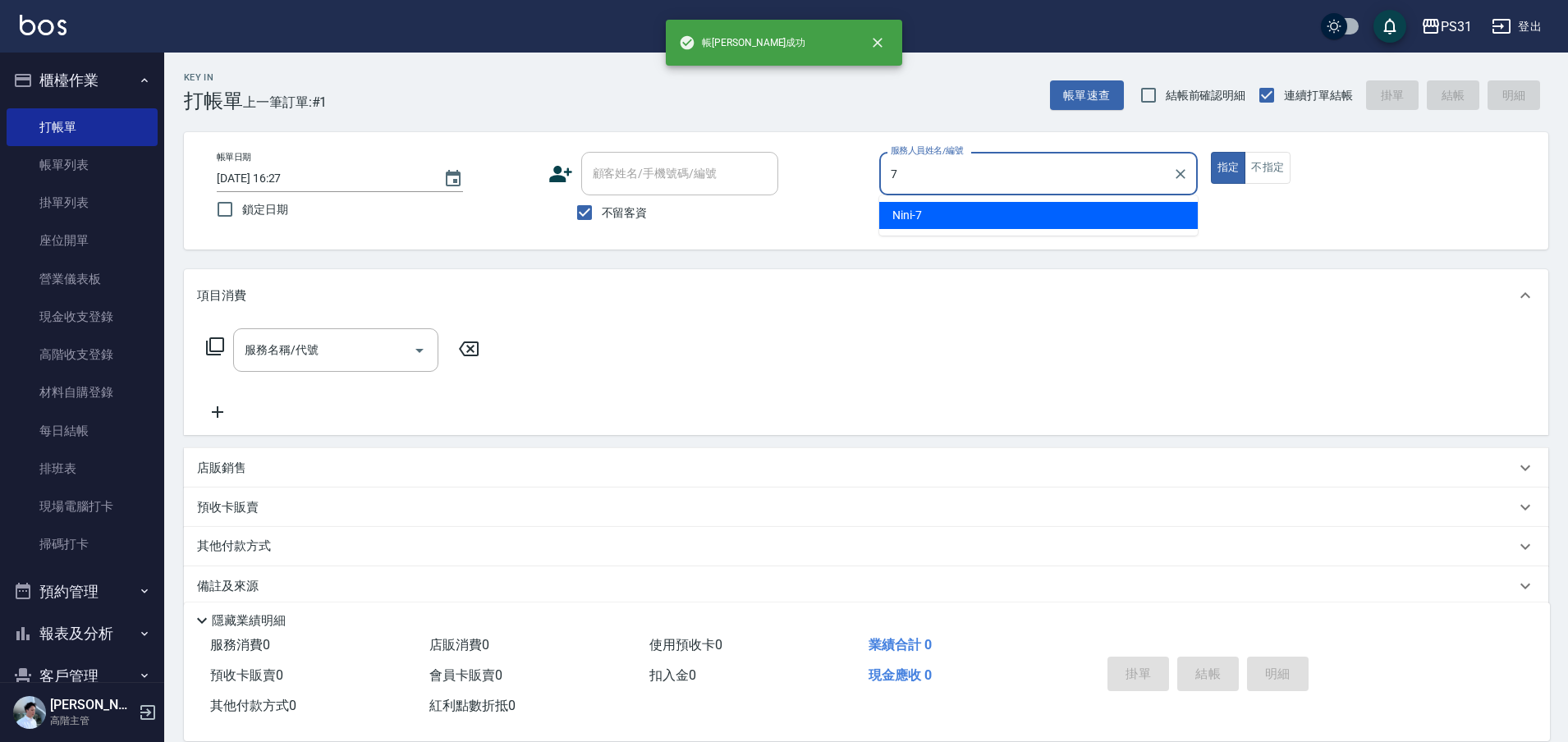
type input "Nini-7"
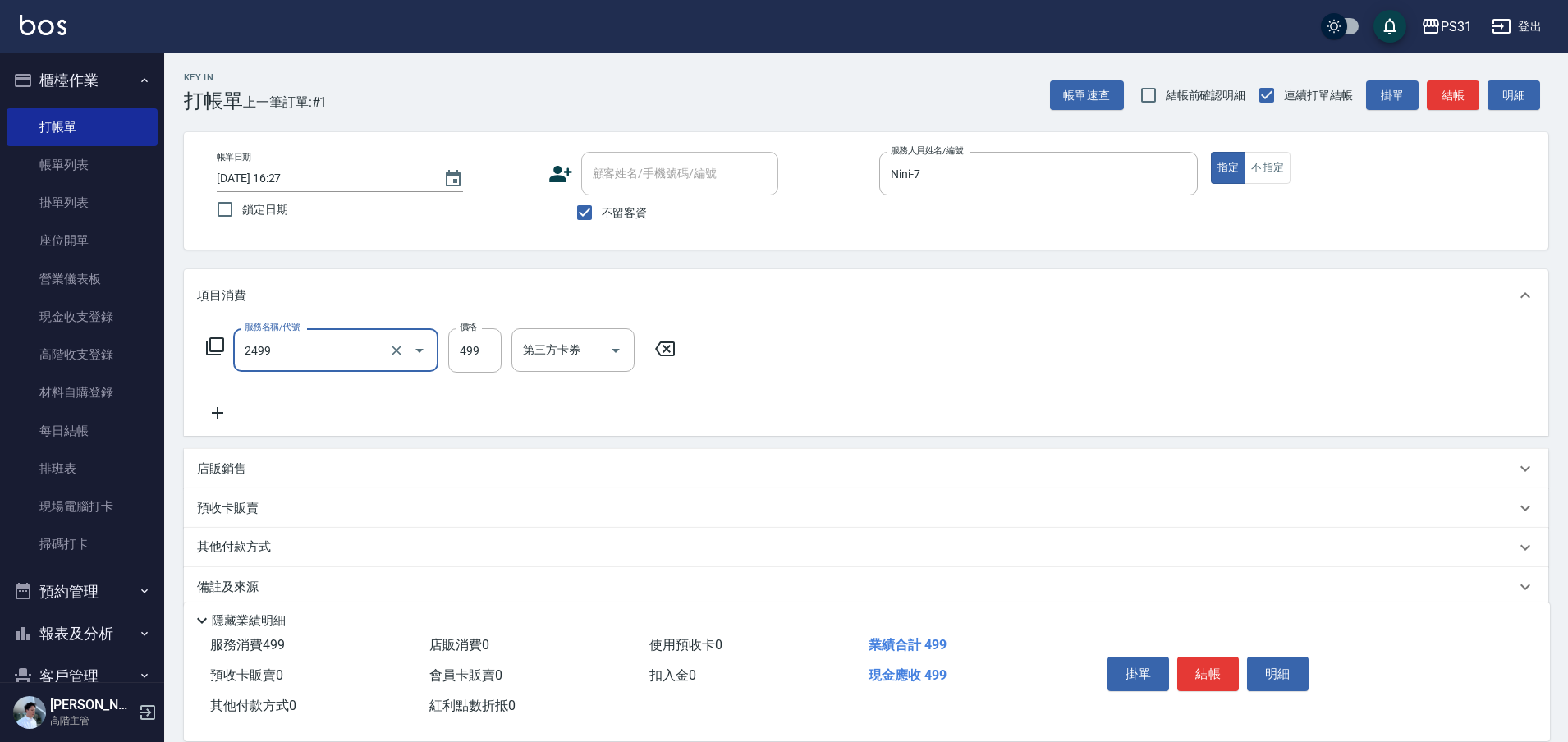
type input "499洗剪套餐(2499)"
type input "449"
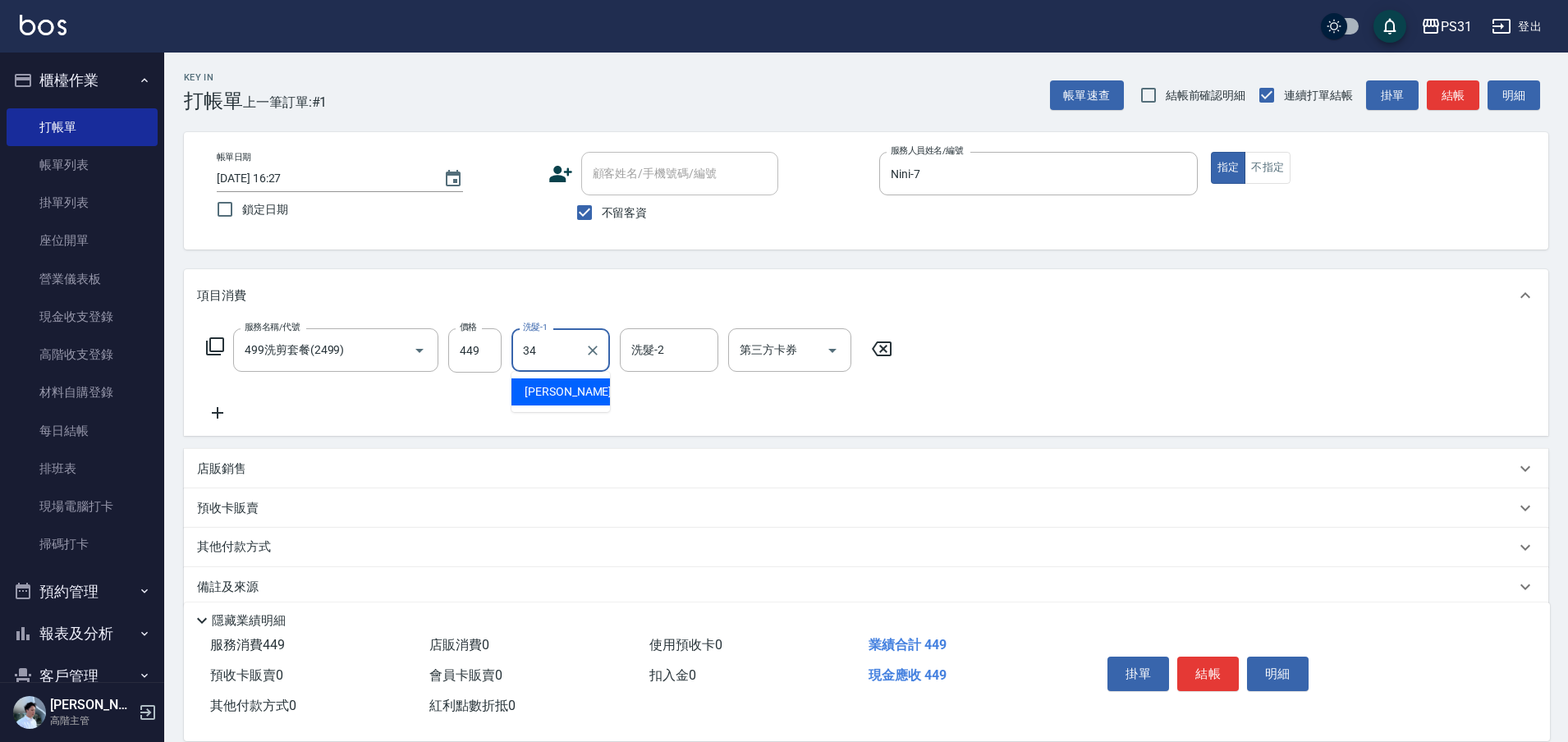
type input "鈺欣-34"
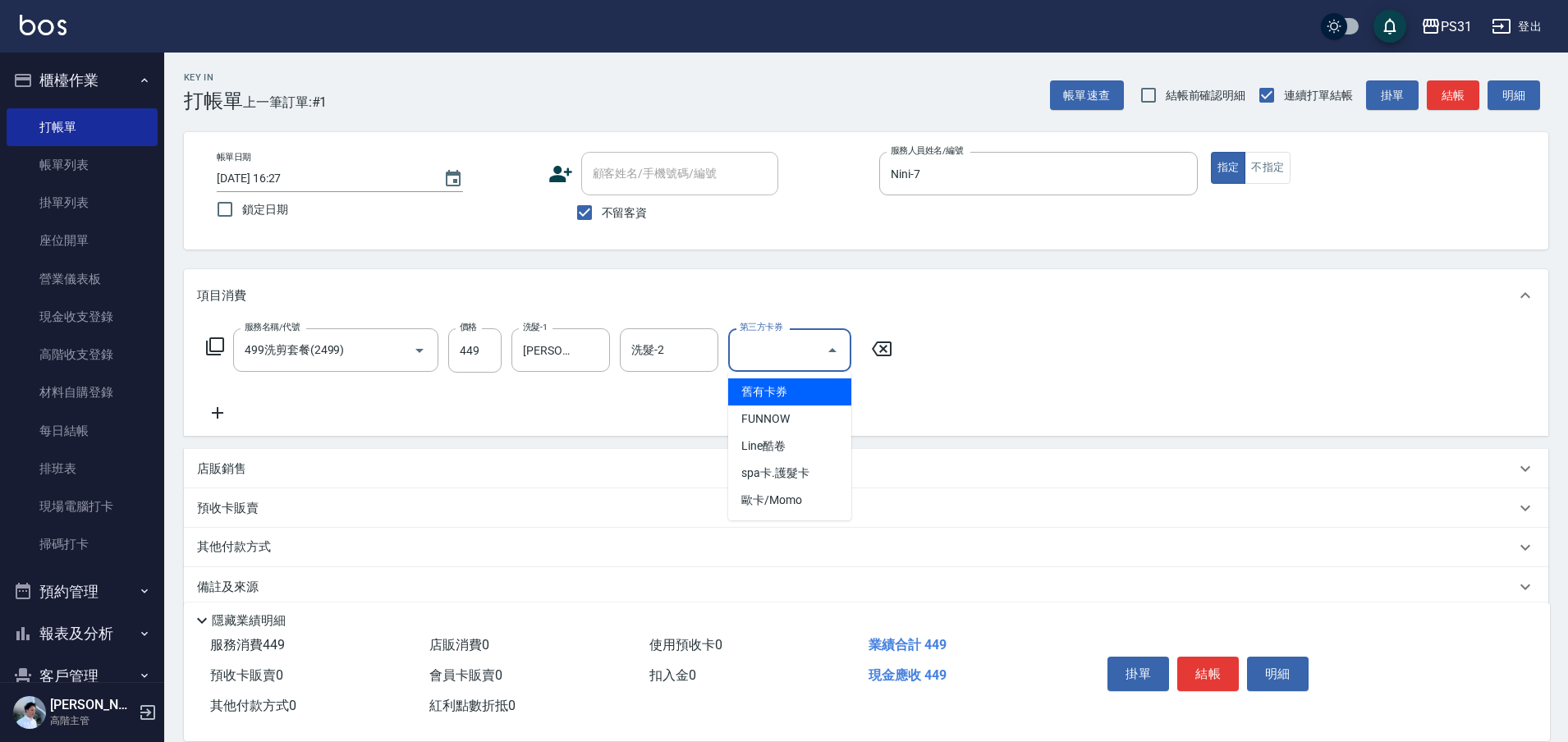
type input "舊有卡券"
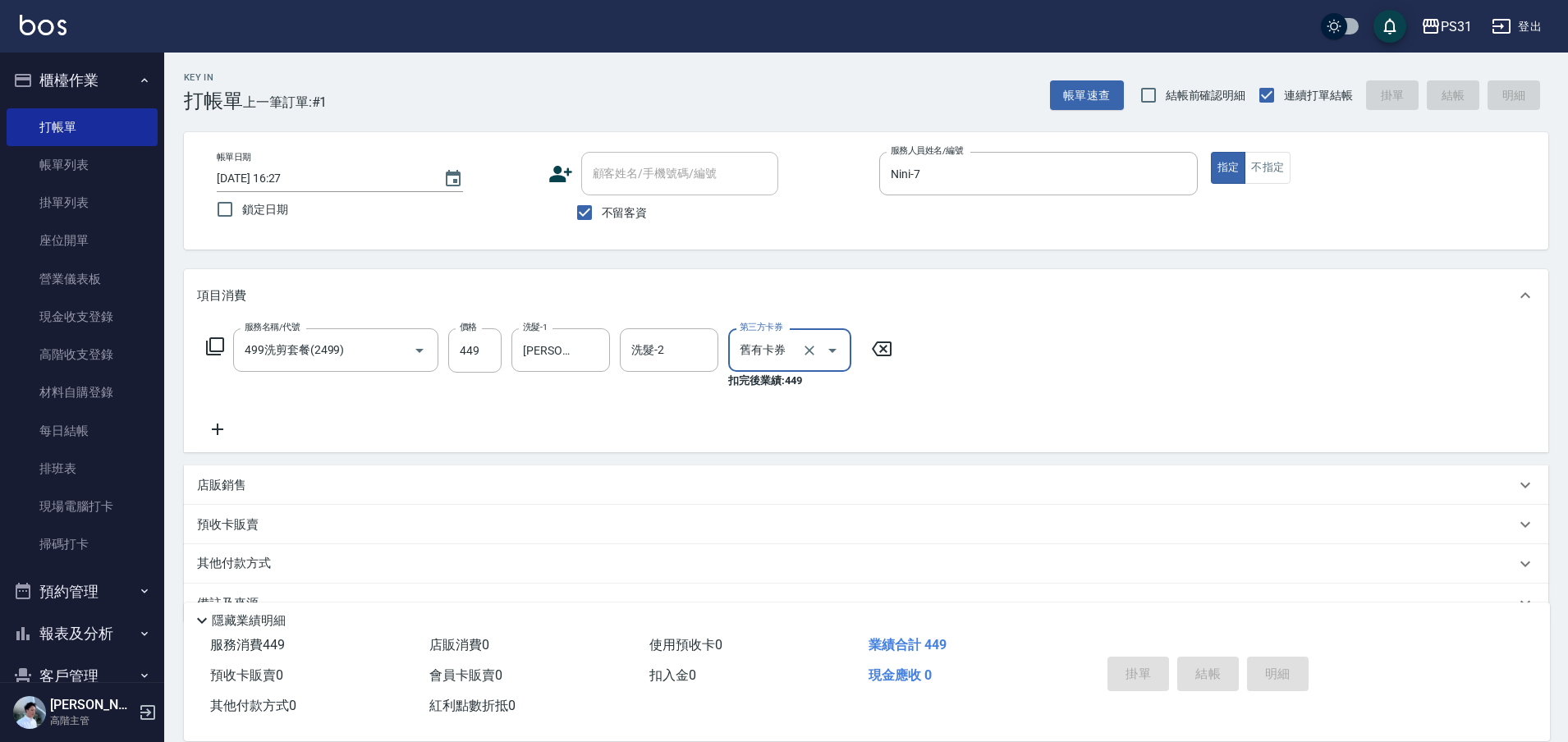
type input "2025/10/15 16:28"
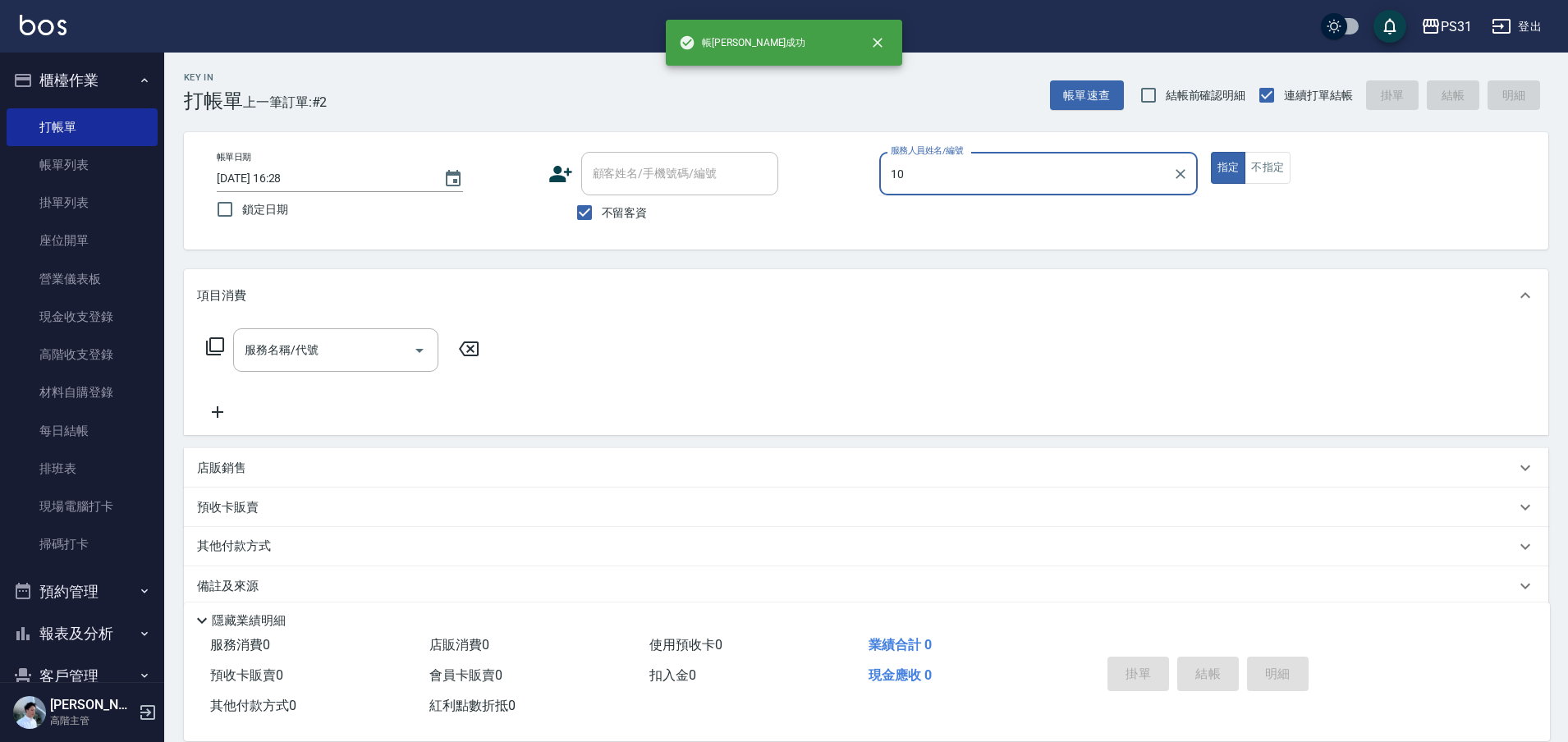
type input "Zhan-10"
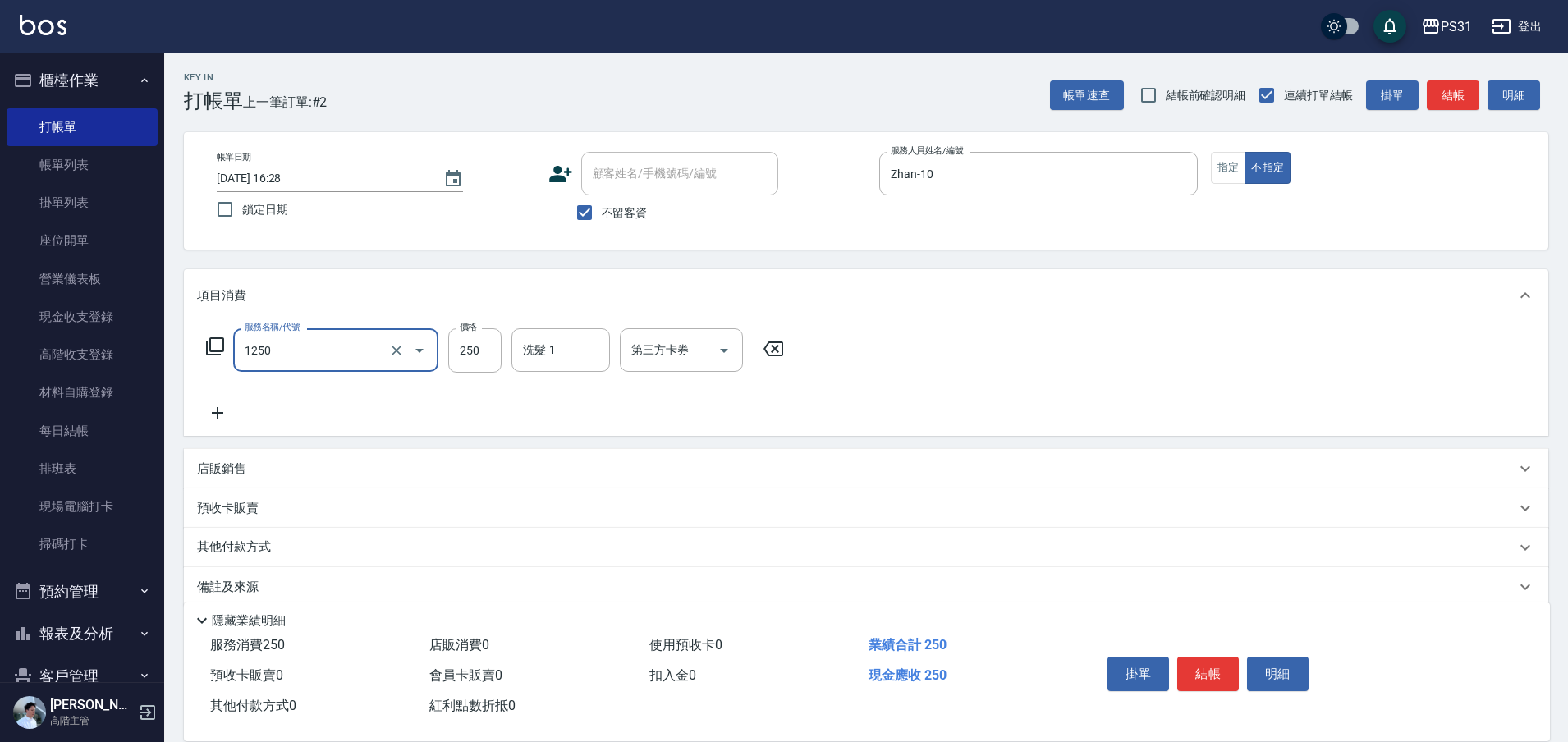
type input "一般洗+精油250(1250)"
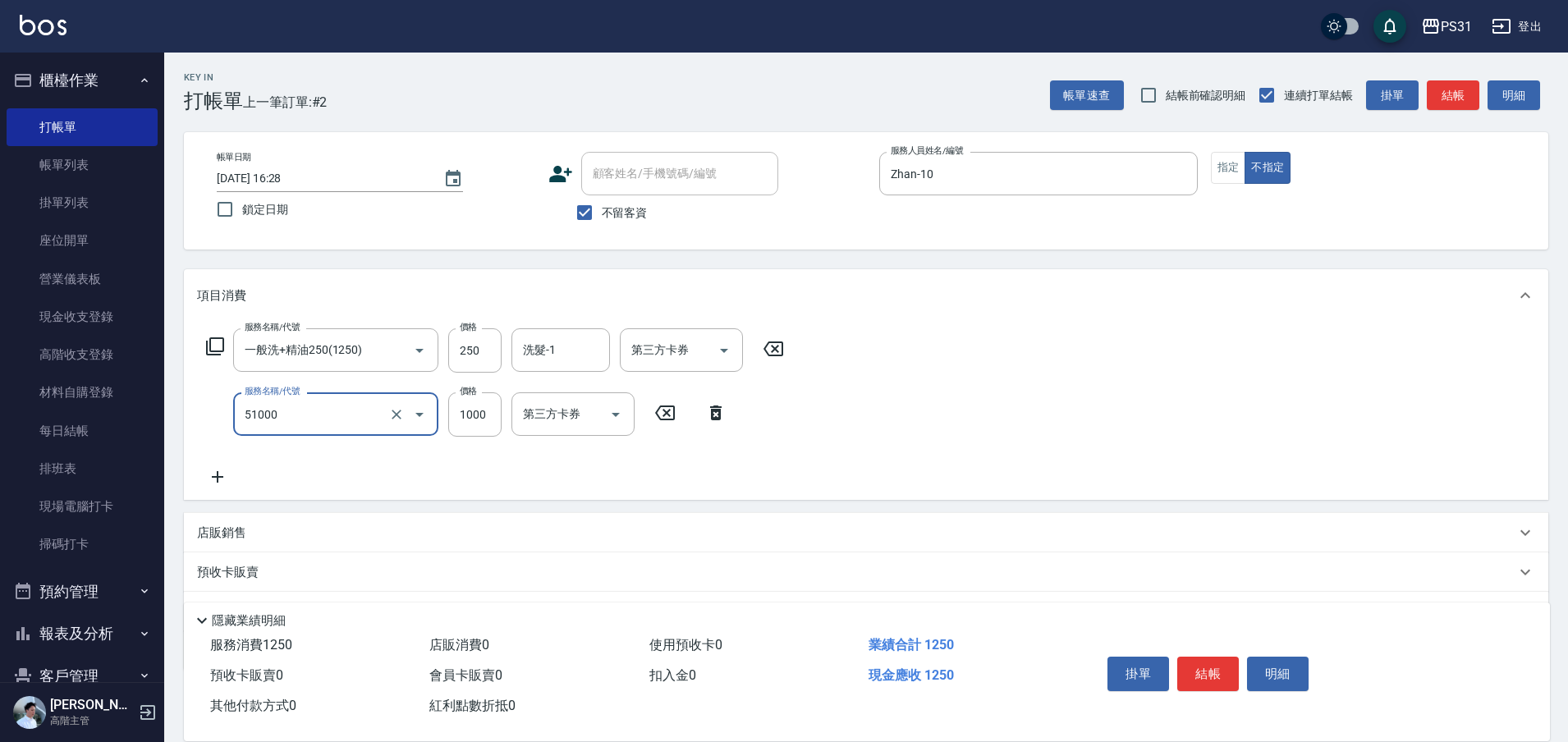
type input "酵素/紅鑽/焦糖/單噴精華液(51000)"
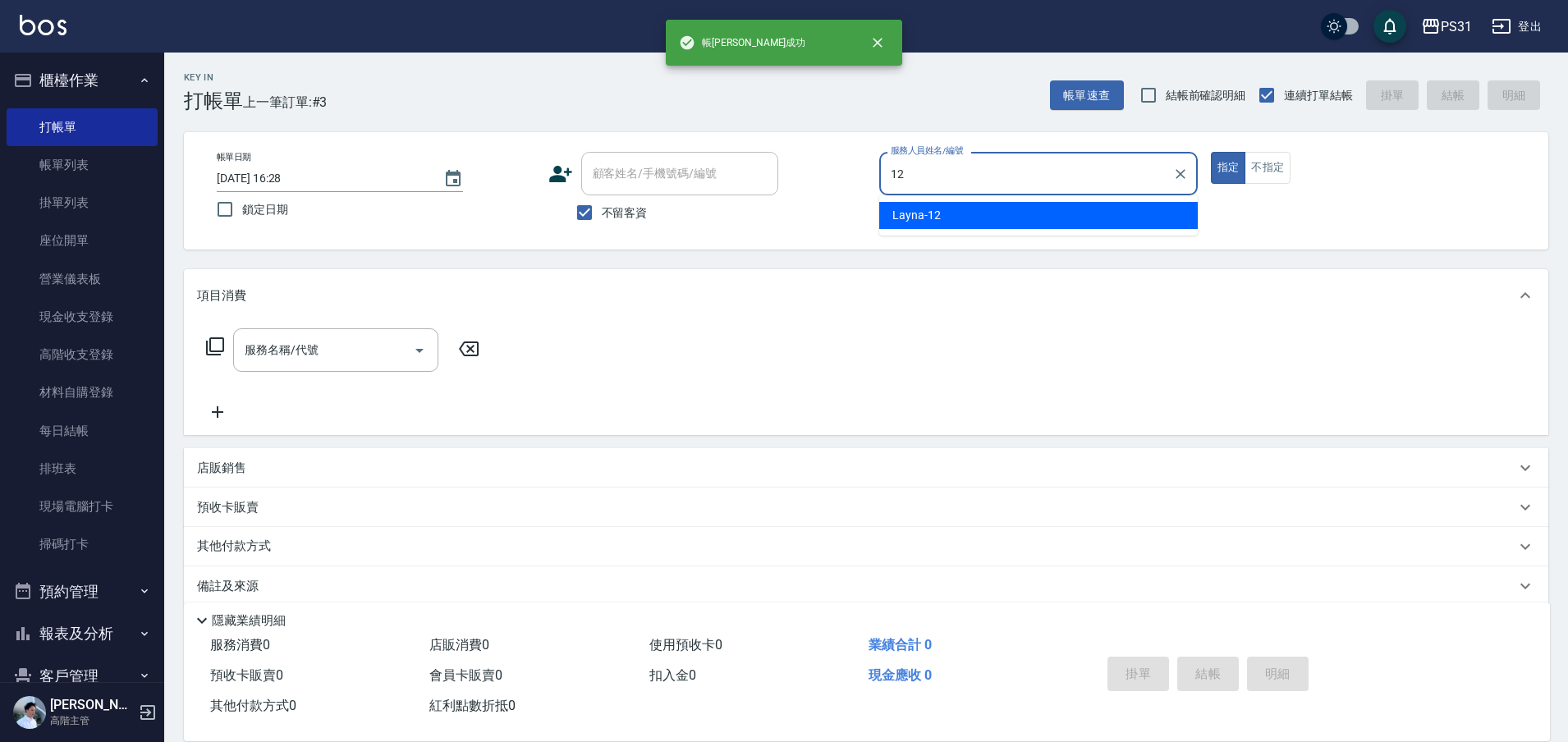
type input "Layna-12"
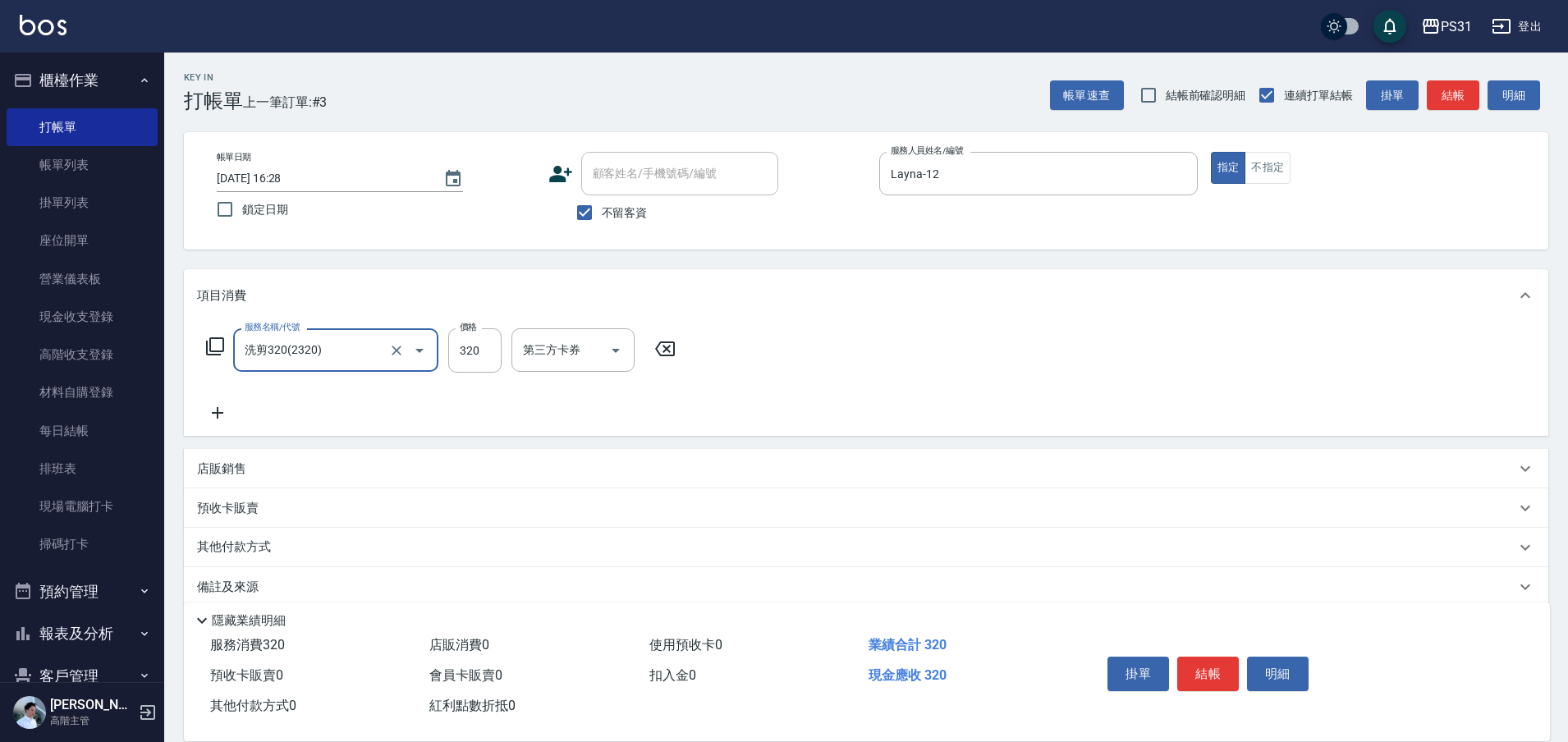
type input "洗剪320(2320)"
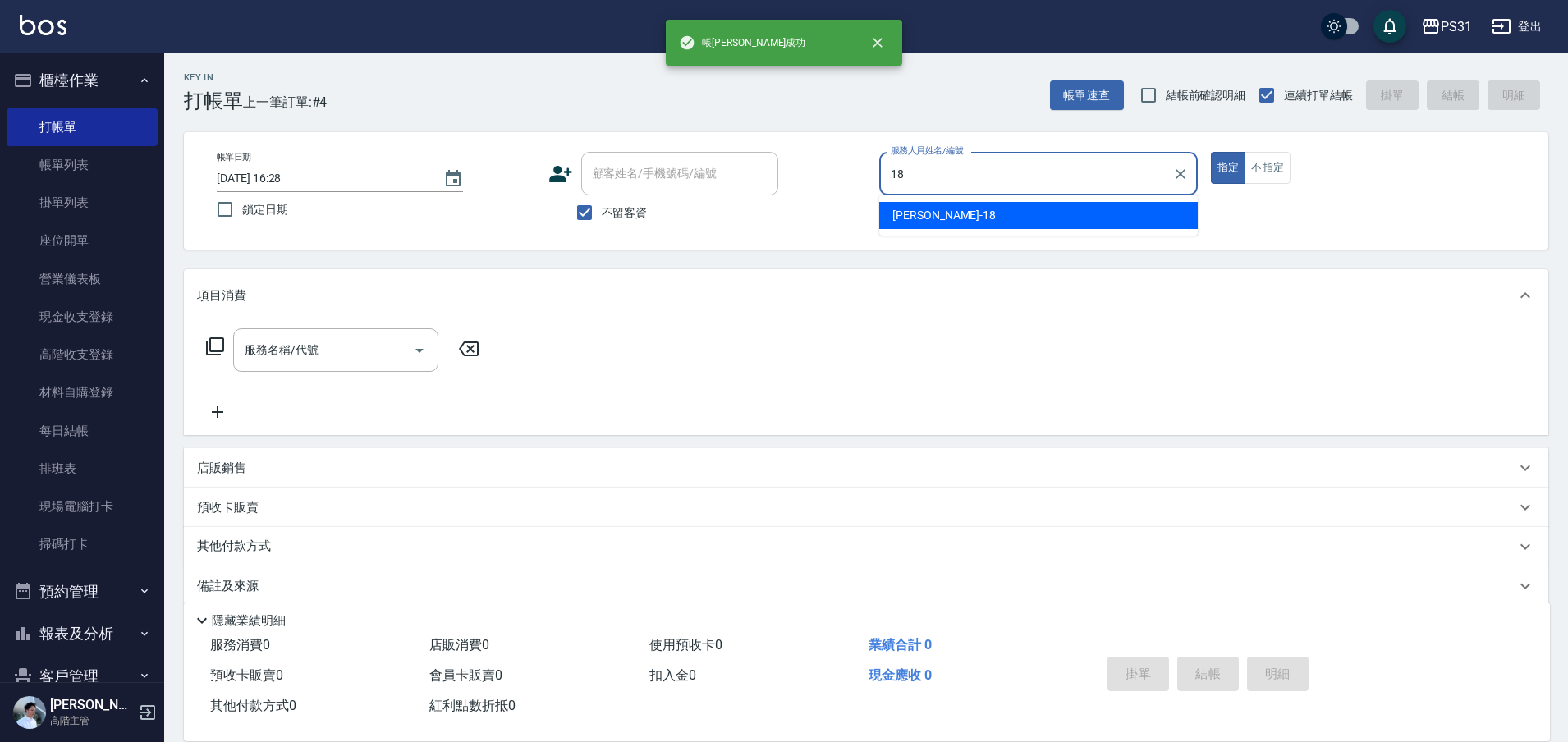
type input "Rita-18"
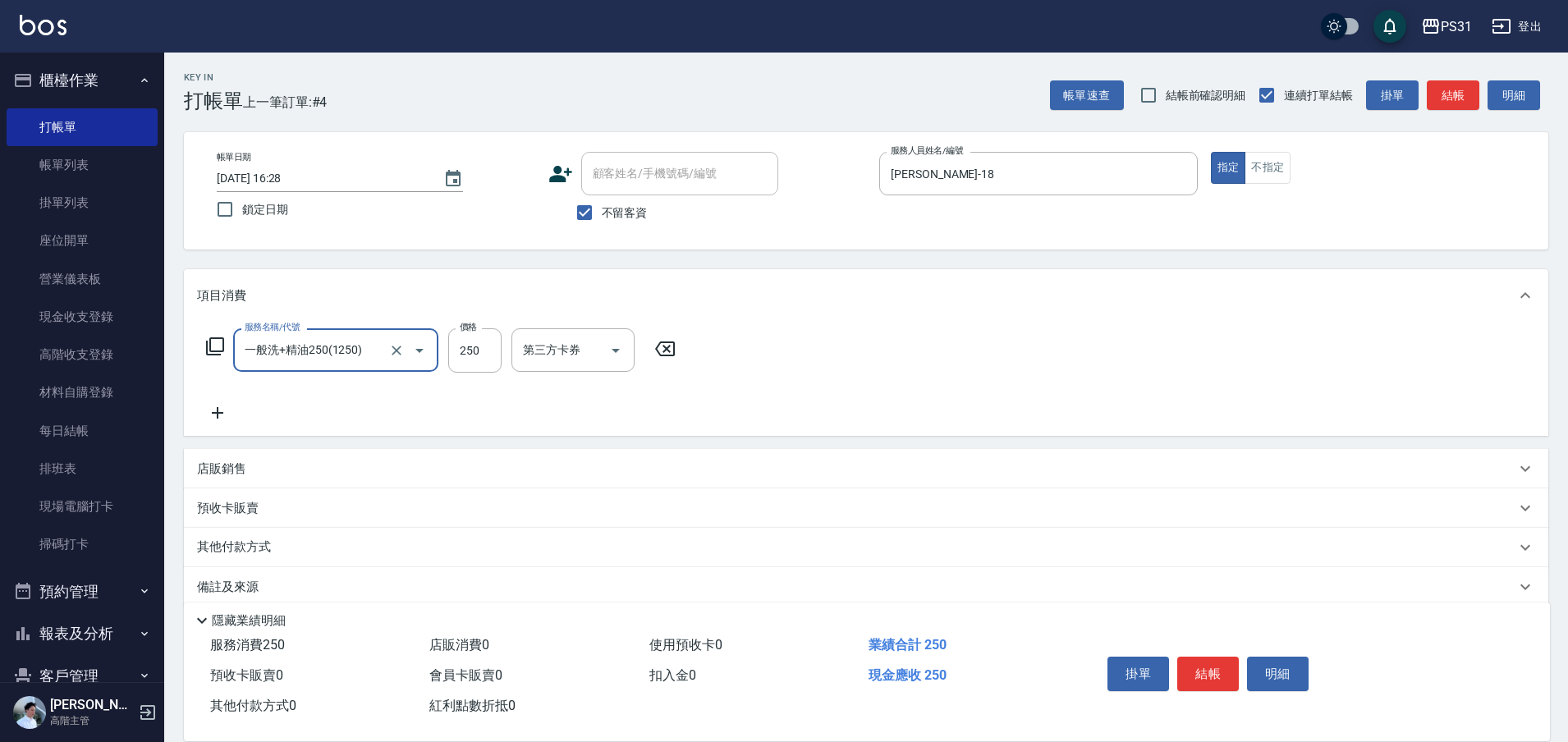
type input "一般洗+精油250(1250)"
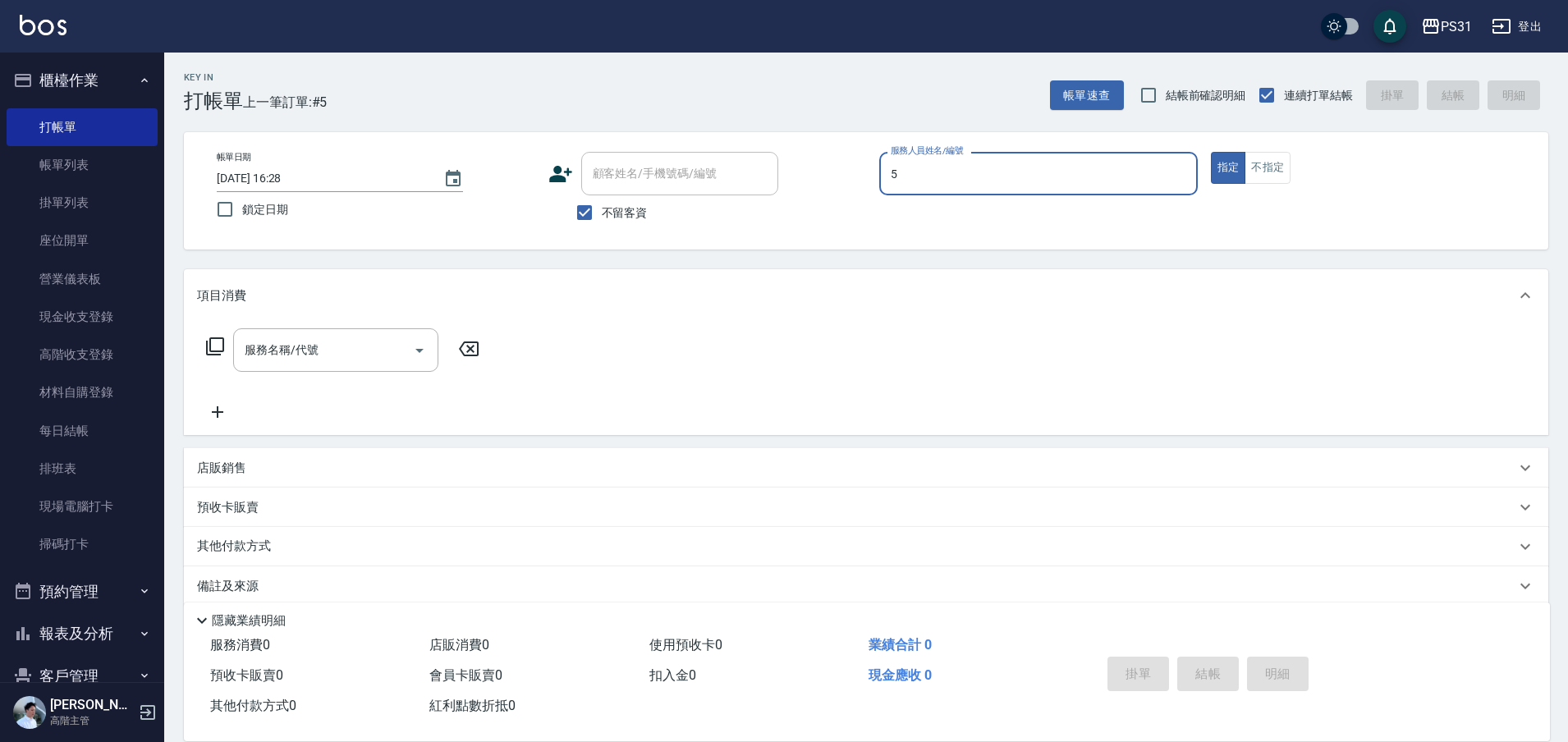
type input "Eco-5"
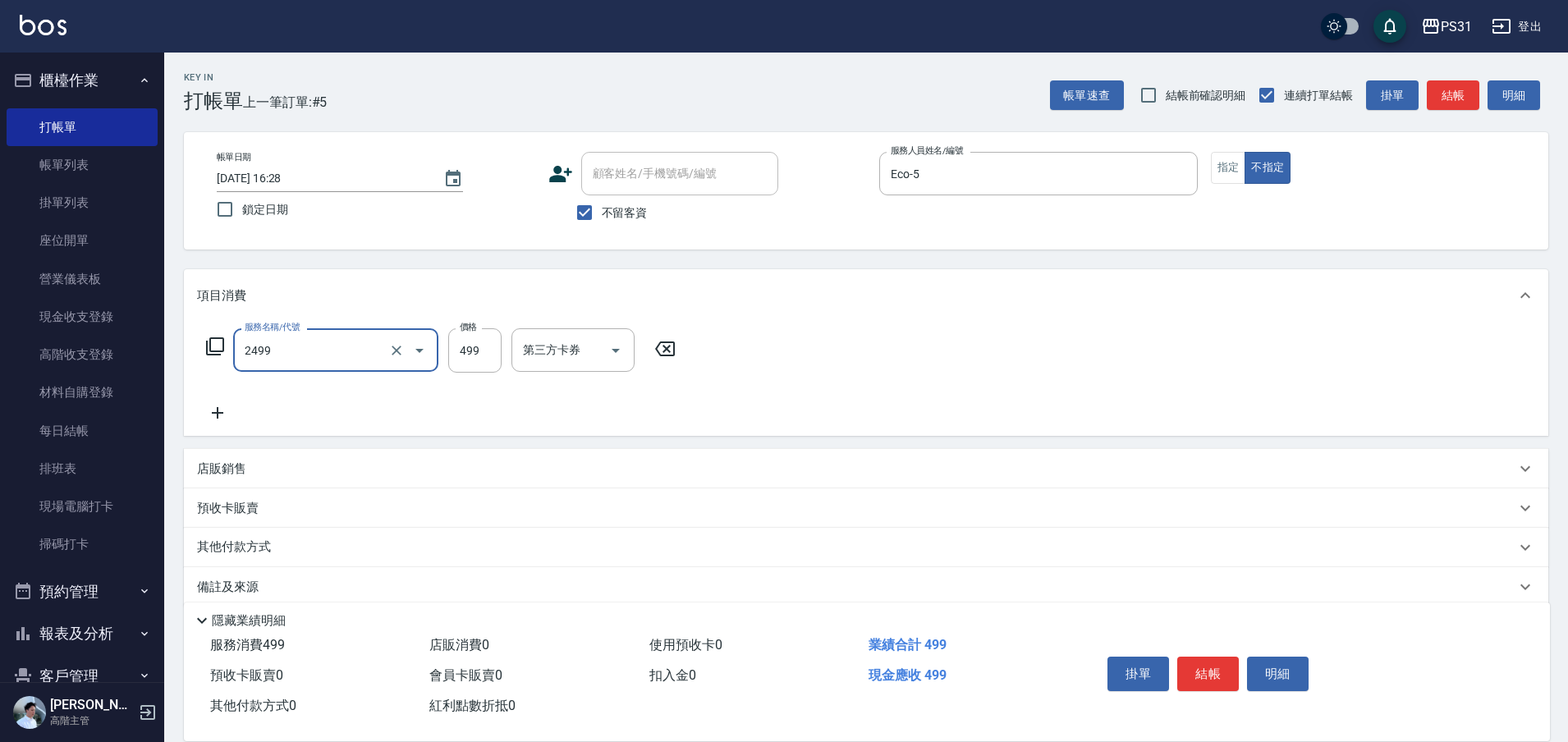
type input "499洗剪套餐(2499)"
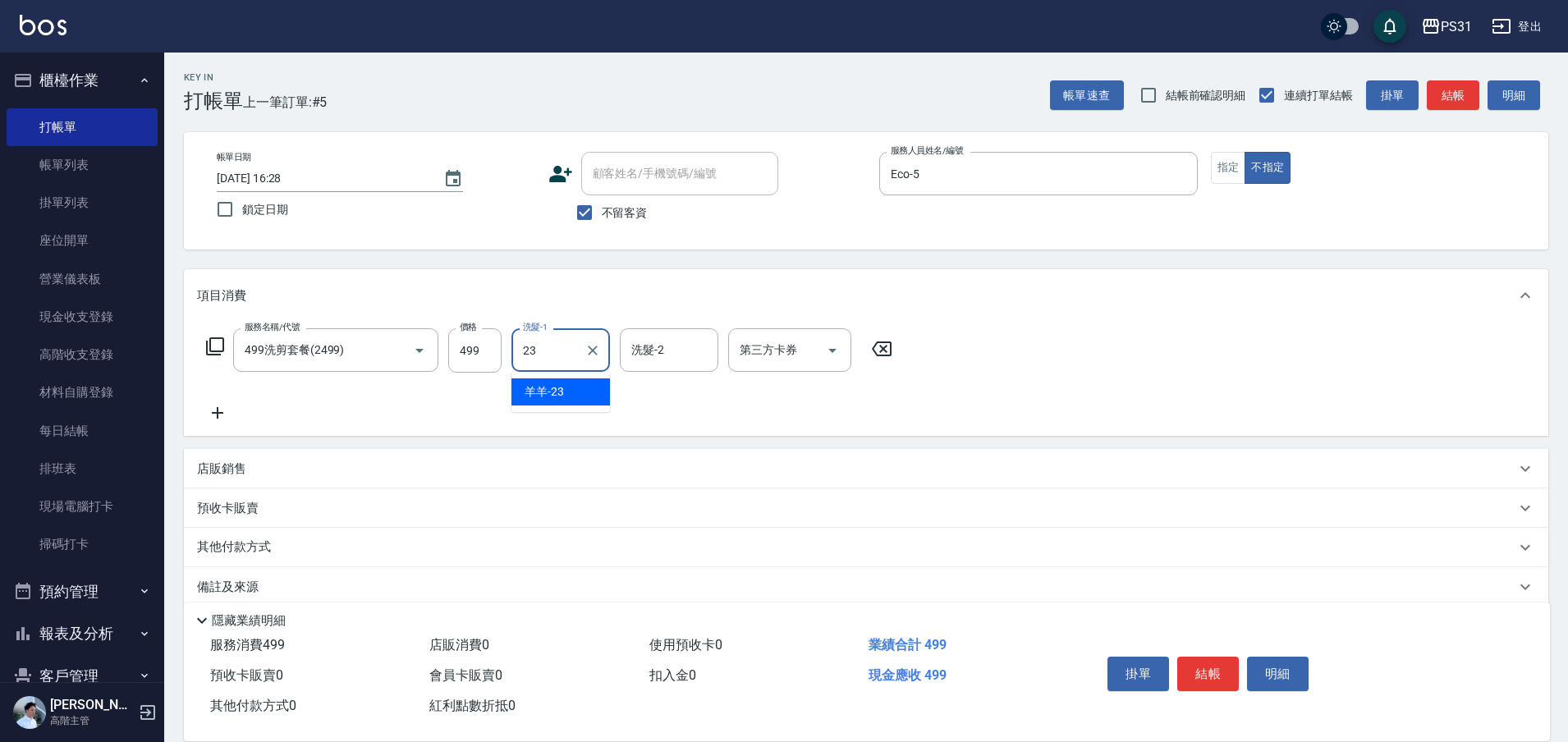
type input "羊羊-23"
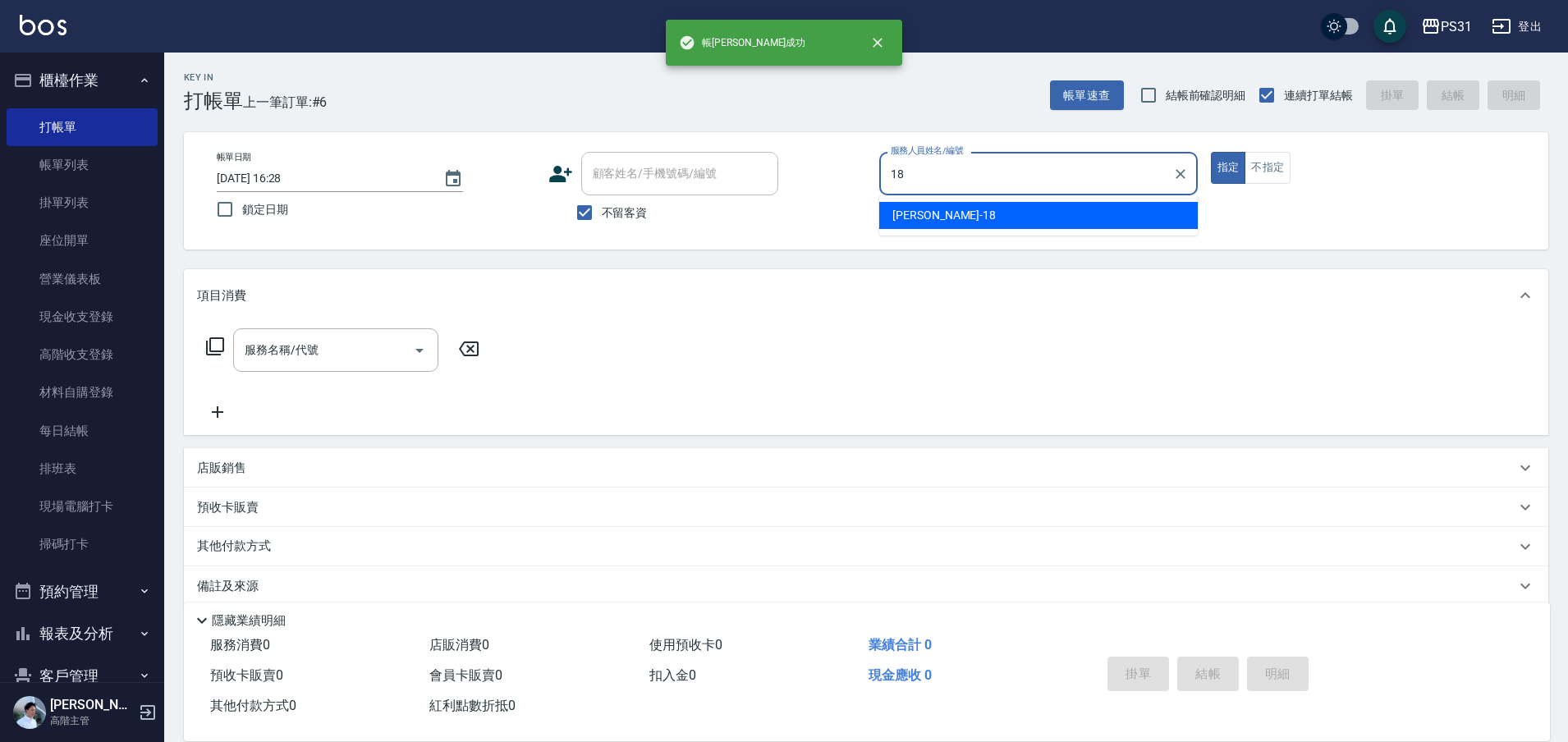
type input "Rita-18"
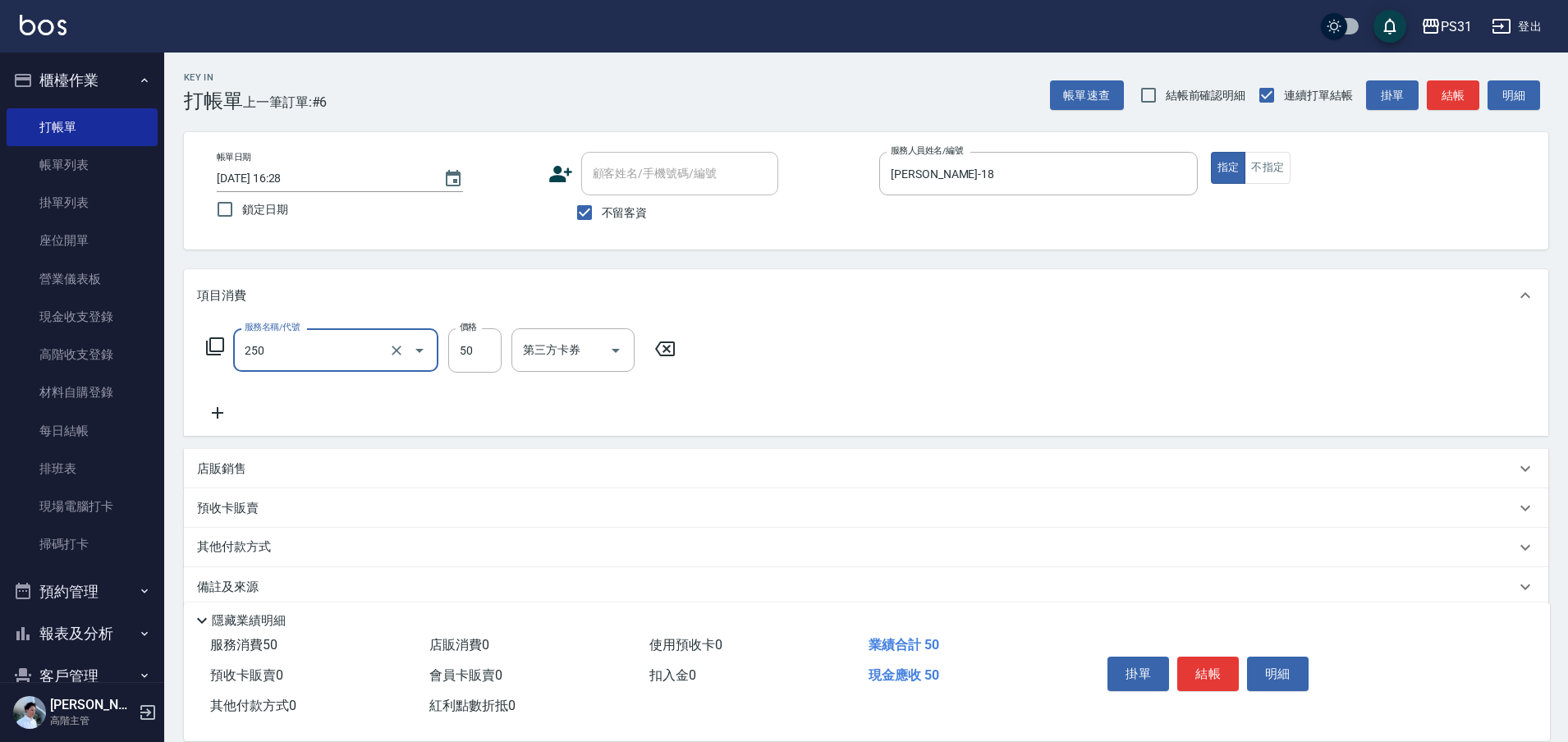
type input "剪瀏海(250)"
type input "100"
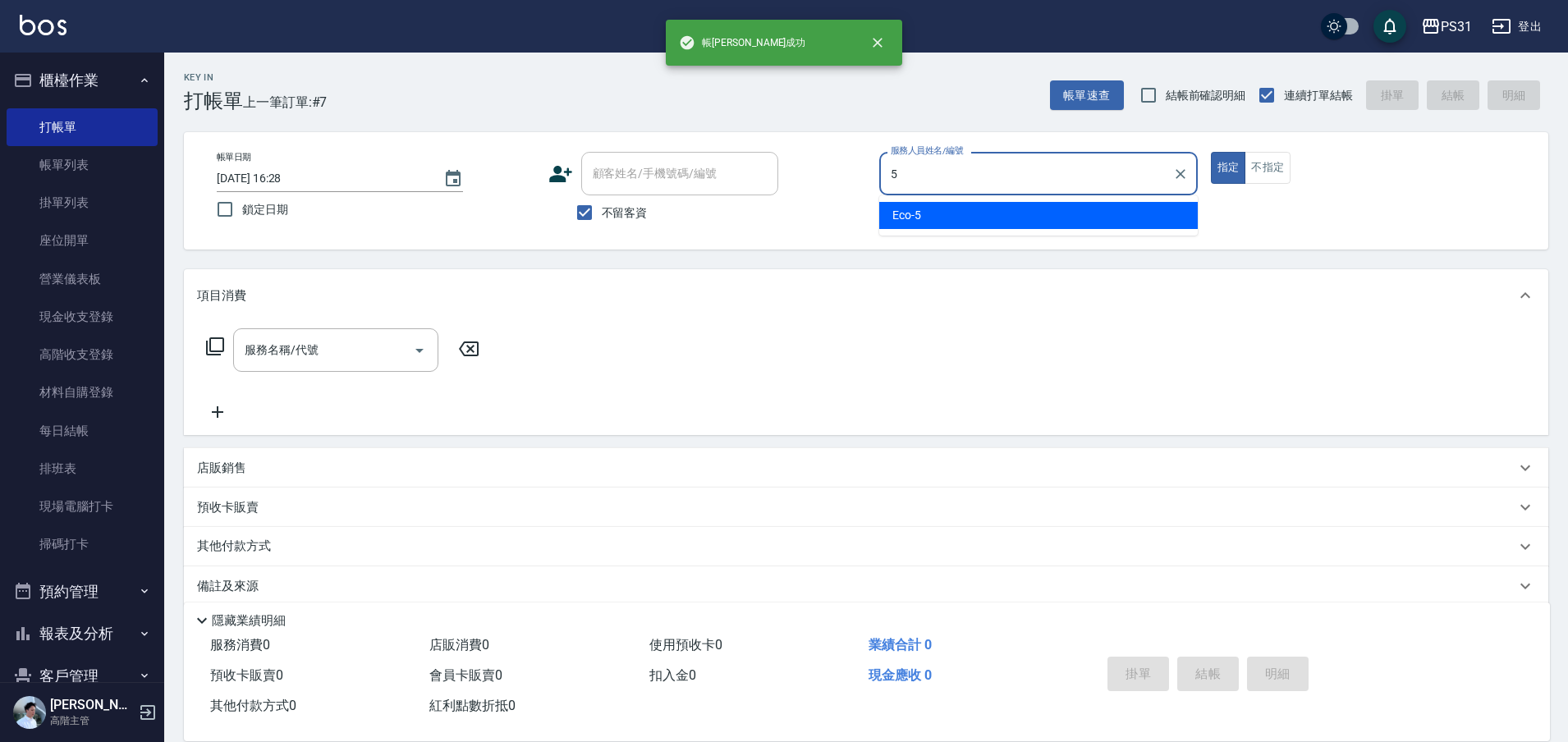
type input "Eco-5"
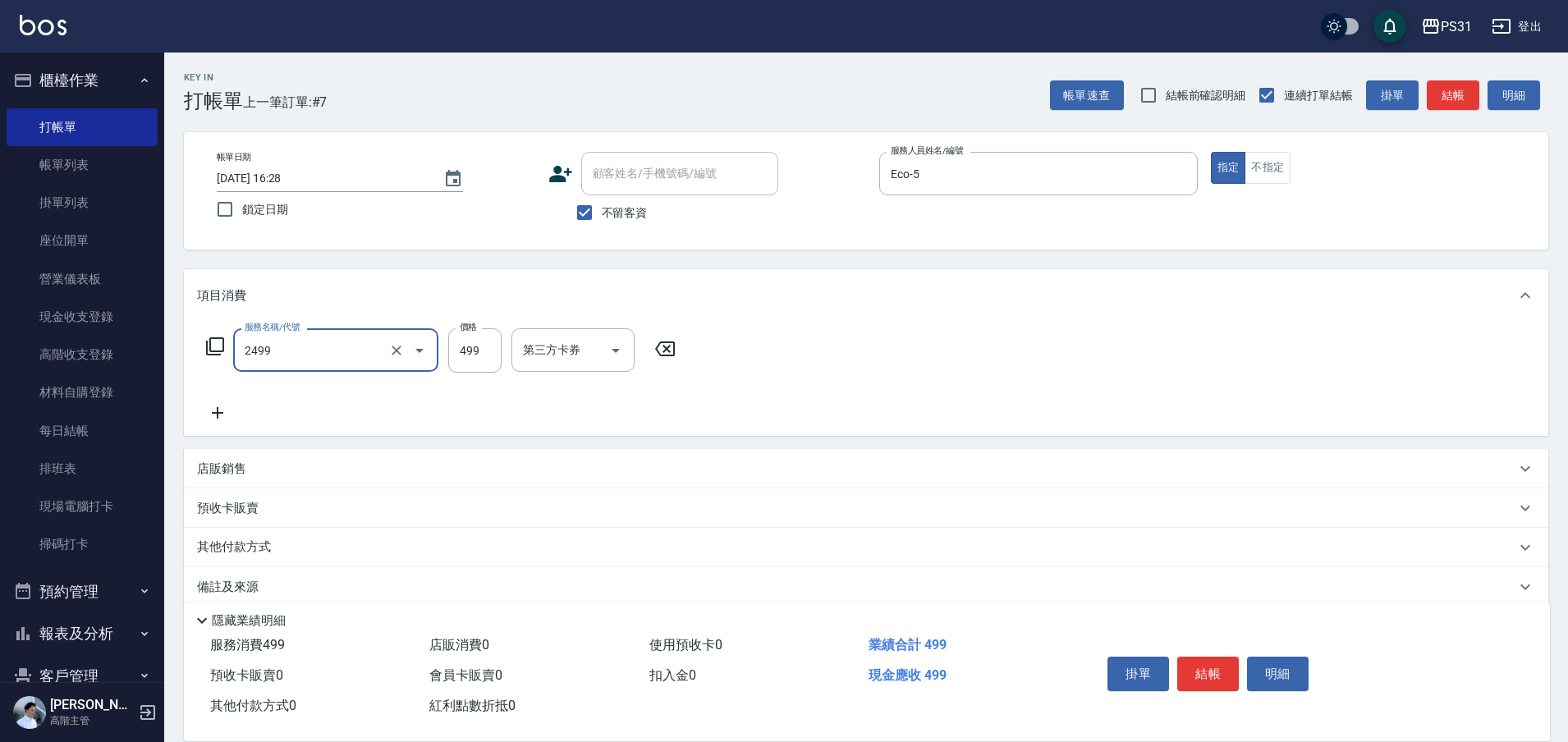
type input "499洗剪套餐(2499)"
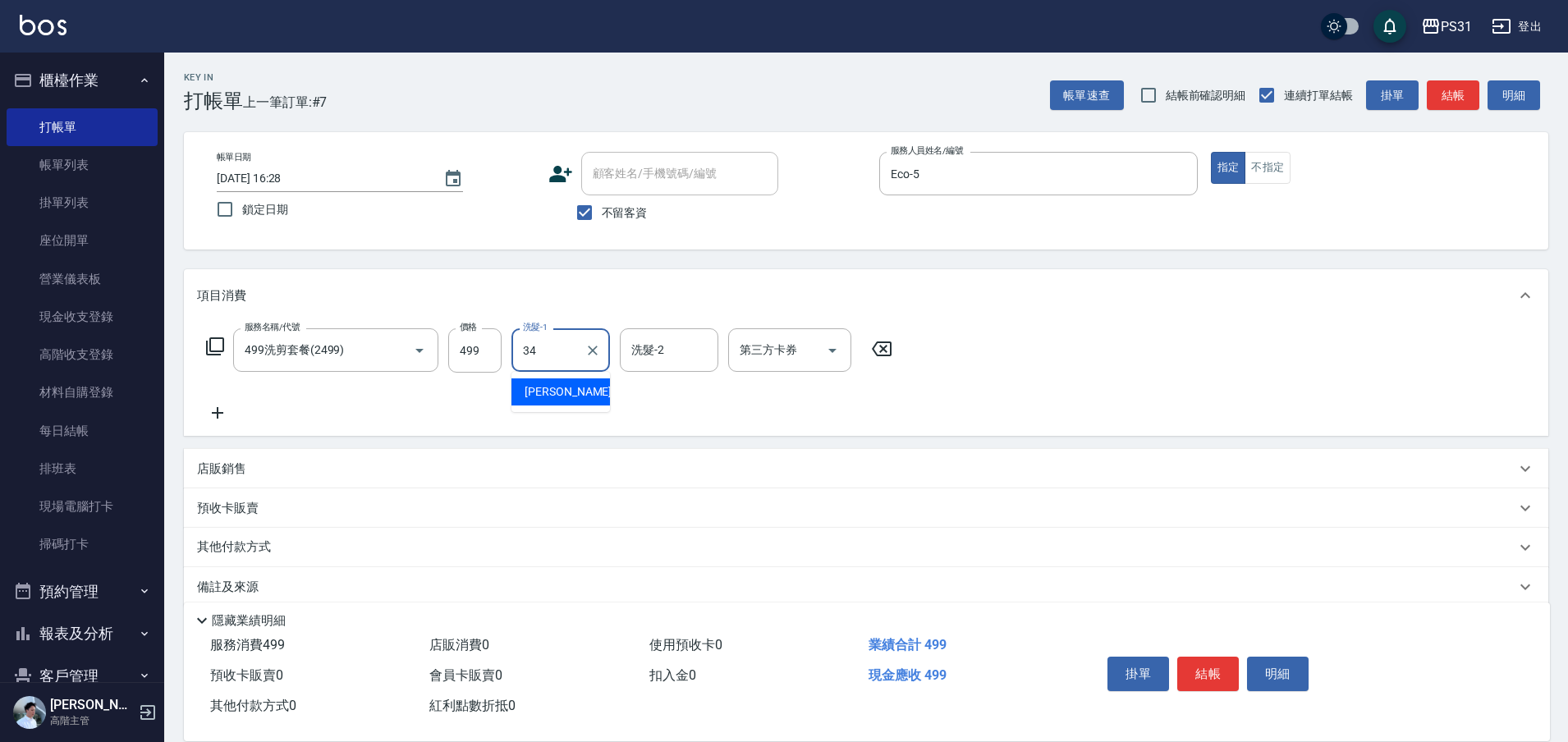
type input "鈺欣-34"
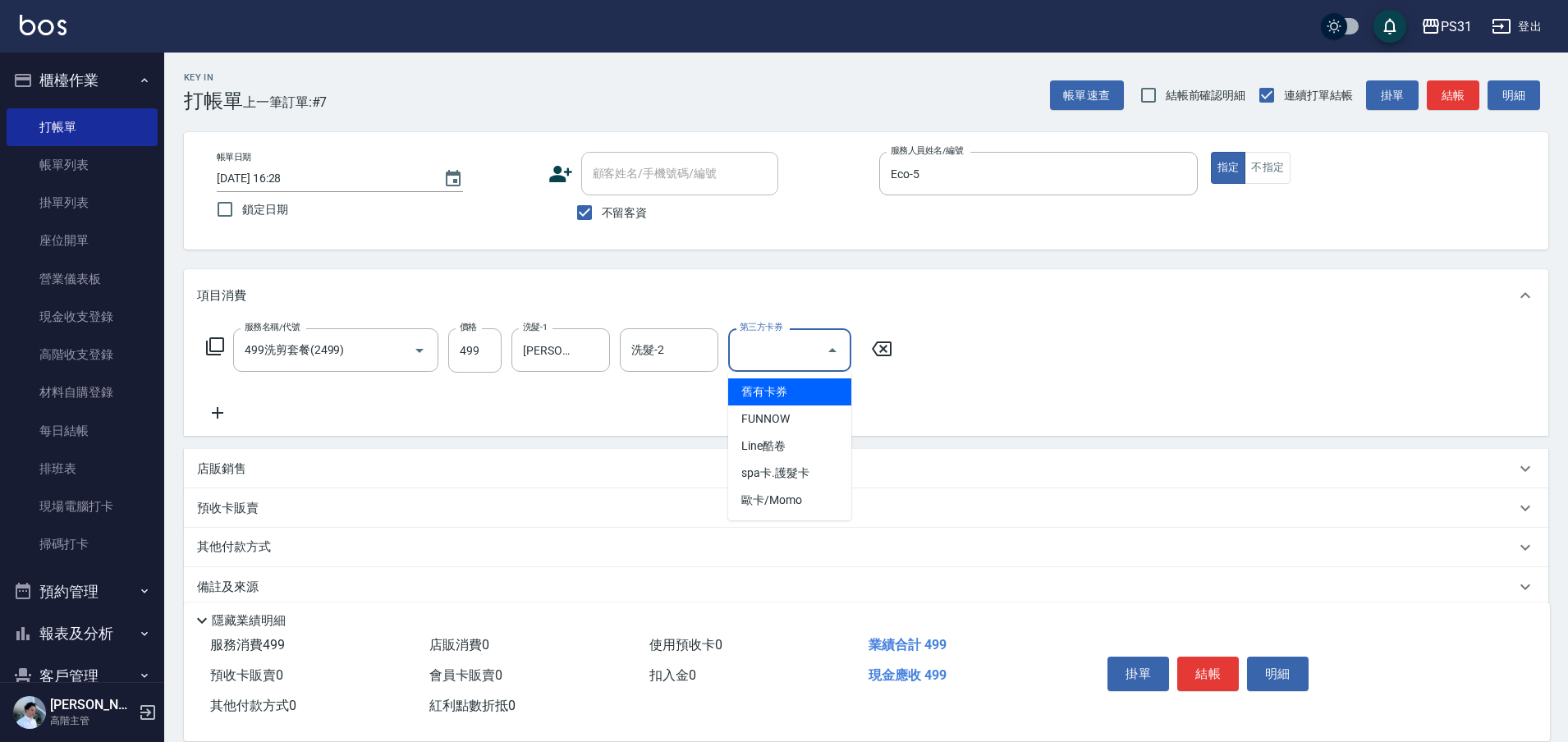
type input "舊有卡券"
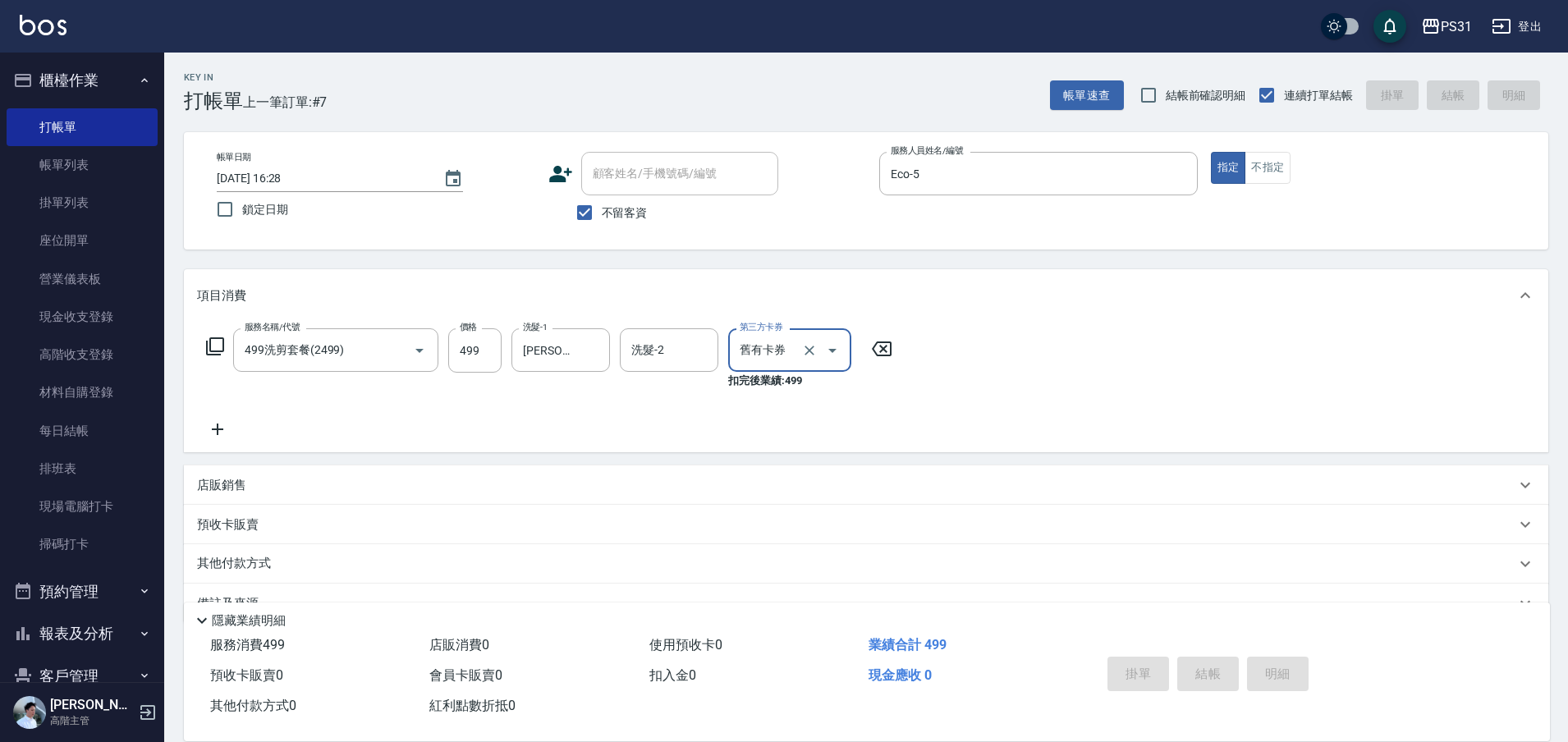
type input "2025/10/15 16:29"
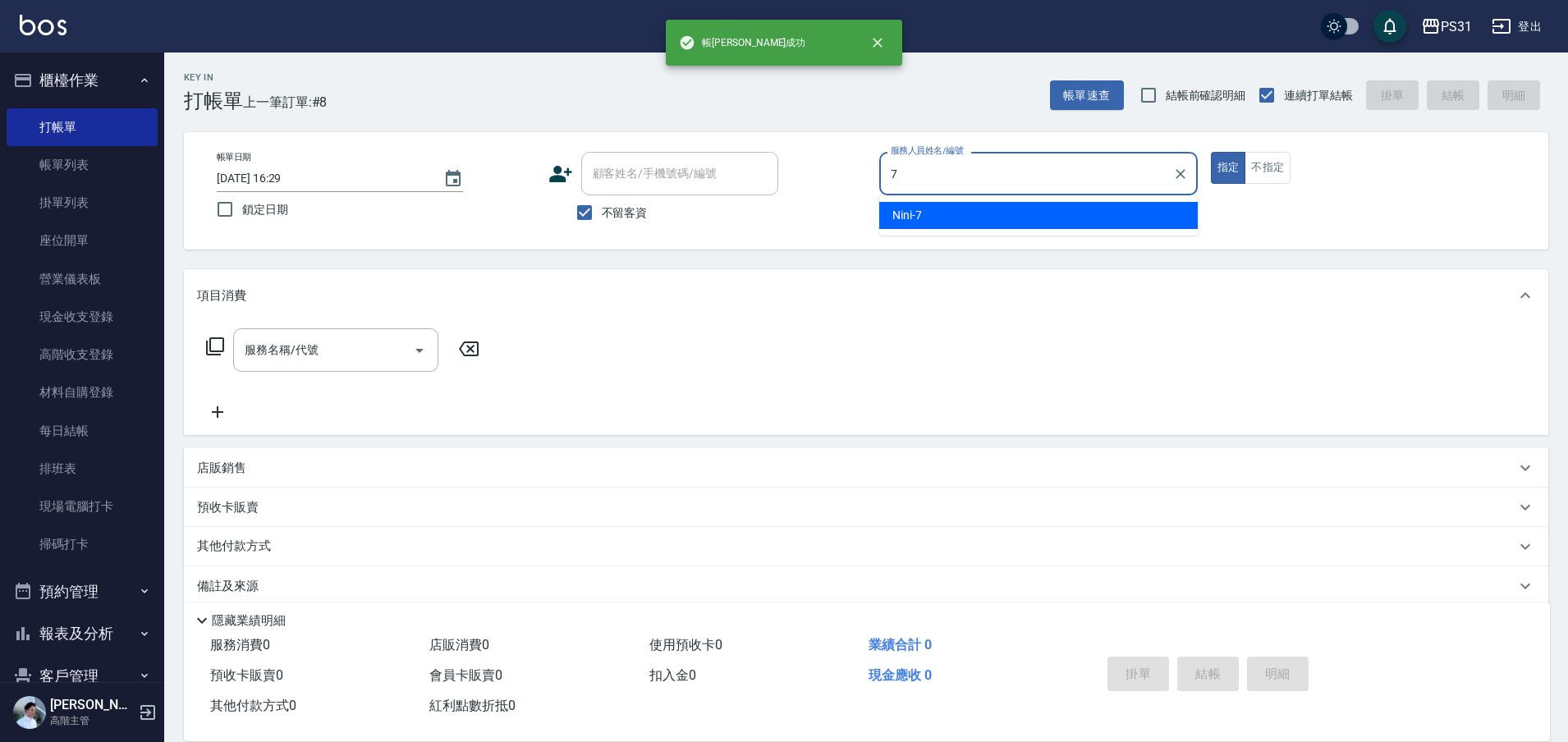
type input "Nini-7"
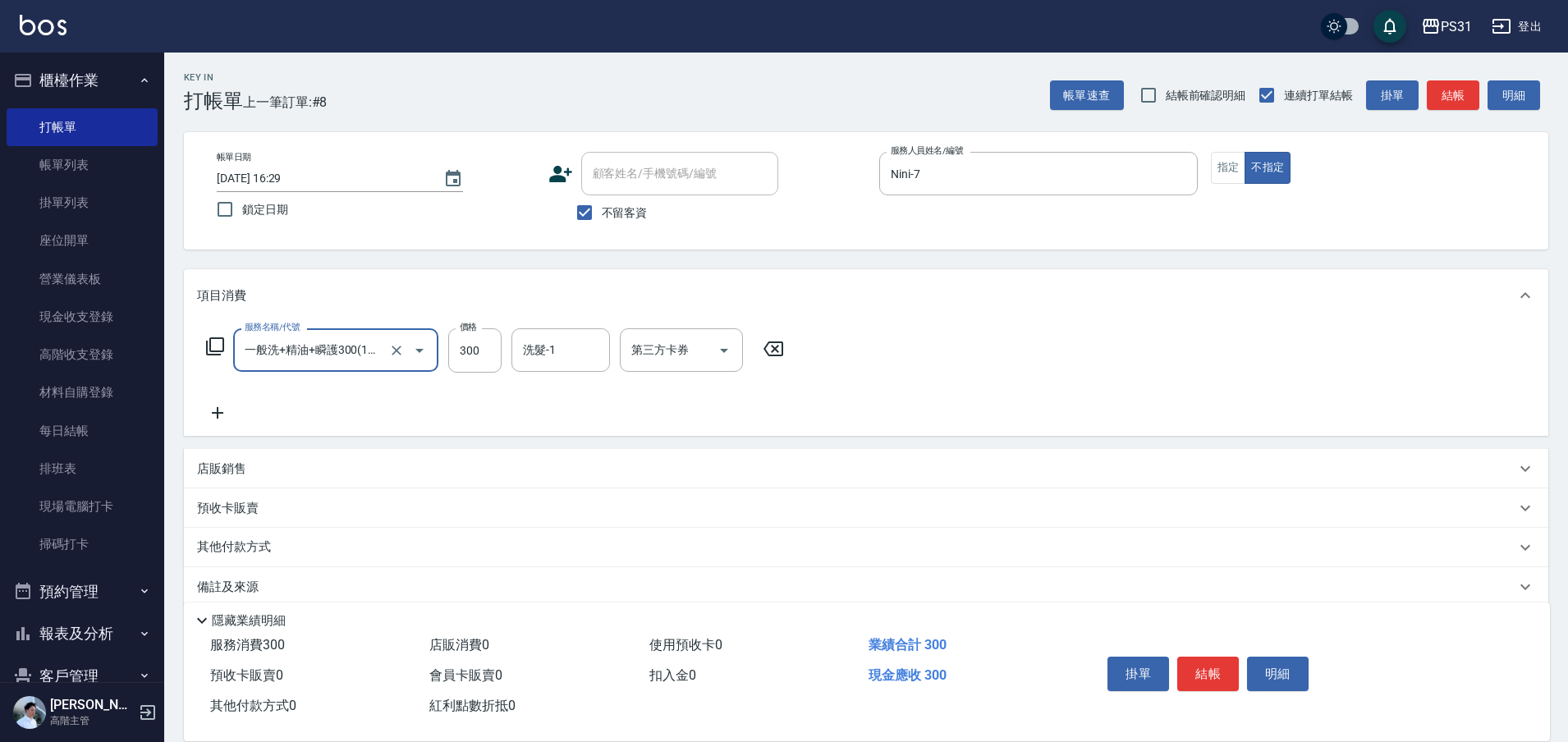
type input "一般洗+精油+瞬護300(1300)"
type input "羊羊-23"
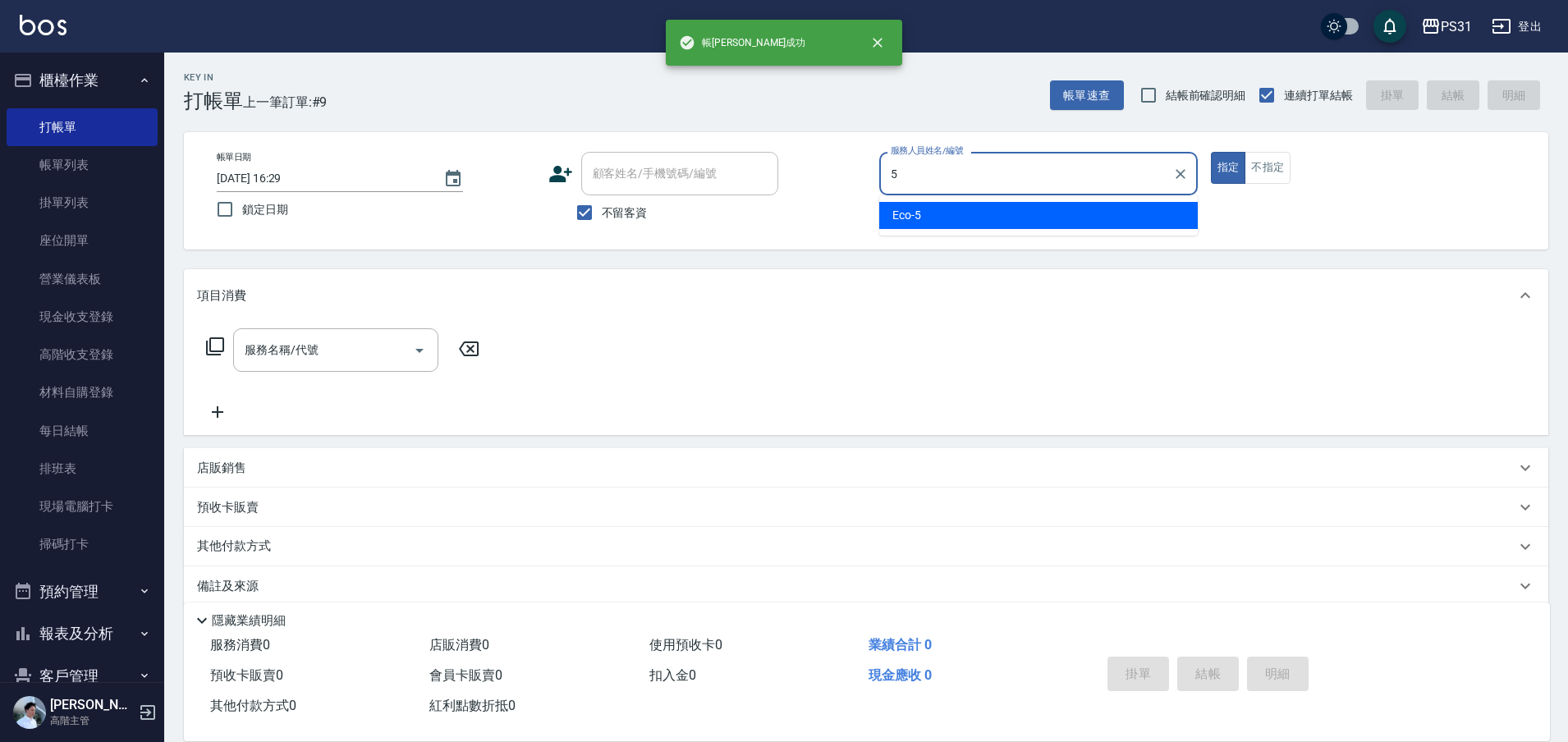
type input "Eco-5"
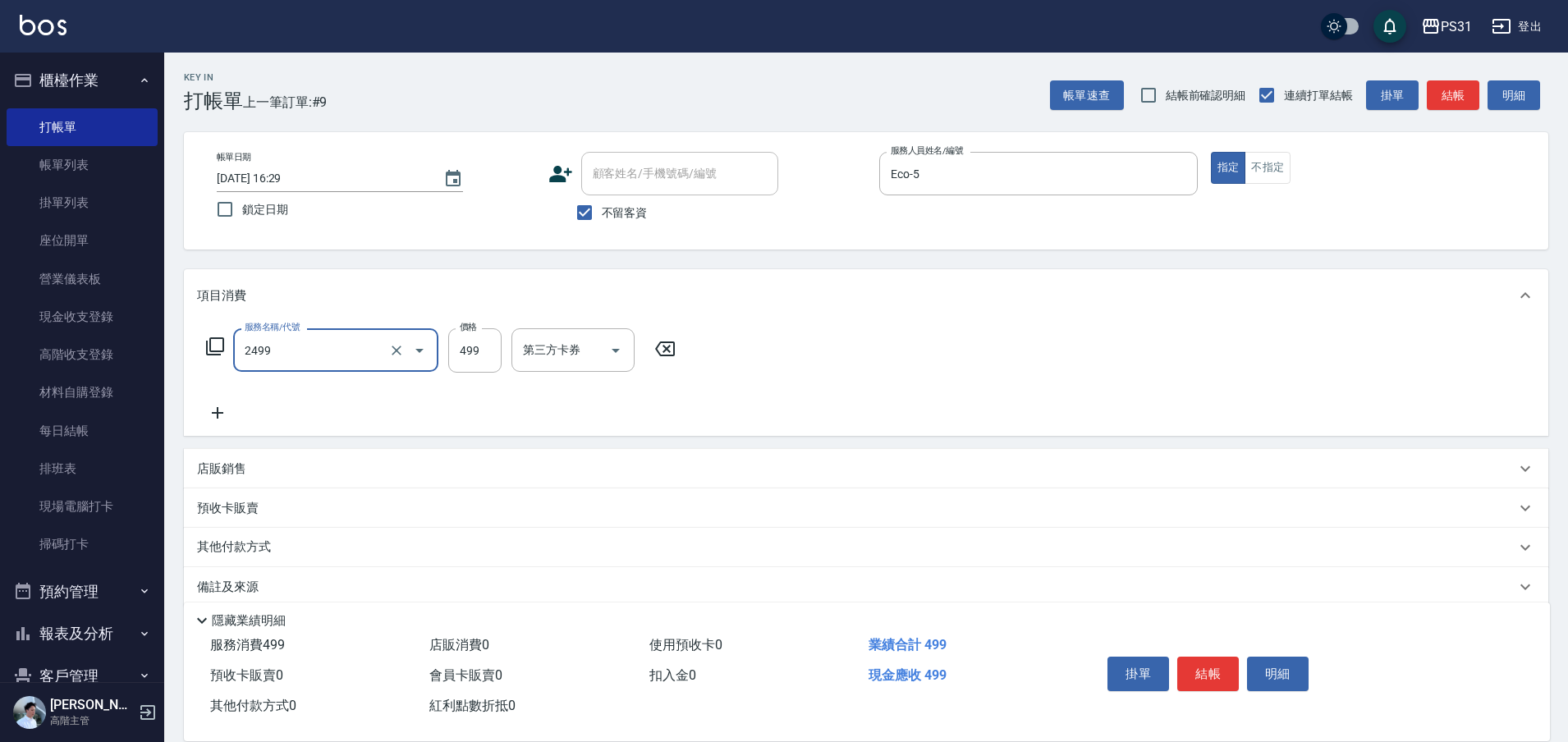
type input "499洗剪套餐(2499)"
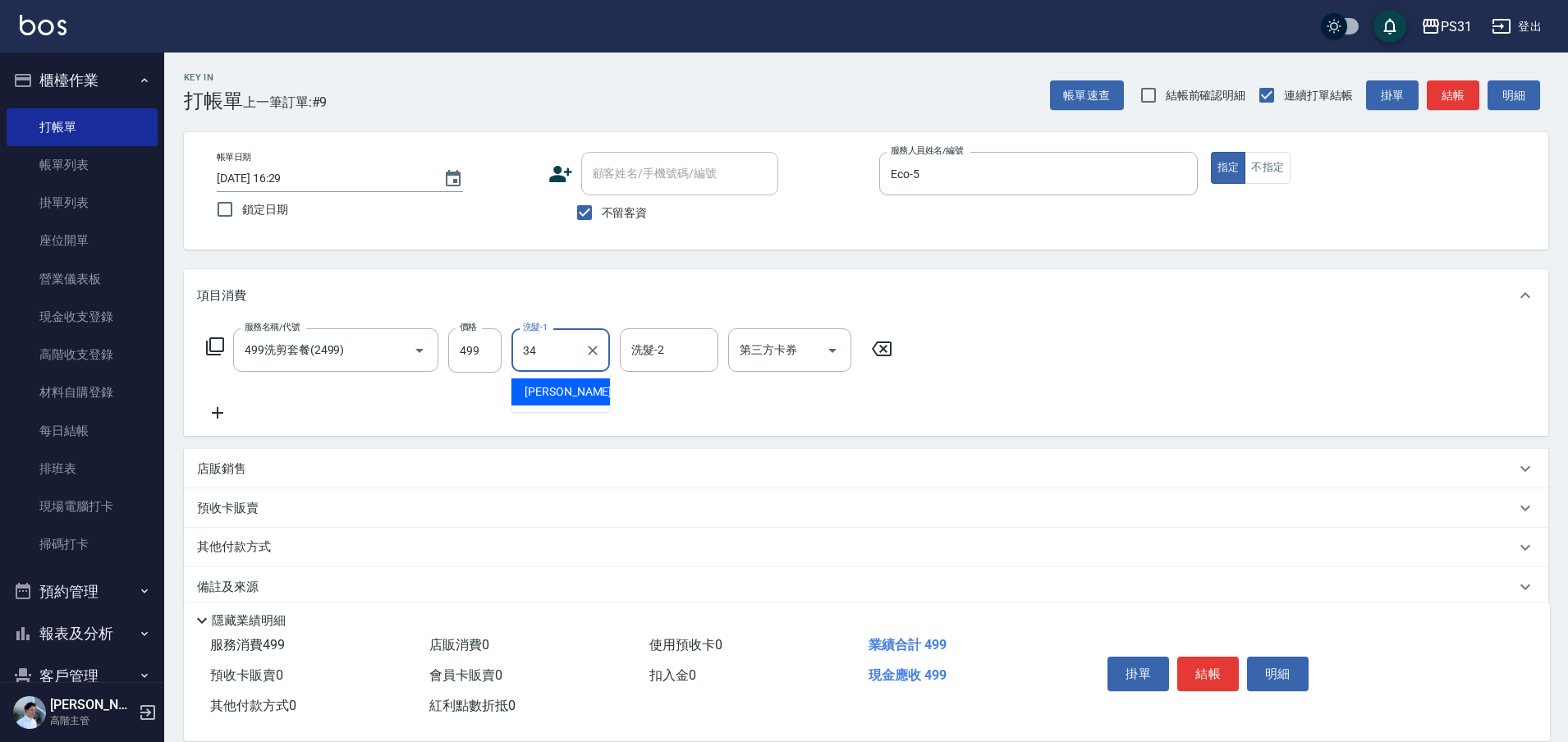
type input "鈺欣-34"
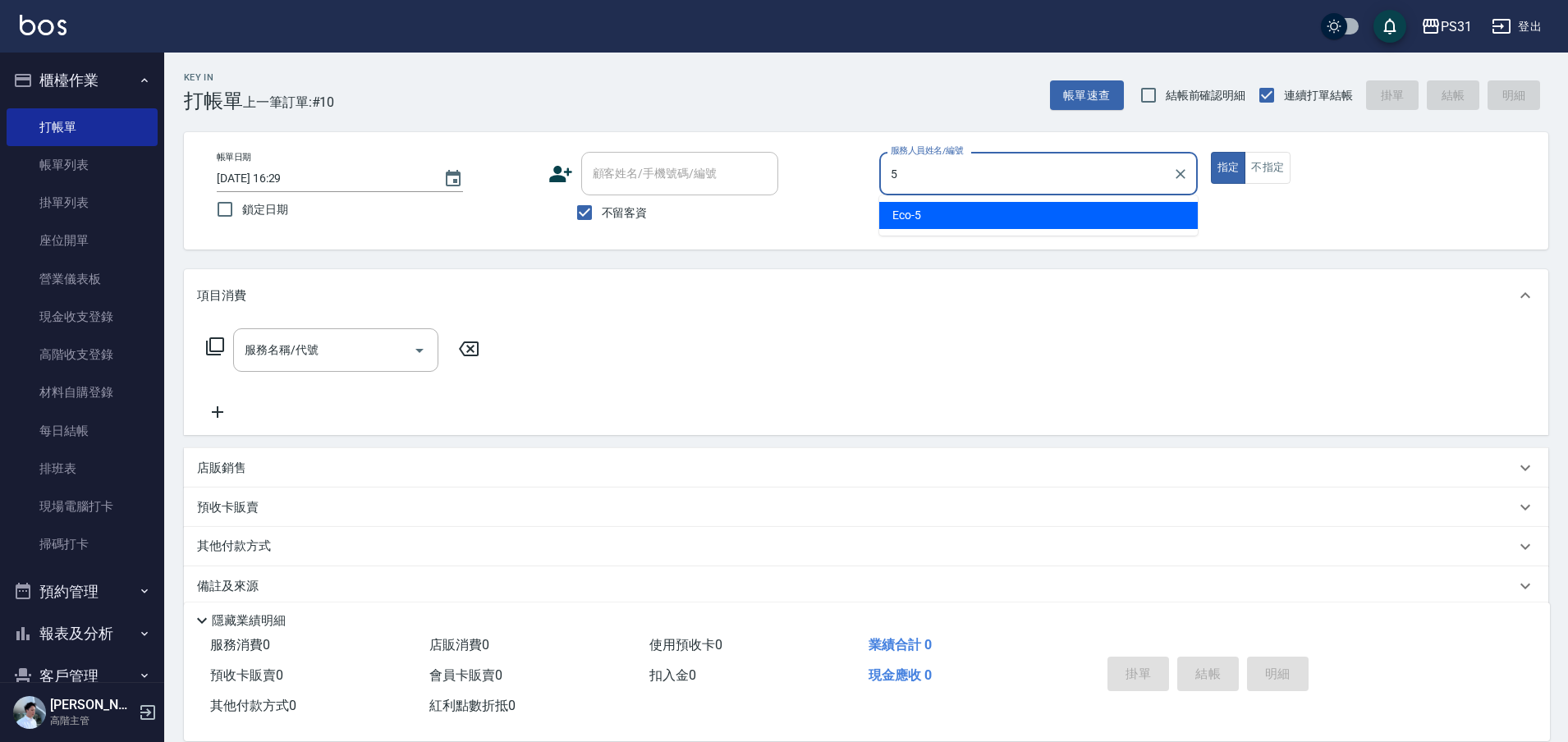
type input "Eco-5"
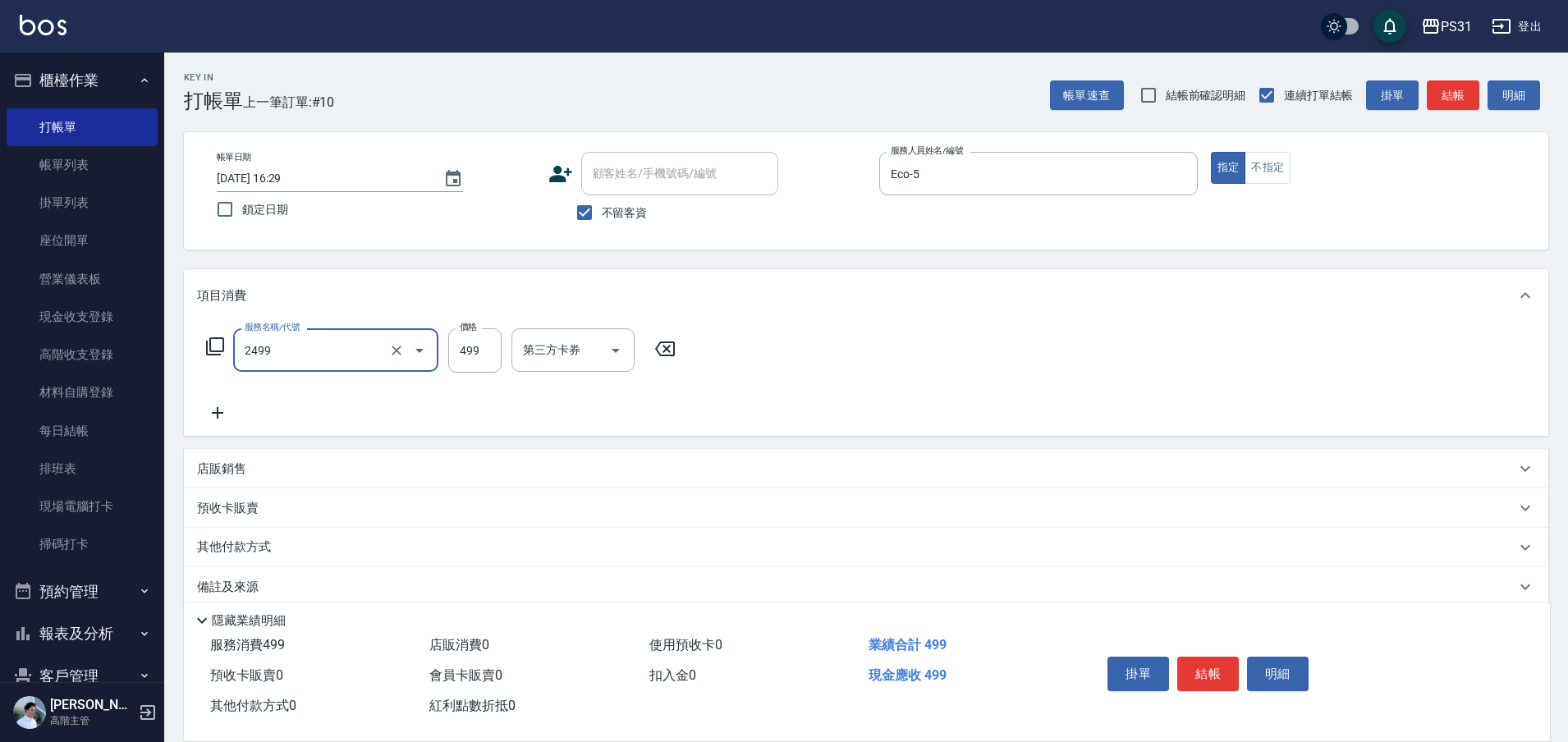
type input "499洗剪套餐(2499)"
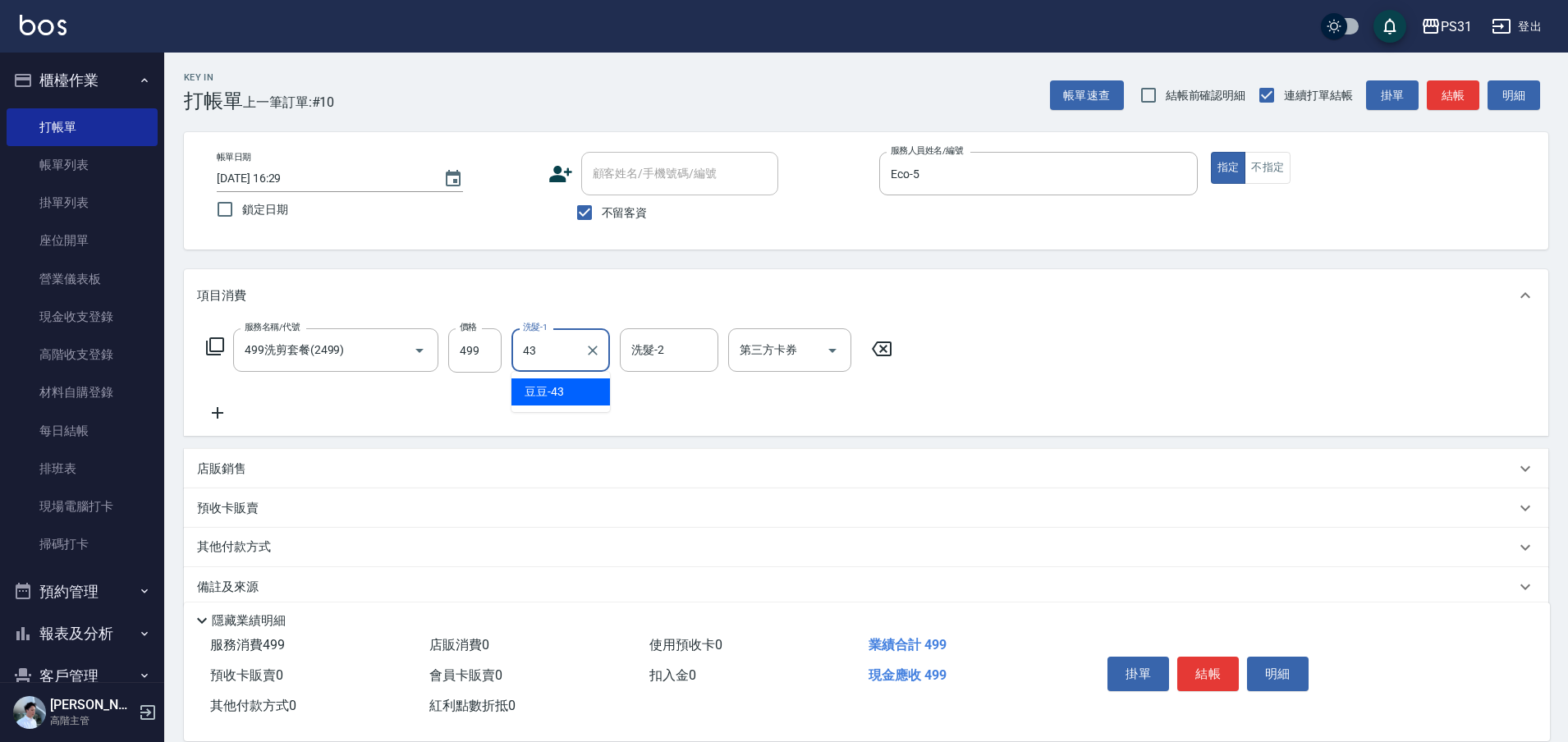
type input "豆豆-43"
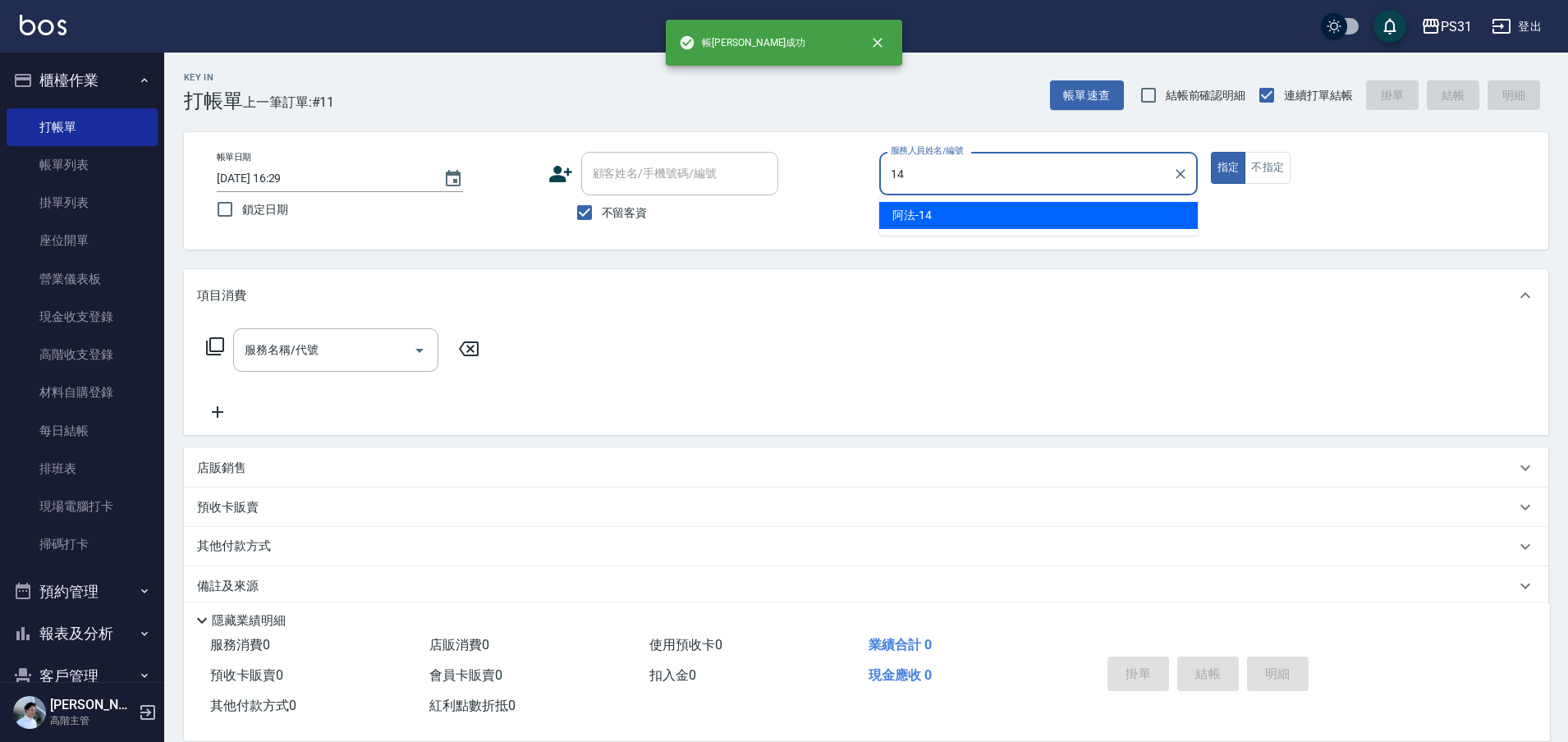
type input "阿法-14"
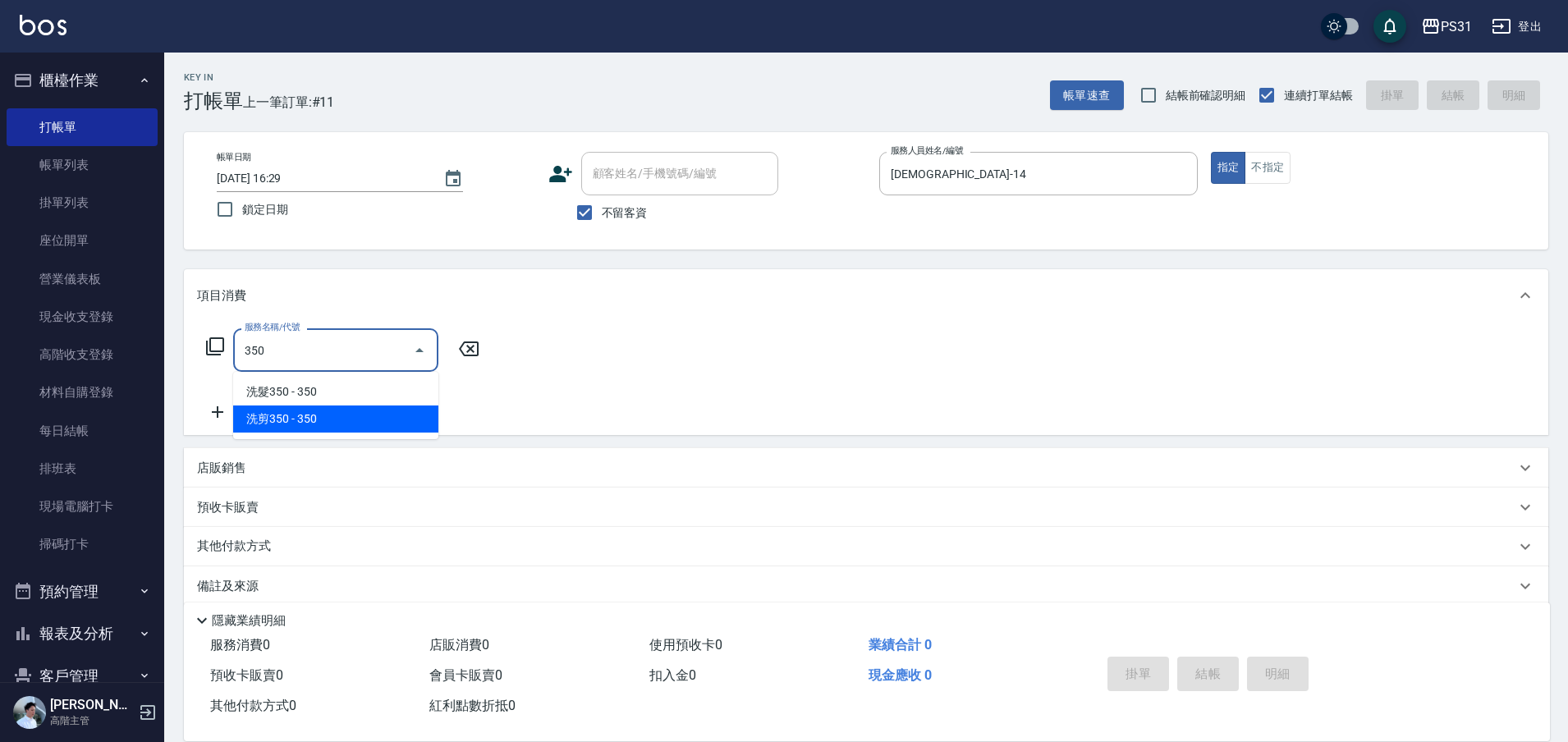
type input "洗剪350(2350)"
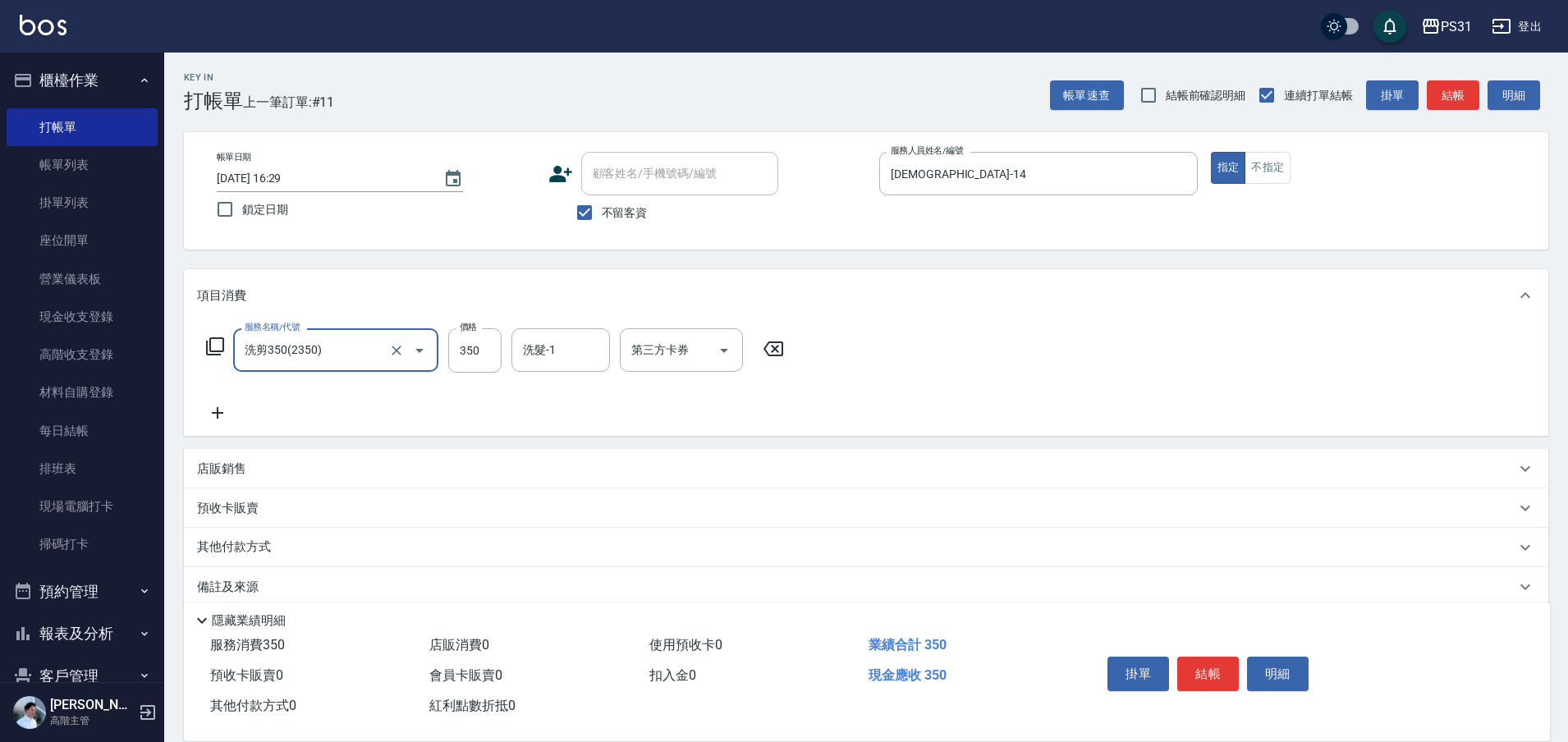
type input "洗剪350(2350)"
type input "370"
type input "豆豆-43"
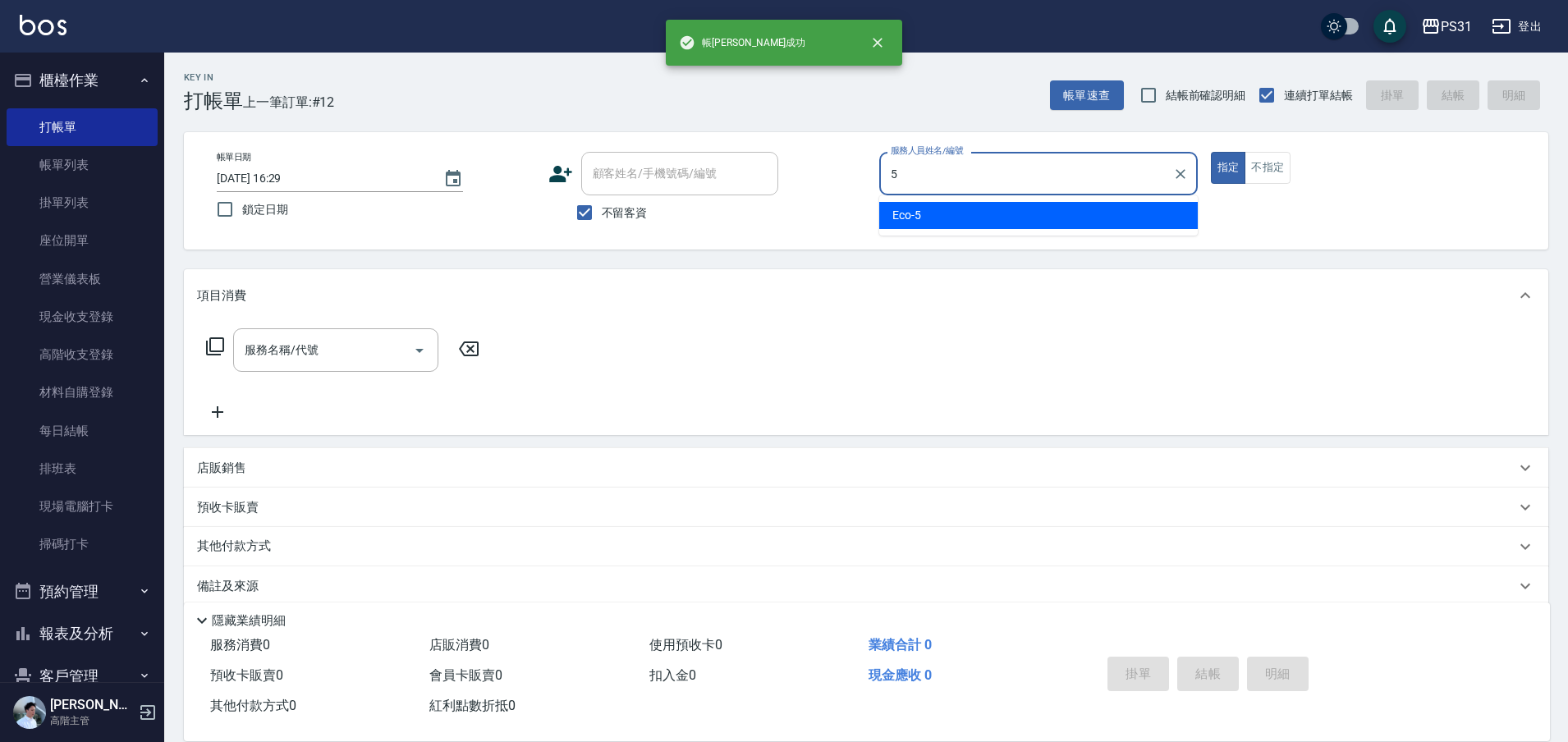
type input "Eco-5"
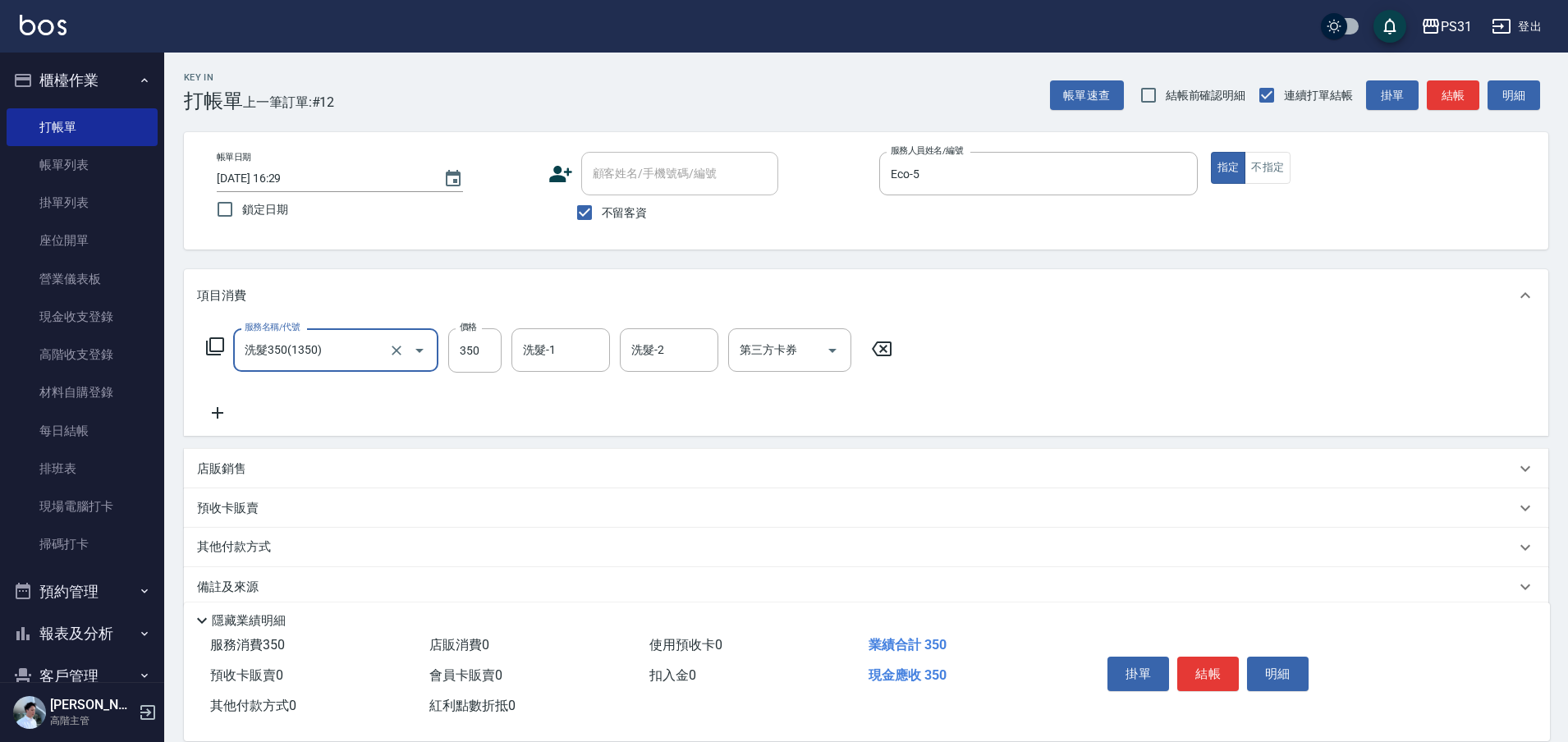
type input "洗髮350(1350)"
type input "羊羊-23"
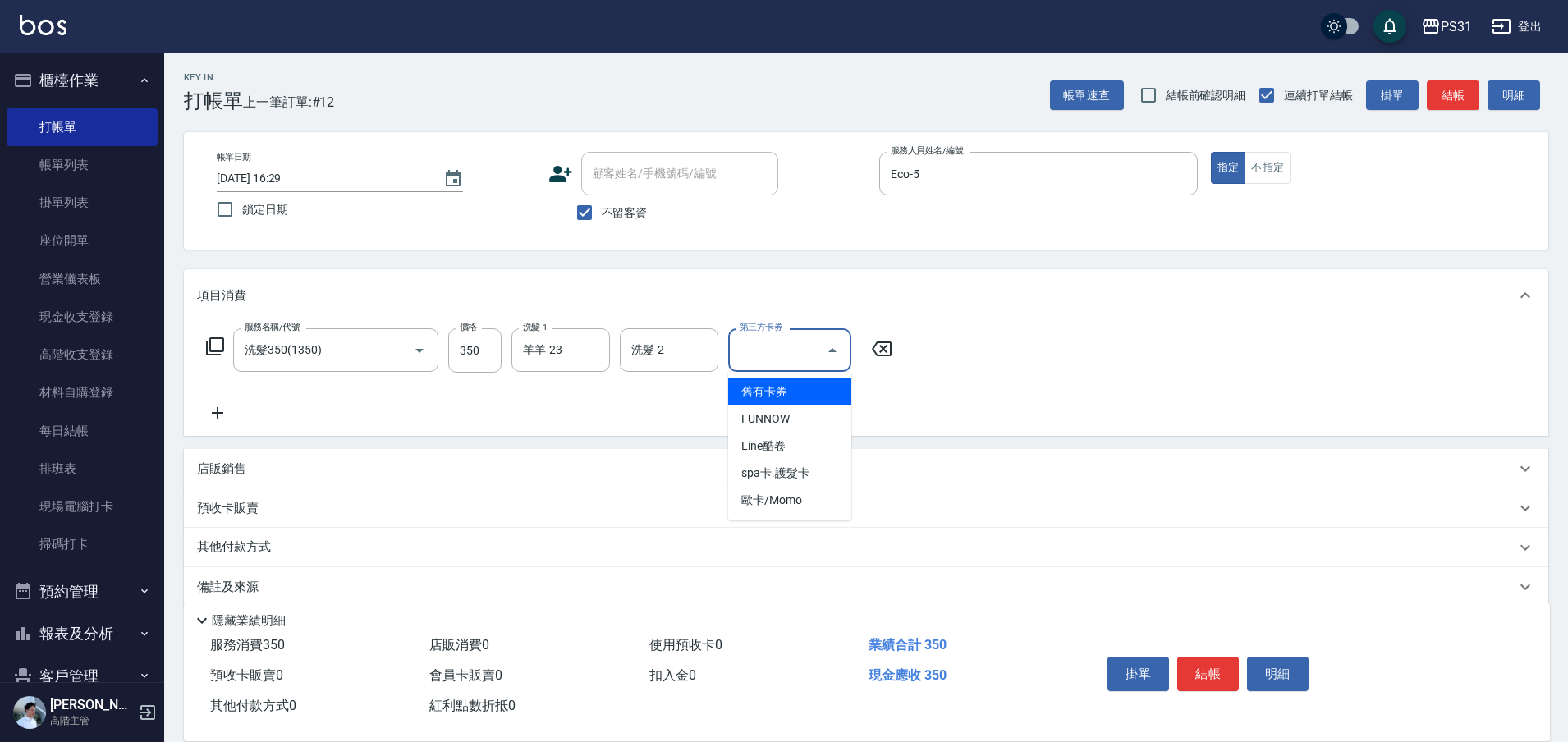
type input "舊有卡券"
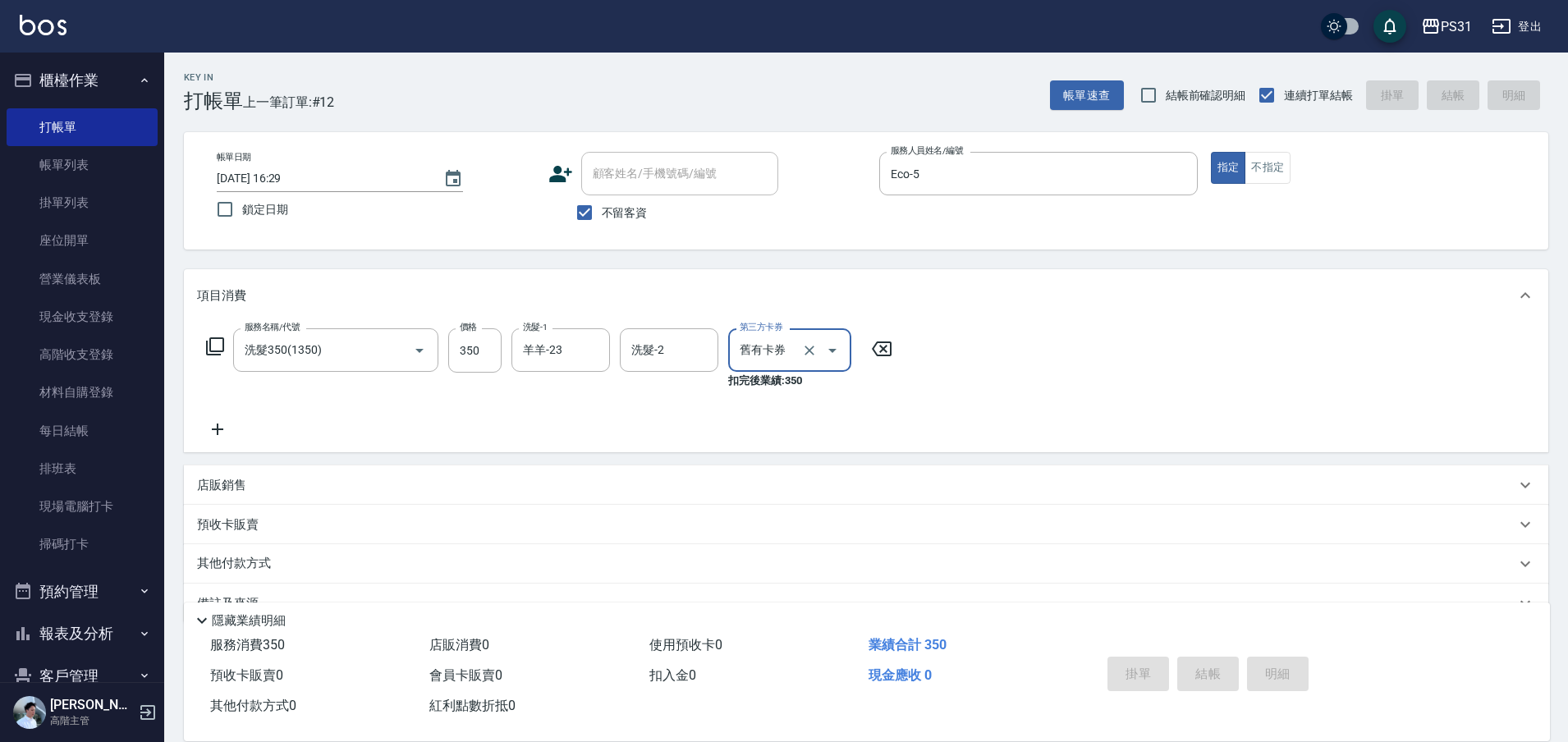
type input "2025/10/15 16:30"
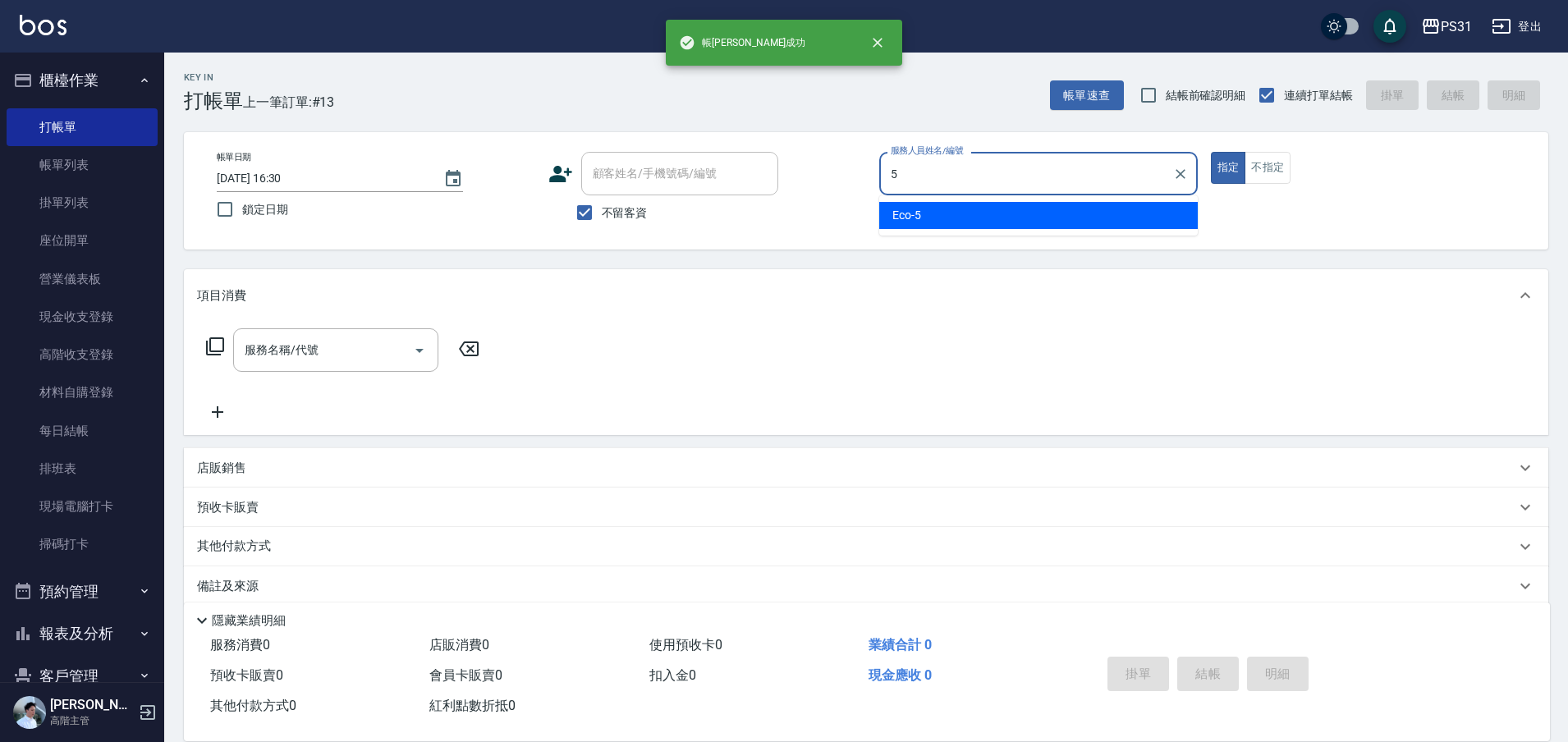
type input "Eco-5"
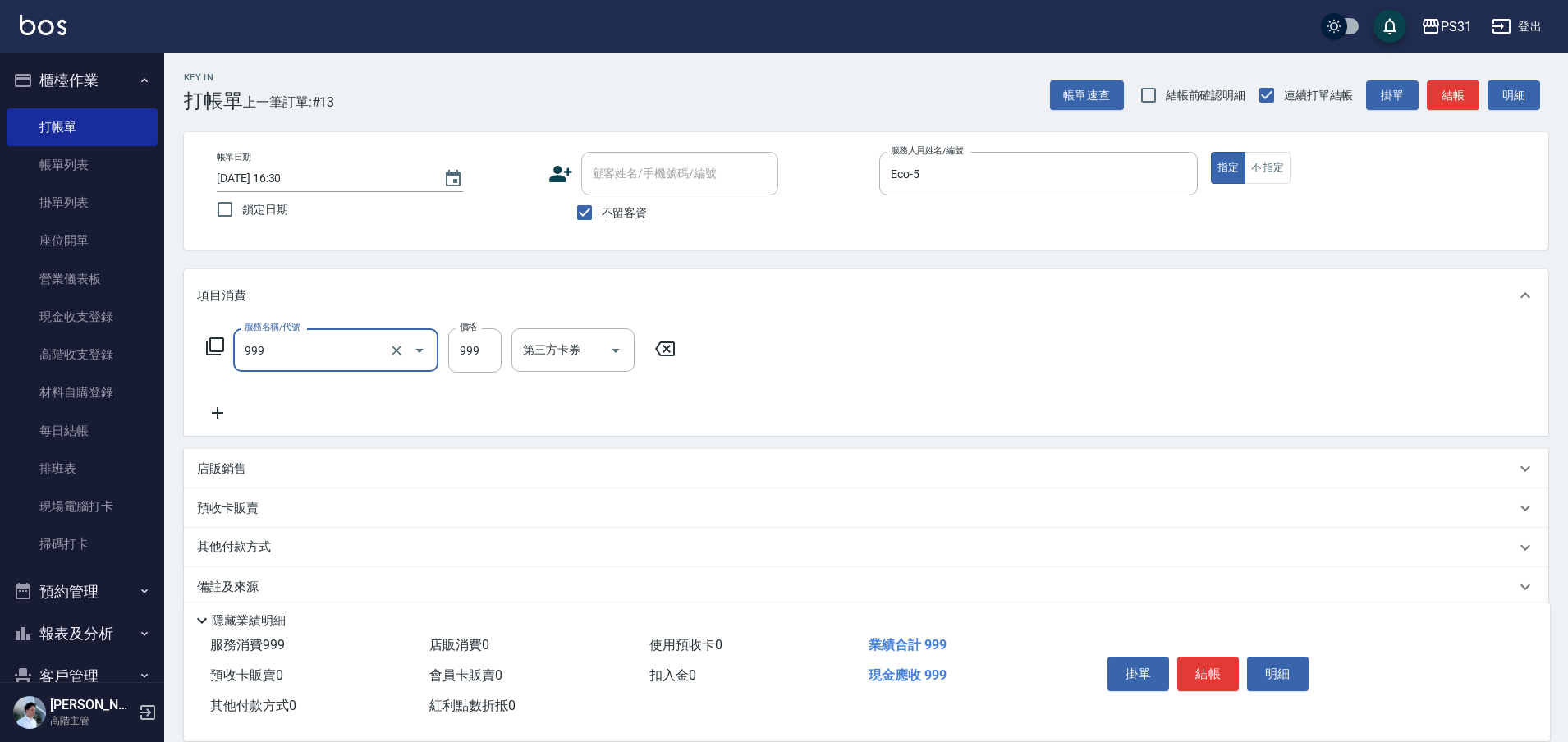
type input "精油套餐999(999)"
type input "34"
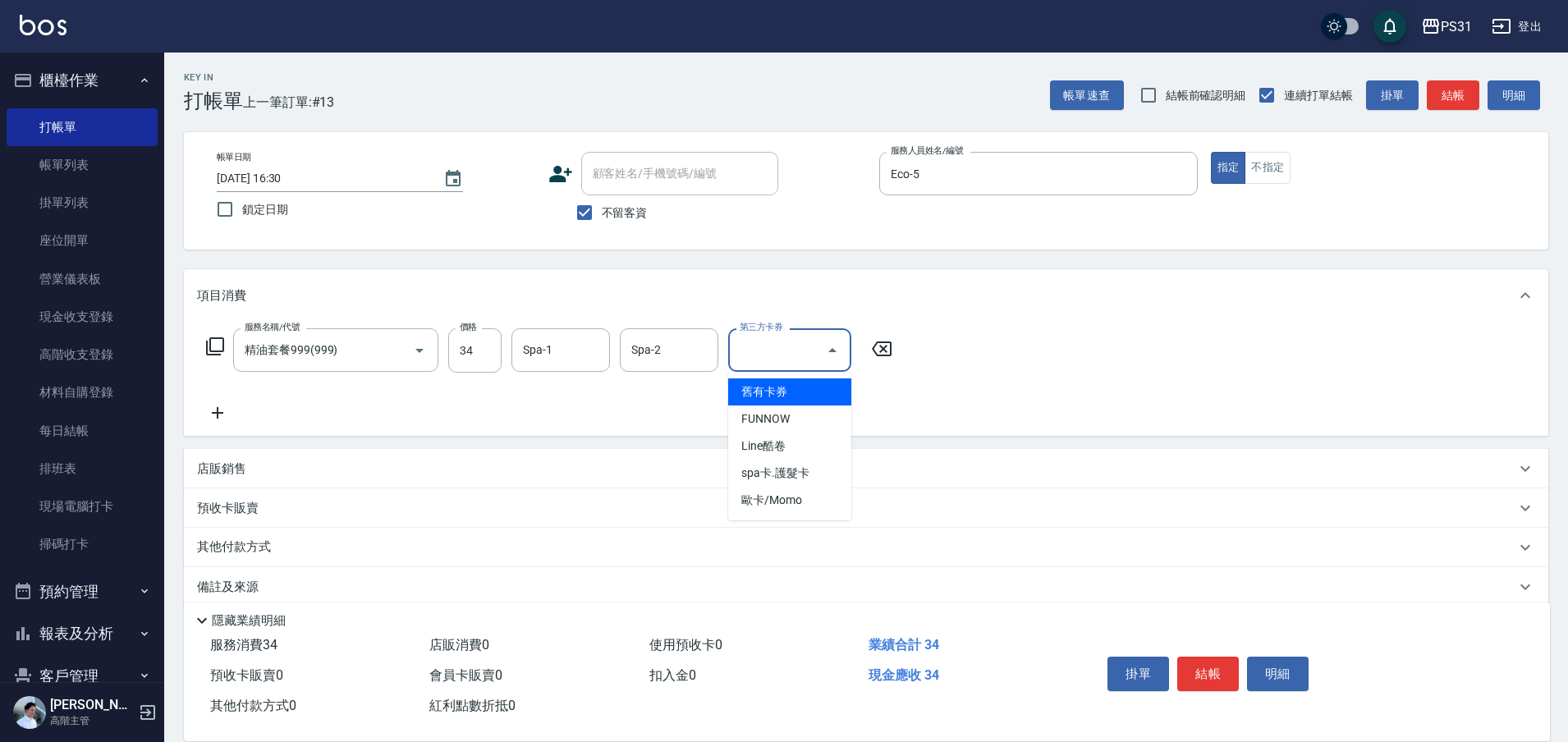
type input "舊有卡券"
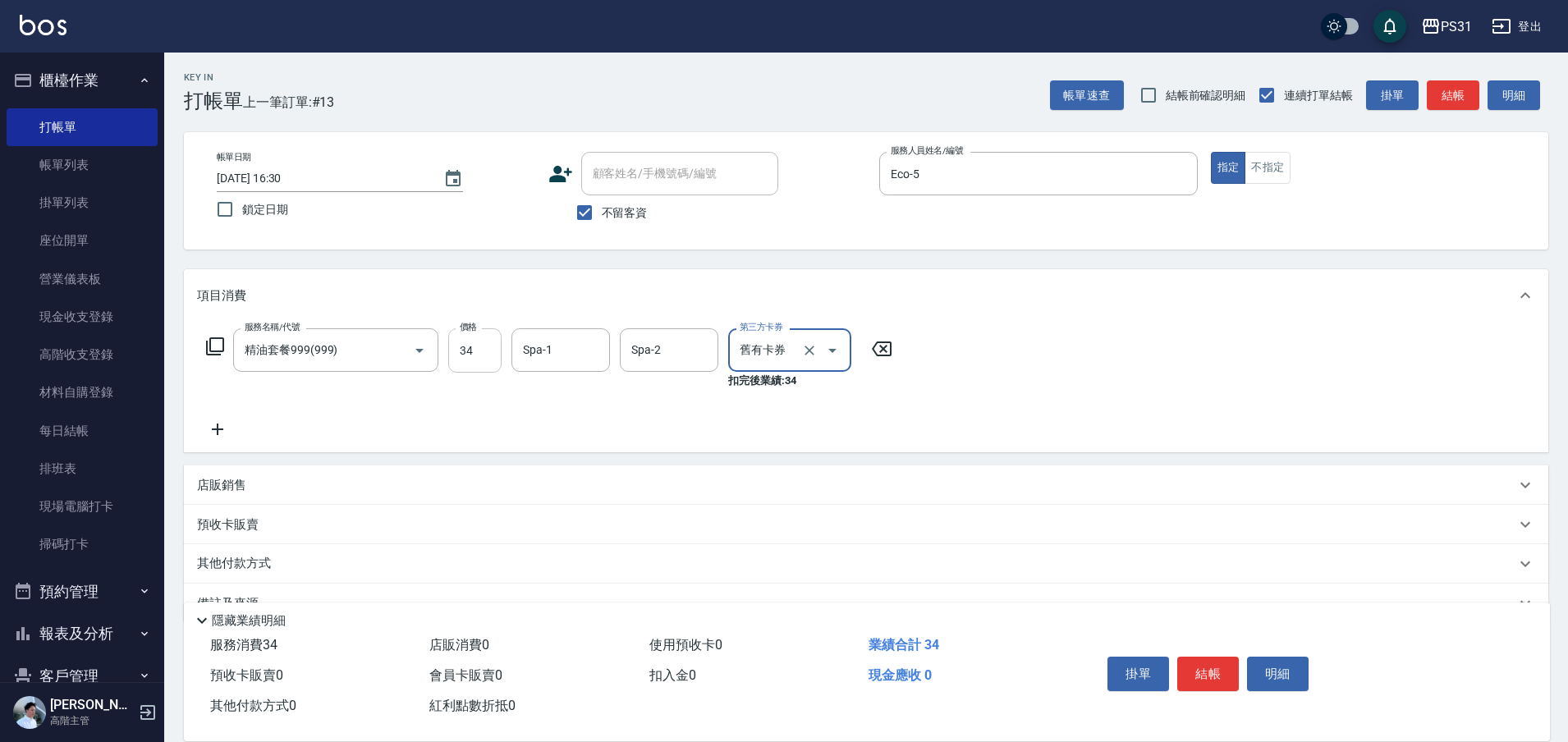
click at [476, 354] on input "34" at bounding box center [475, 350] width 53 height 44
type input "999"
type input "鈺欣-34"
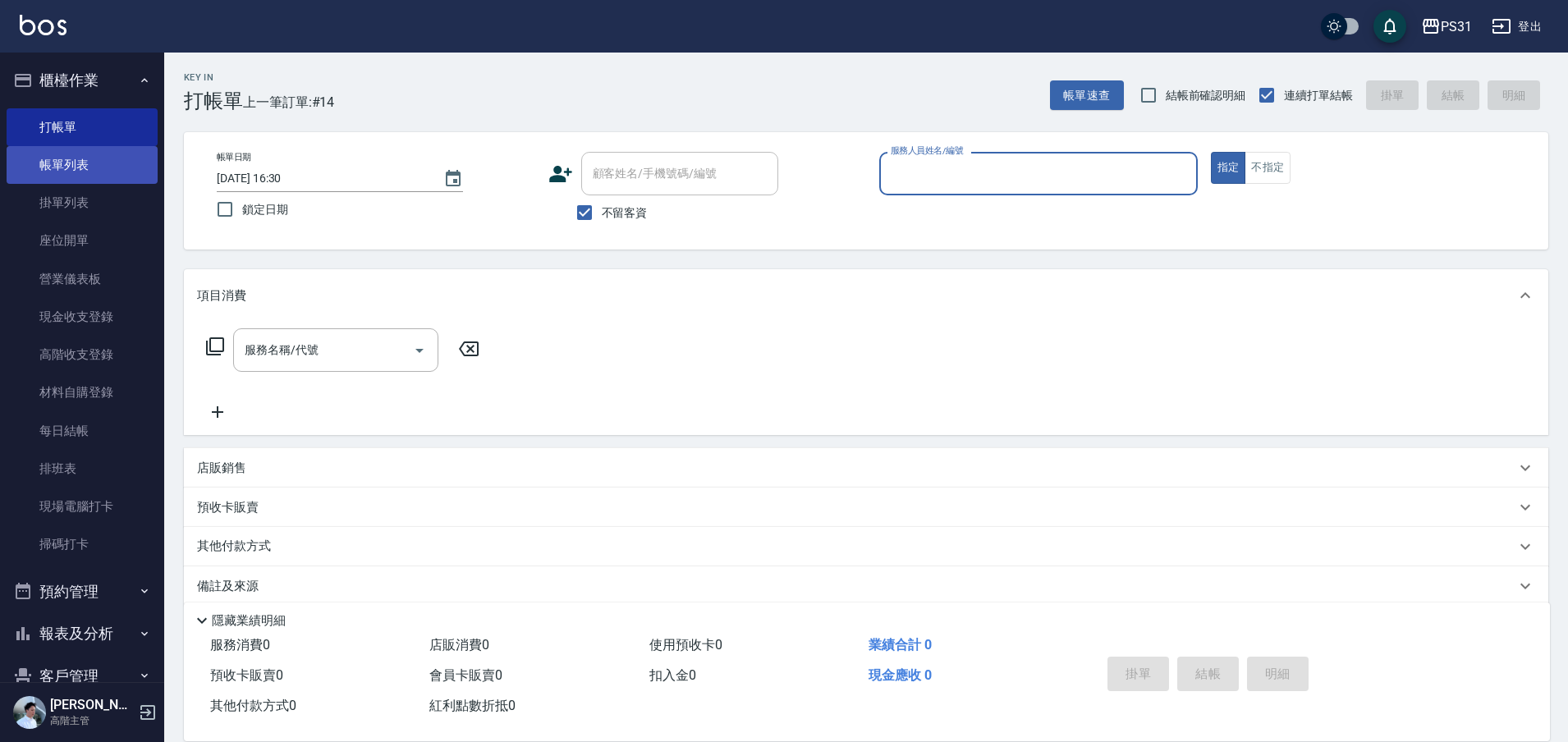
click at [87, 161] on link "帳單列表" at bounding box center [82, 165] width 151 height 38
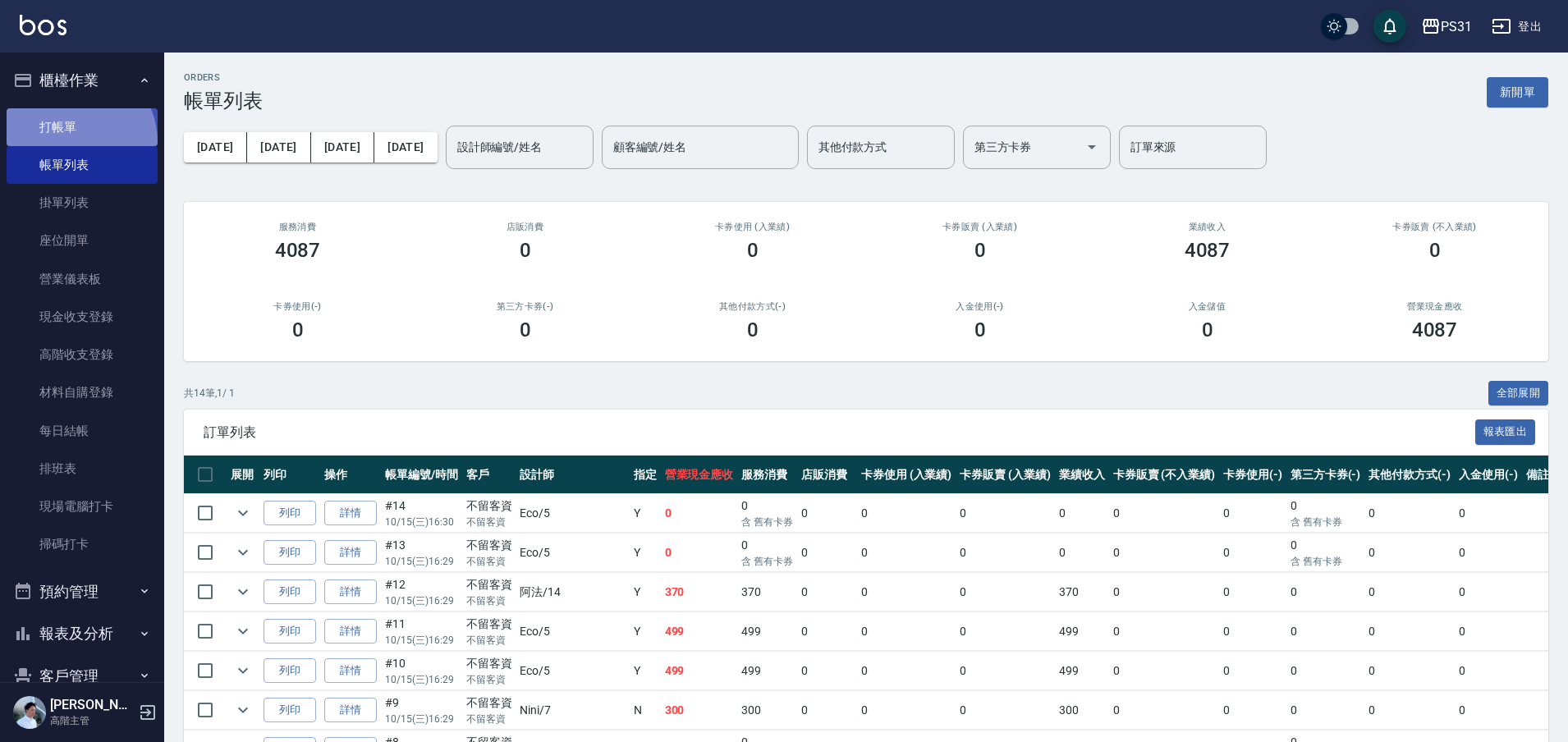
click at [70, 142] on link "打帳單" at bounding box center [82, 127] width 151 height 38
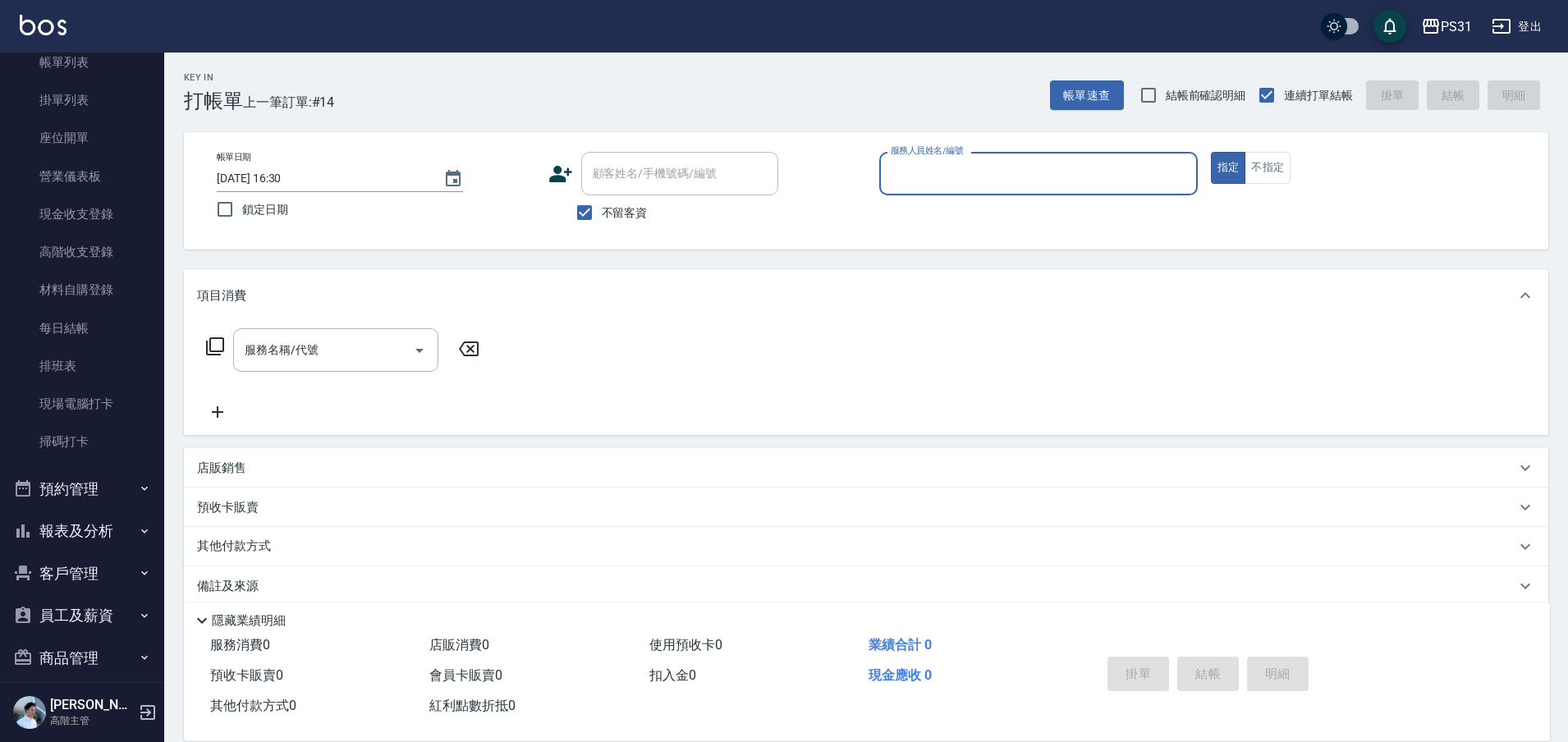
click at [104, 535] on button "報表及分析" at bounding box center [82, 530] width 151 height 42
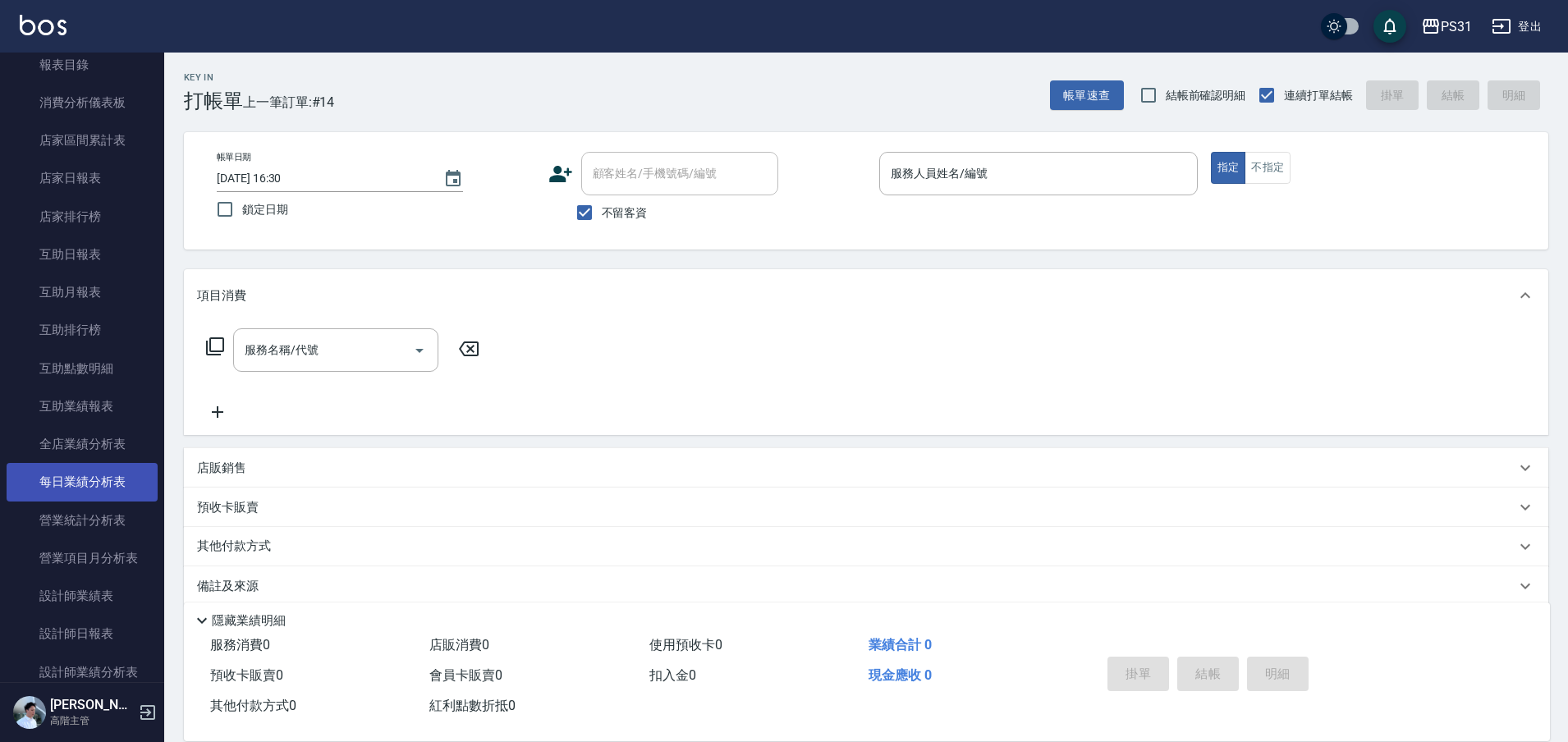
scroll to position [923, 0]
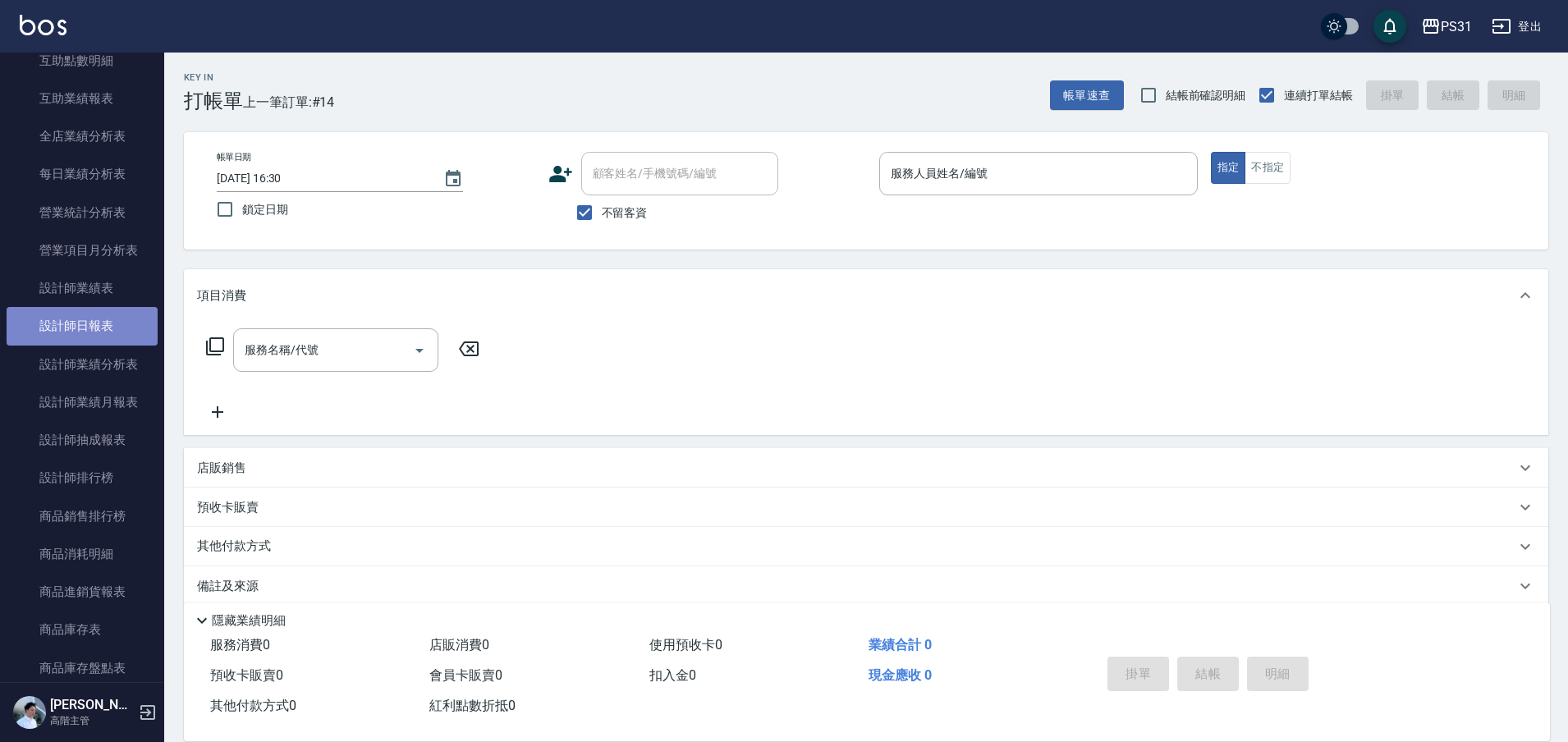
click at [129, 316] on link "設計師日報表" at bounding box center [82, 326] width 151 height 38
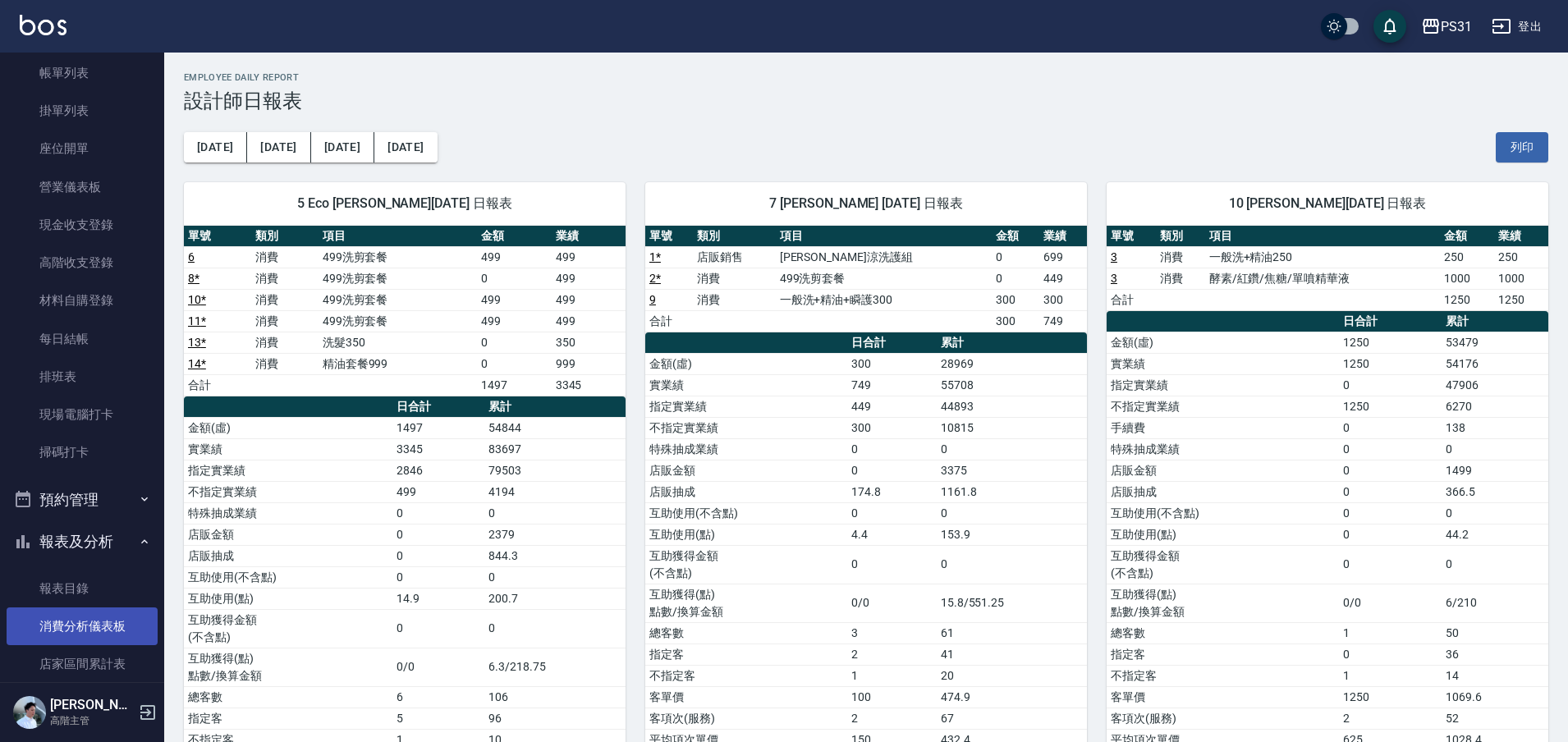
scroll to position [205, 0]
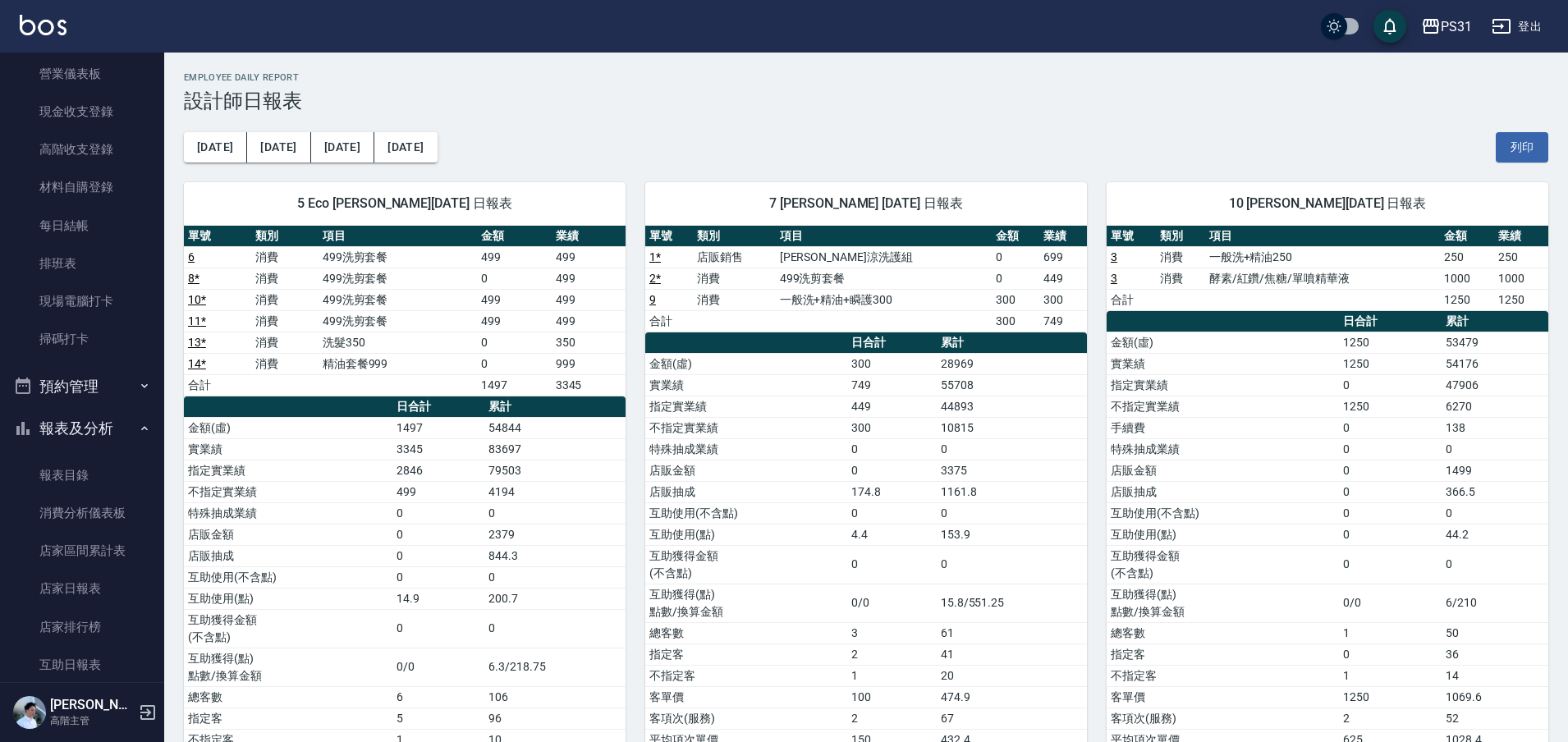
drag, startPoint x: 78, startPoint y: 427, endPoint x: 63, endPoint y: 412, distance: 21.2
click at [79, 427] on button "報表及分析" at bounding box center [82, 428] width 151 height 42
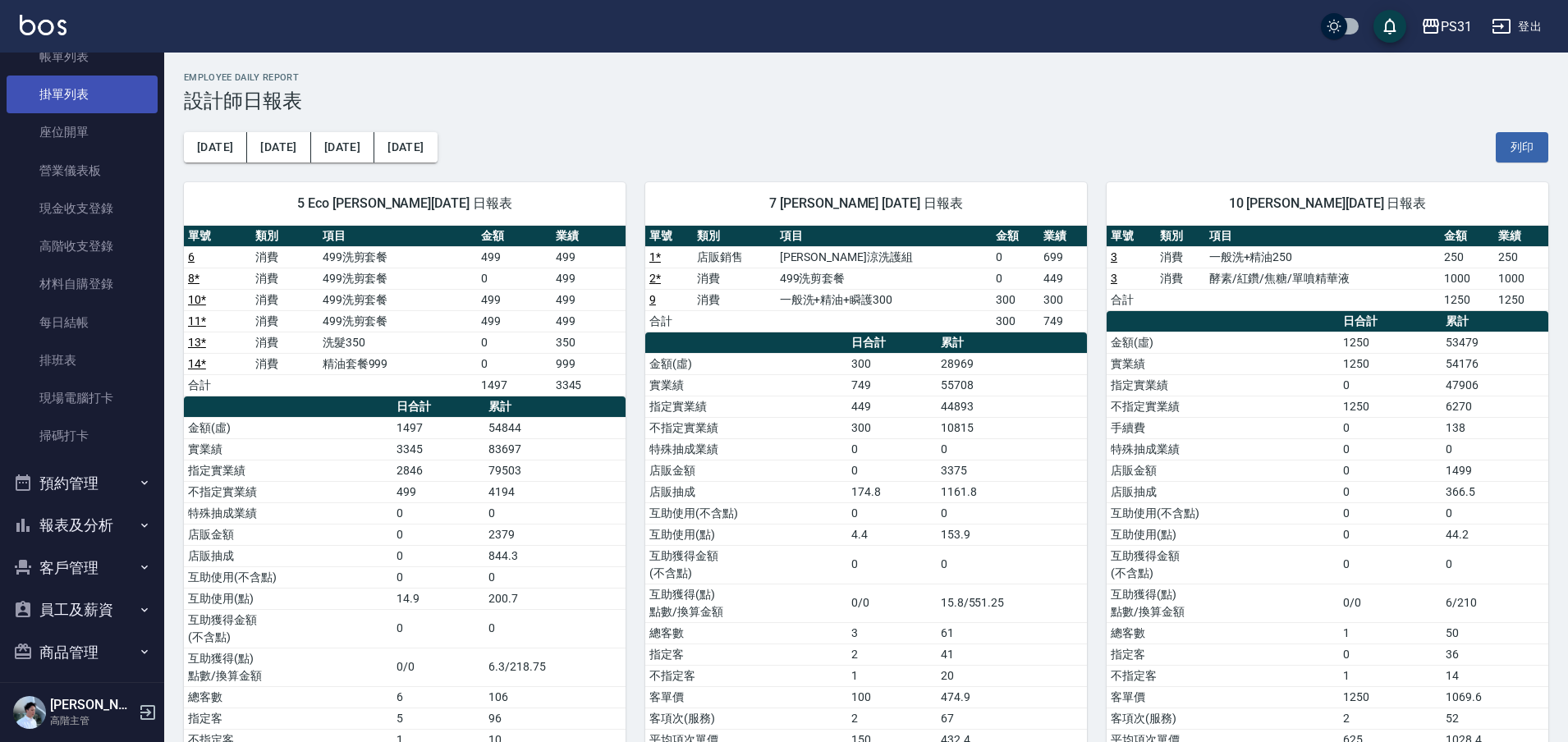
scroll to position [0, 0]
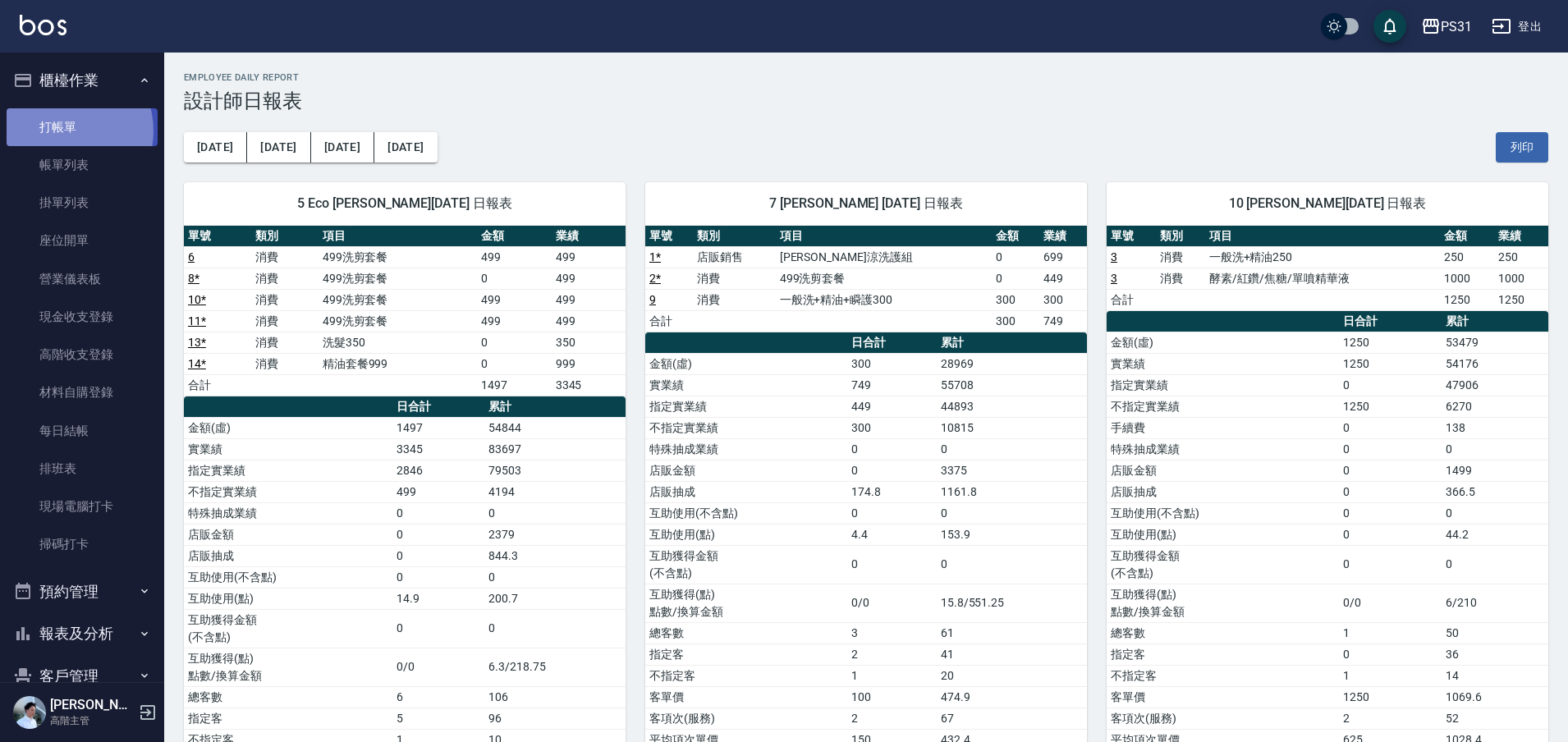
click at [67, 129] on link "打帳單" at bounding box center [82, 127] width 151 height 38
